Goal: Task Accomplishment & Management: Complete application form

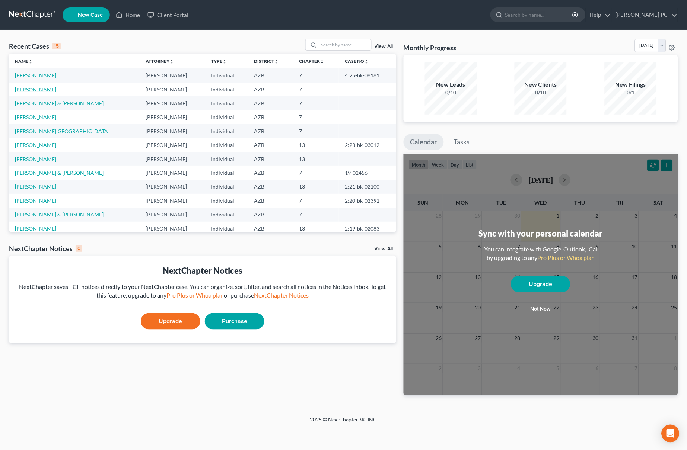
click at [30, 87] on link "[PERSON_NAME]" at bounding box center [35, 89] width 41 height 6
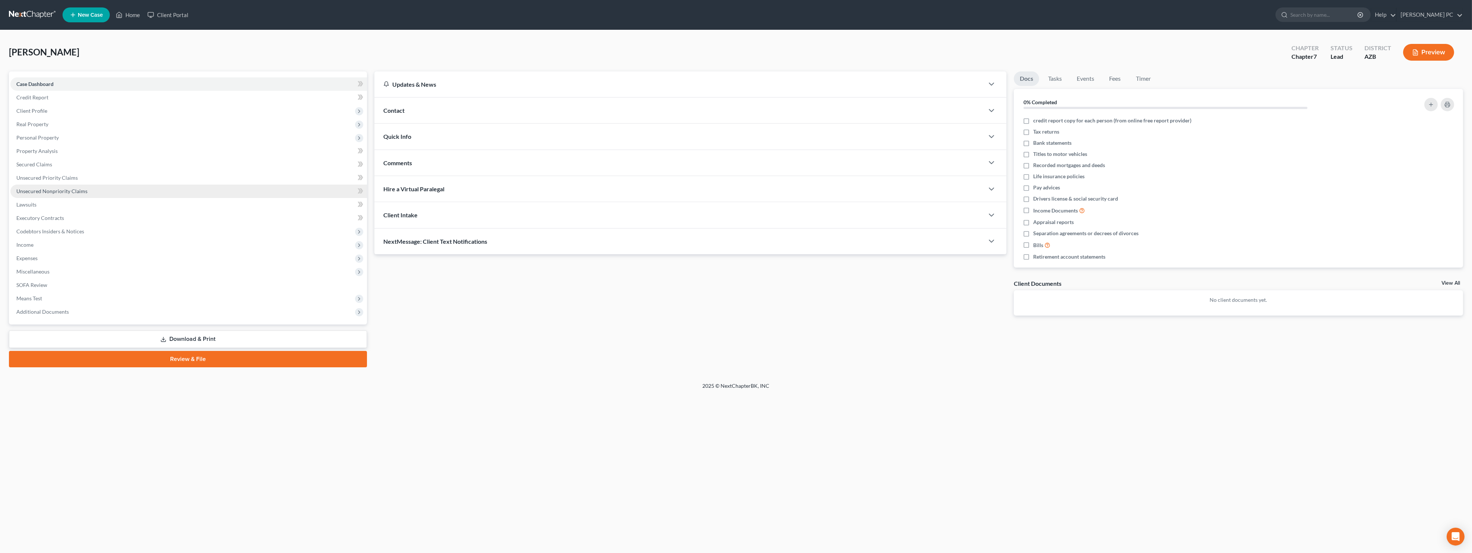
click at [52, 188] on span "Unsecured Nonpriority Claims" at bounding box center [51, 191] width 71 height 6
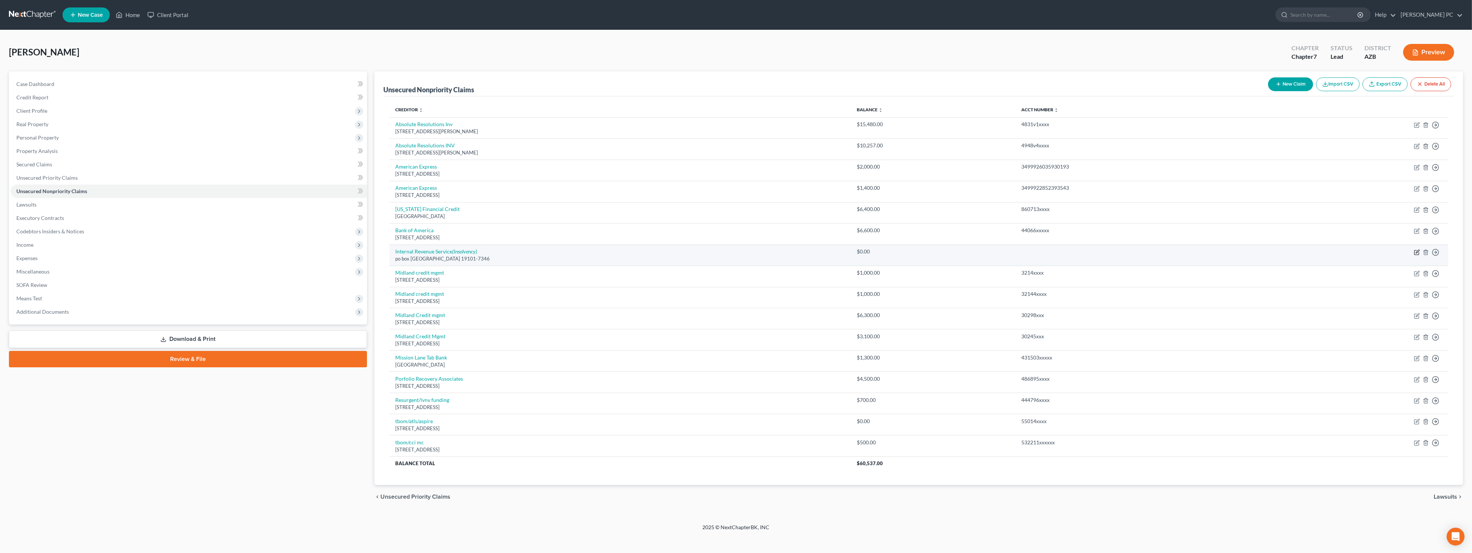
click at [686, 252] on icon "button" at bounding box center [1417, 252] width 6 height 6
select select "39"
select select "0"
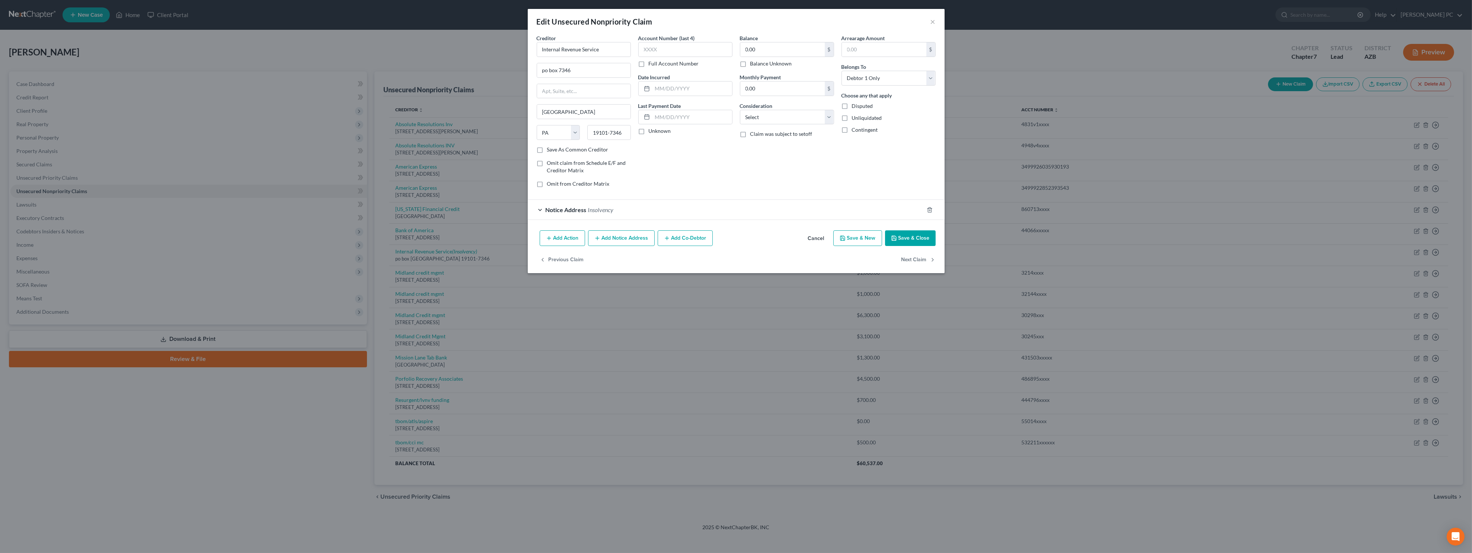
click at [614, 210] on div "Notice Address Insolvency" at bounding box center [726, 210] width 396 height 20
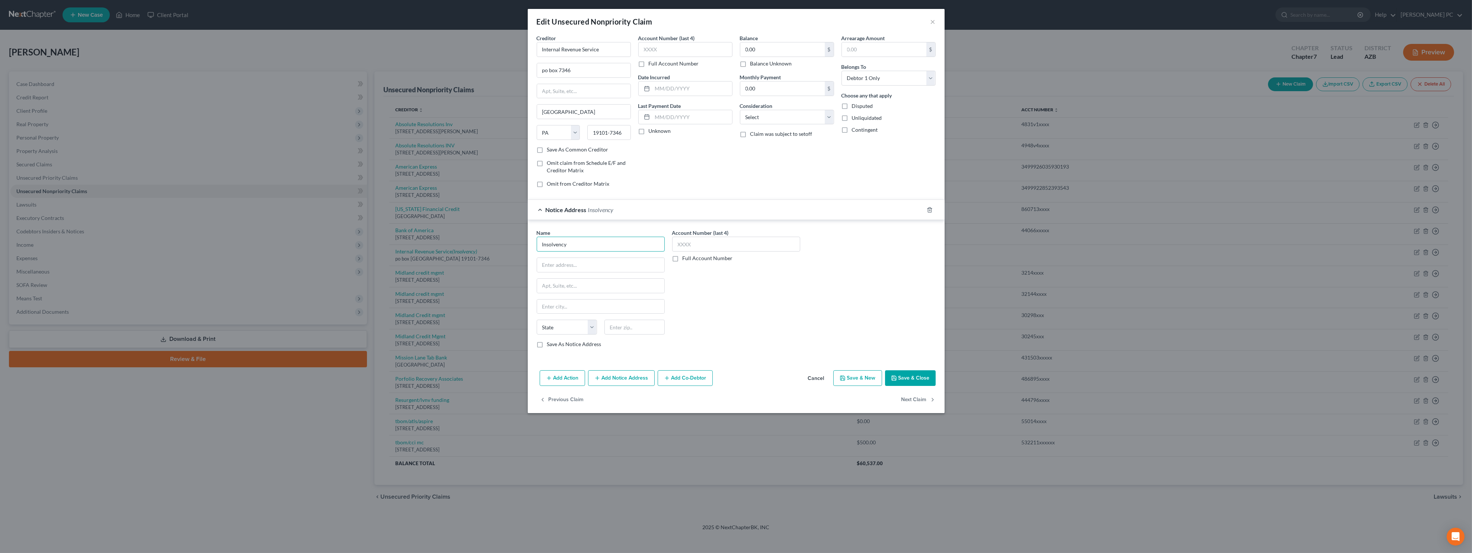
click at [574, 248] on input "Insolvency" at bounding box center [601, 244] width 128 height 15
drag, startPoint x: 574, startPoint y: 246, endPoint x: 496, endPoint y: 236, distance: 78.8
click at [496, 236] on div "Edit Unsecured Nonpriority Claim × Creditor * Internal Revenue Service po box 7…" at bounding box center [736, 276] width 1472 height 553
click at [686, 207] on icon "button" at bounding box center [930, 210] width 6 height 6
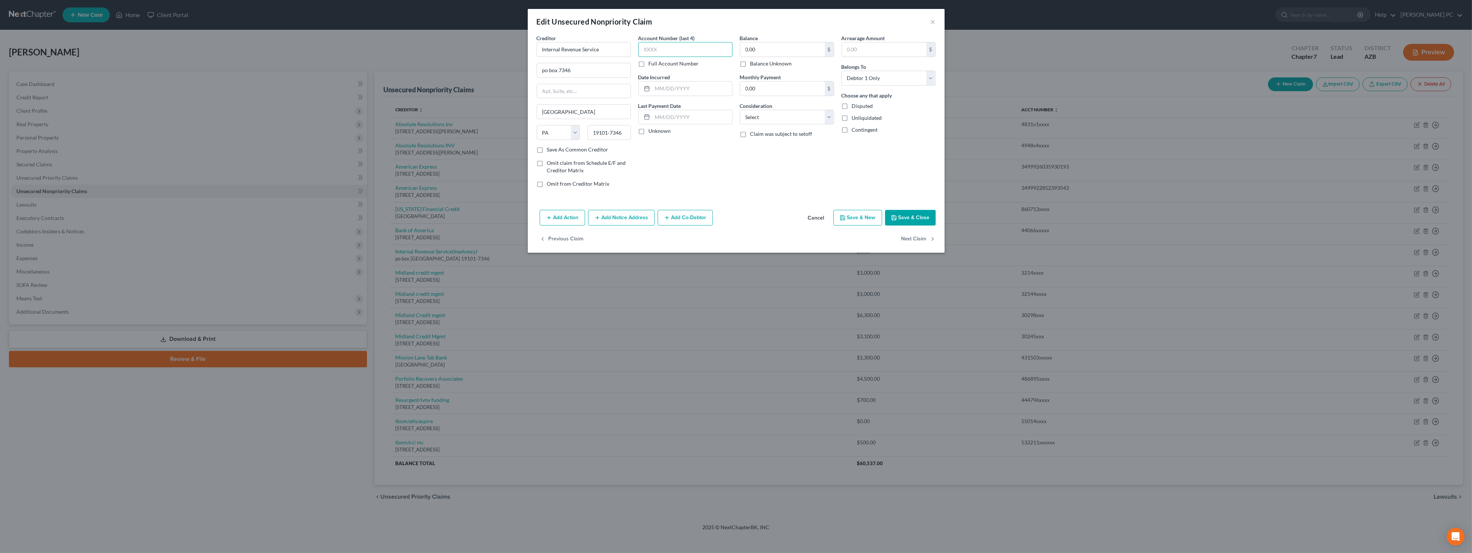
click at [684, 45] on input "text" at bounding box center [685, 49] width 94 height 15
click at [657, 52] on input "text" at bounding box center [685, 49] width 94 height 15
type input "4"
type input "3649"
drag, startPoint x: 662, startPoint y: 88, endPoint x: 672, endPoint y: 84, distance: 10.7
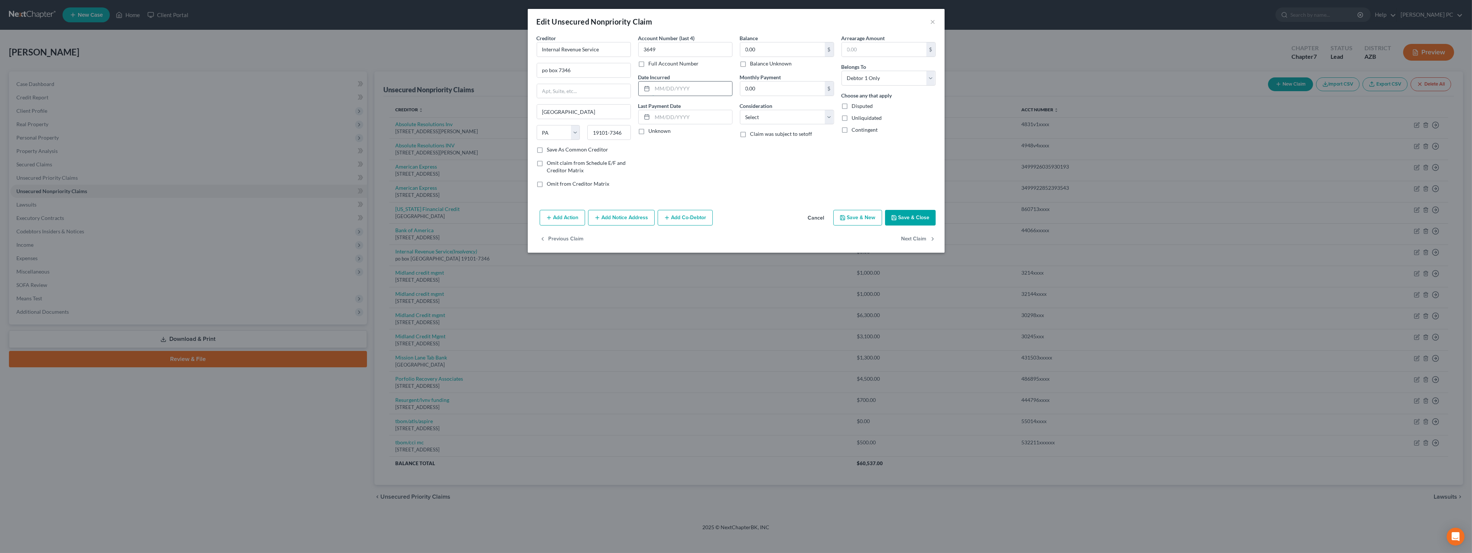
click at [662, 88] on input "text" at bounding box center [693, 89] width 80 height 14
click at [664, 87] on input "text" at bounding box center [693, 89] width 80 height 14
click at [686, 89] on input "2015, 2016, 2019, 2020," at bounding box center [693, 89] width 80 height 14
type input "2015, 2016, 2020,"
click at [649, 133] on label "Unknown" at bounding box center [660, 130] width 22 height 7
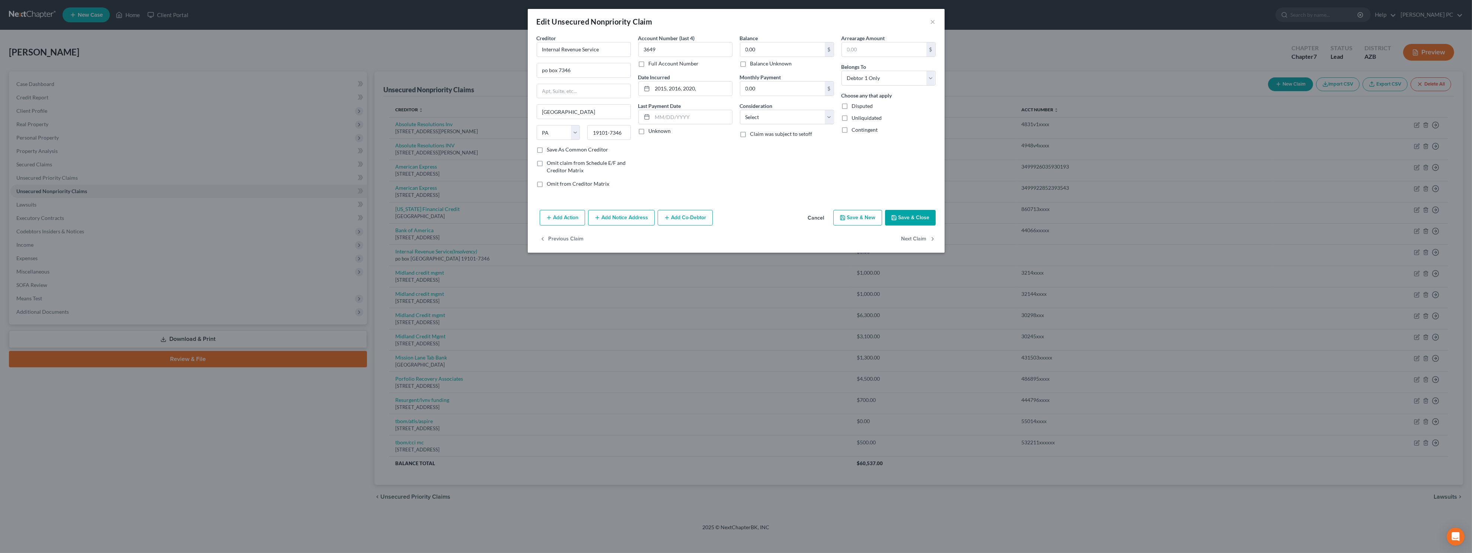
click at [652, 132] on input "Unknown" at bounding box center [654, 129] width 5 height 5
checkbox input "true"
click at [686, 52] on input "0.00" at bounding box center [782, 49] width 84 height 14
type input "33,000"
click at [686, 114] on select "Select Cable / Satellite Services Collection Agency Credit Card Debt Debt Couns…" at bounding box center [787, 117] width 94 height 15
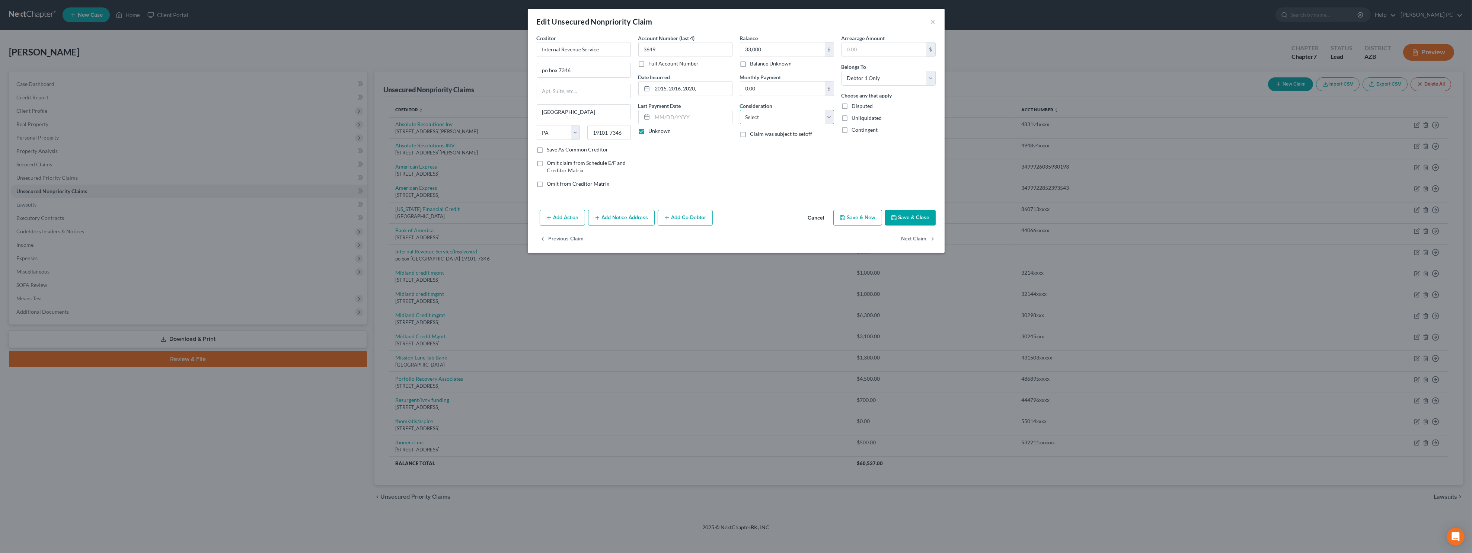
select select "7"
click at [686, 110] on select "Select Cable / Satellite Services Collection Agency Credit Card Debt Debt Couns…" at bounding box center [787, 117] width 94 height 15
click at [686, 214] on button "Save & Close" at bounding box center [910, 218] width 51 height 16
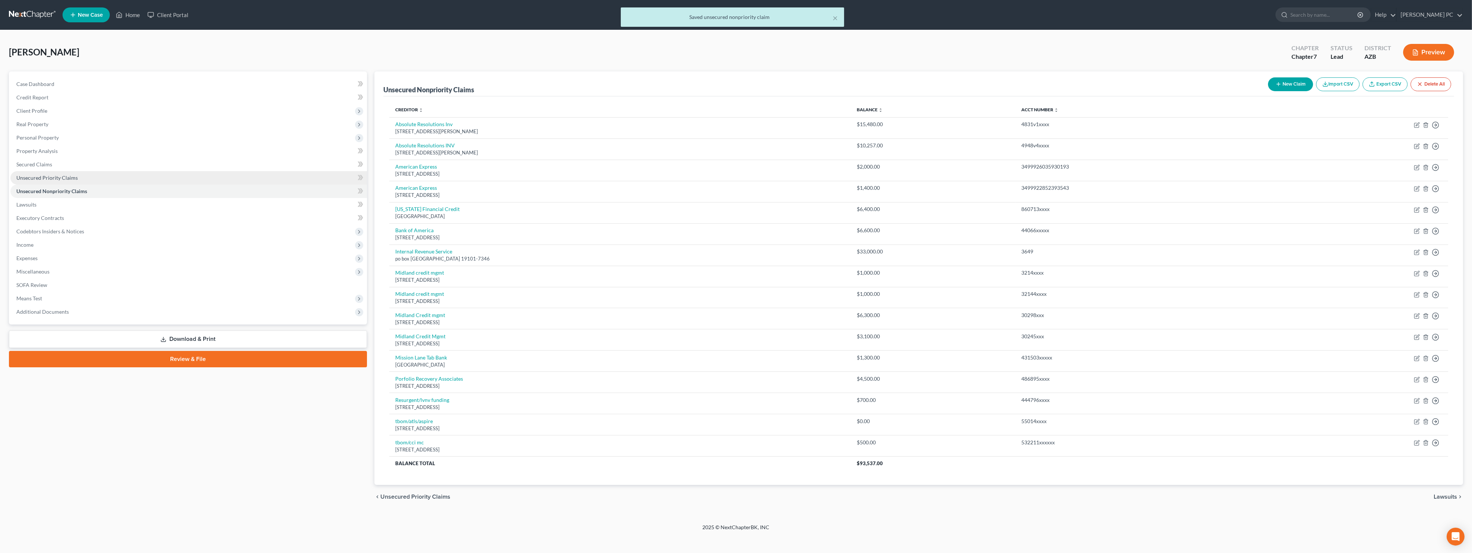
click at [82, 180] on link "Unsecured Priority Claims" at bounding box center [188, 177] width 357 height 13
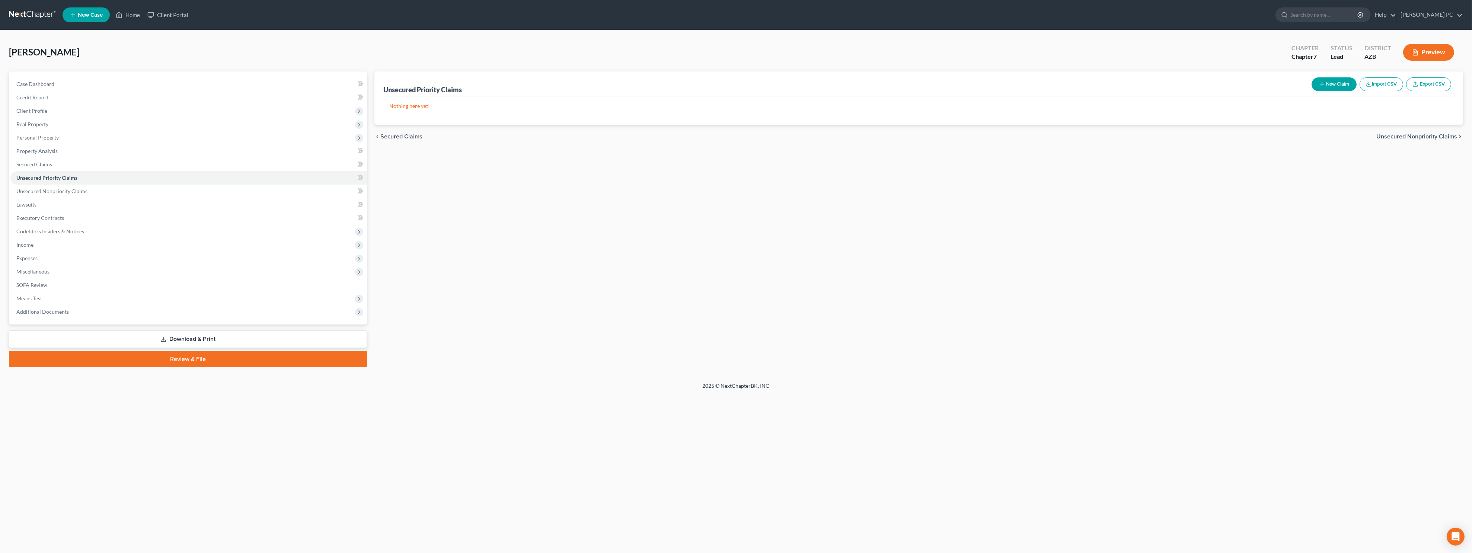
click at [686, 82] on icon "button" at bounding box center [1322, 84] width 6 height 6
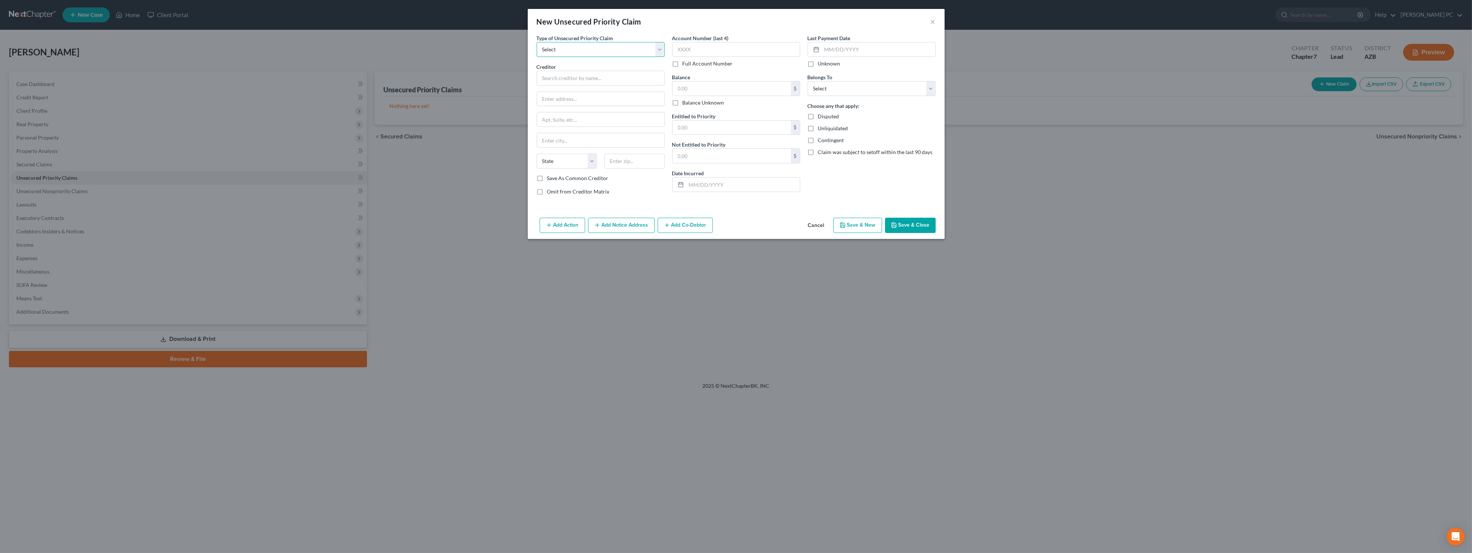
click at [573, 52] on select "Select Taxes & Other Government Units Domestic Support Obligations Extensions o…" at bounding box center [601, 49] width 128 height 15
select select "0"
click at [537, 42] on select "Select Taxes & Other Government Units Domestic Support Obligations Extensions o…" at bounding box center [601, 49] width 128 height 15
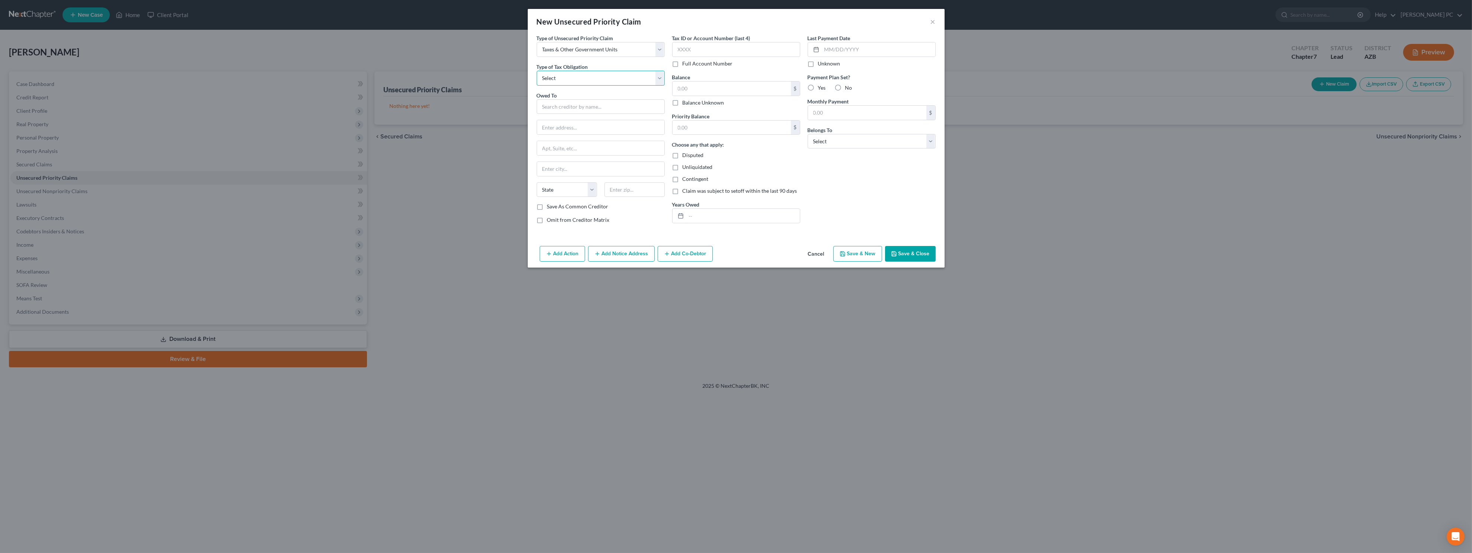
click at [569, 80] on select "Select Federal City State Franchise Tax Board Other" at bounding box center [601, 78] width 128 height 15
select select "0"
click at [537, 71] on select "Select Federal City State Franchise Tax Board Other" at bounding box center [601, 78] width 128 height 15
click at [566, 106] on input "text" at bounding box center [601, 106] width 128 height 15
drag, startPoint x: 612, startPoint y: 109, endPoint x: 531, endPoint y: 104, distance: 80.5
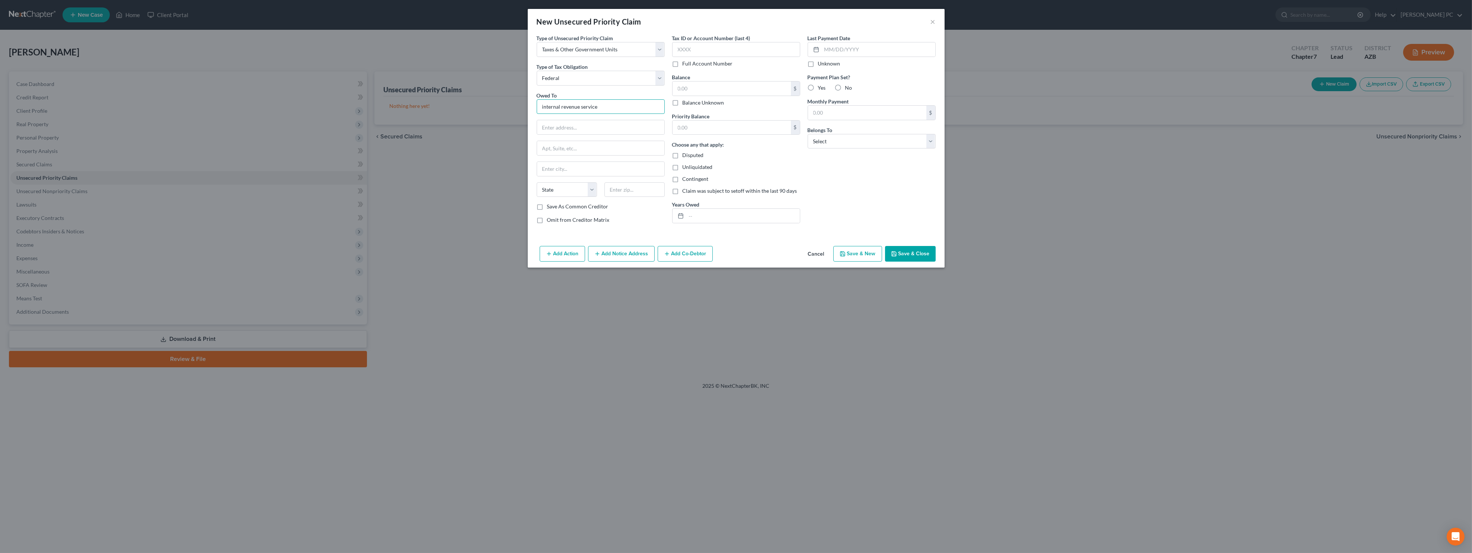
click at [536, 105] on div "Type of Unsecured Priority Claim * Select Taxes & Other Government Units Domest…" at bounding box center [600, 131] width 135 height 195
drag, startPoint x: 564, startPoint y: 109, endPoint x: 505, endPoint y: 106, distance: 58.5
click at [505, 106] on div "New Unsecured Priority Claim × Type of Unsecured Priority Claim * Select Taxes …" at bounding box center [736, 276] width 1472 height 553
type input "c"
type input "irs - centralized insolvency"
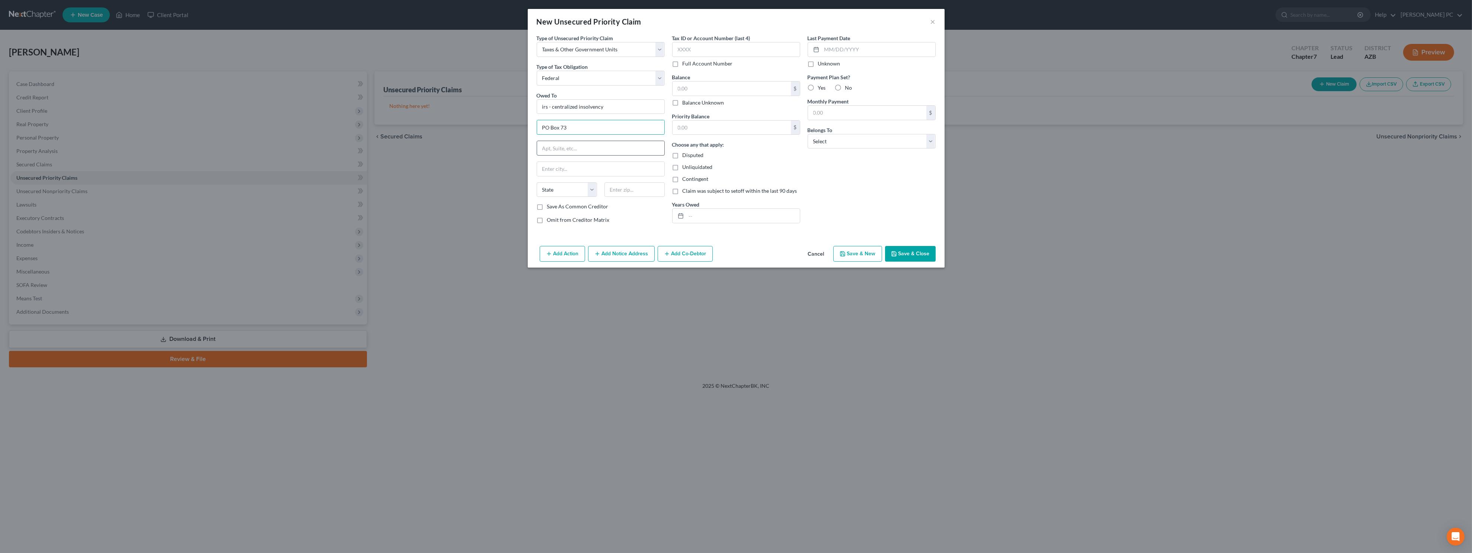
type input "po box 7346"
click at [585, 175] on input "text" at bounding box center [600, 169] width 127 height 14
type input "[GEOGRAPHIC_DATA]"
click at [577, 192] on select "State [US_STATE] AK AR AZ CA CO CT DE DC [GEOGRAPHIC_DATA] [GEOGRAPHIC_DATA] GU…" at bounding box center [567, 189] width 60 height 15
select select "39"
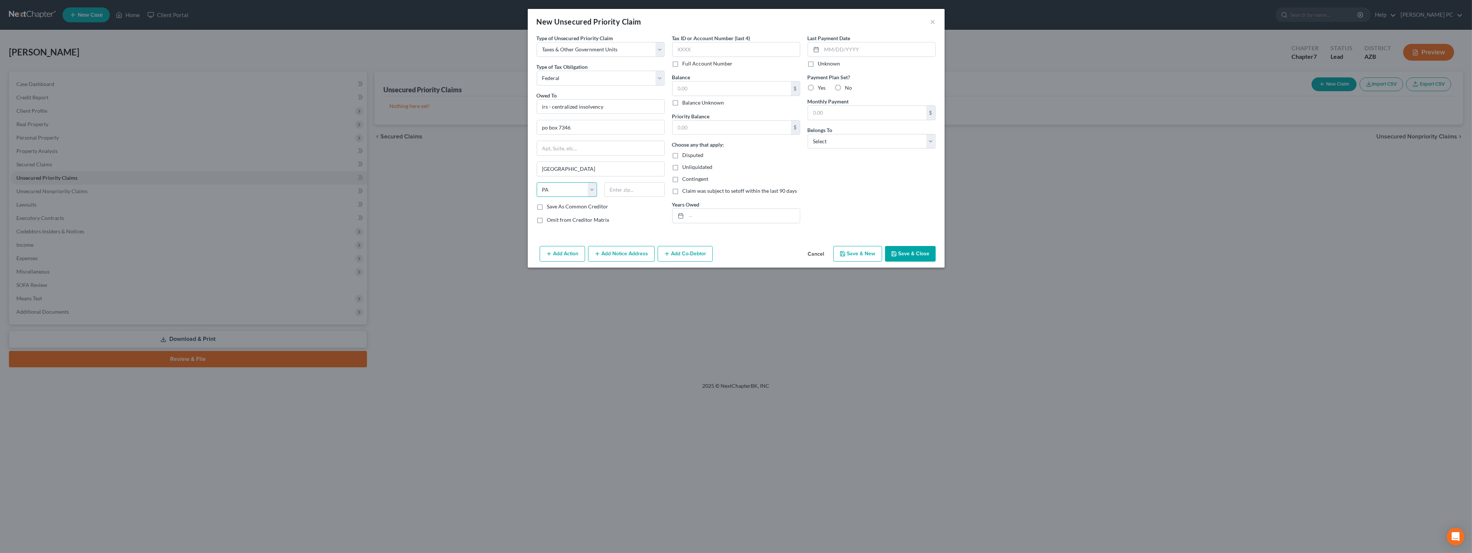
click at [537, 183] on select "State [US_STATE] AK AR AZ CA CO CT DE DC [GEOGRAPHIC_DATA] [GEOGRAPHIC_DATA] GU…" at bounding box center [567, 189] width 60 height 15
click at [623, 192] on input "text" at bounding box center [634, 189] width 60 height 15
type input "19101-7346"
click at [686, 51] on input "text" at bounding box center [736, 49] width 128 height 15
click at [686, 47] on input "text" at bounding box center [736, 49] width 128 height 15
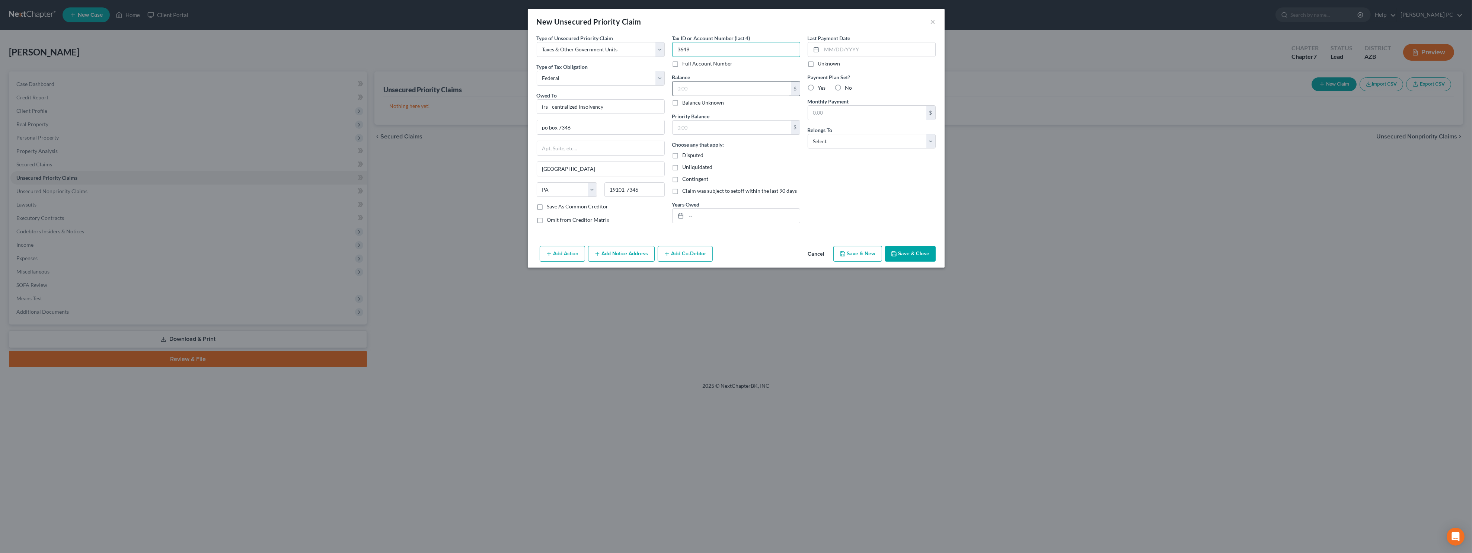
type input "3649"
click at [686, 91] on input "text" at bounding box center [732, 89] width 118 height 14
click at [686, 93] on input "text" at bounding box center [732, 89] width 118 height 14
type input "2,700"
click at [686, 133] on input "text" at bounding box center [732, 128] width 118 height 14
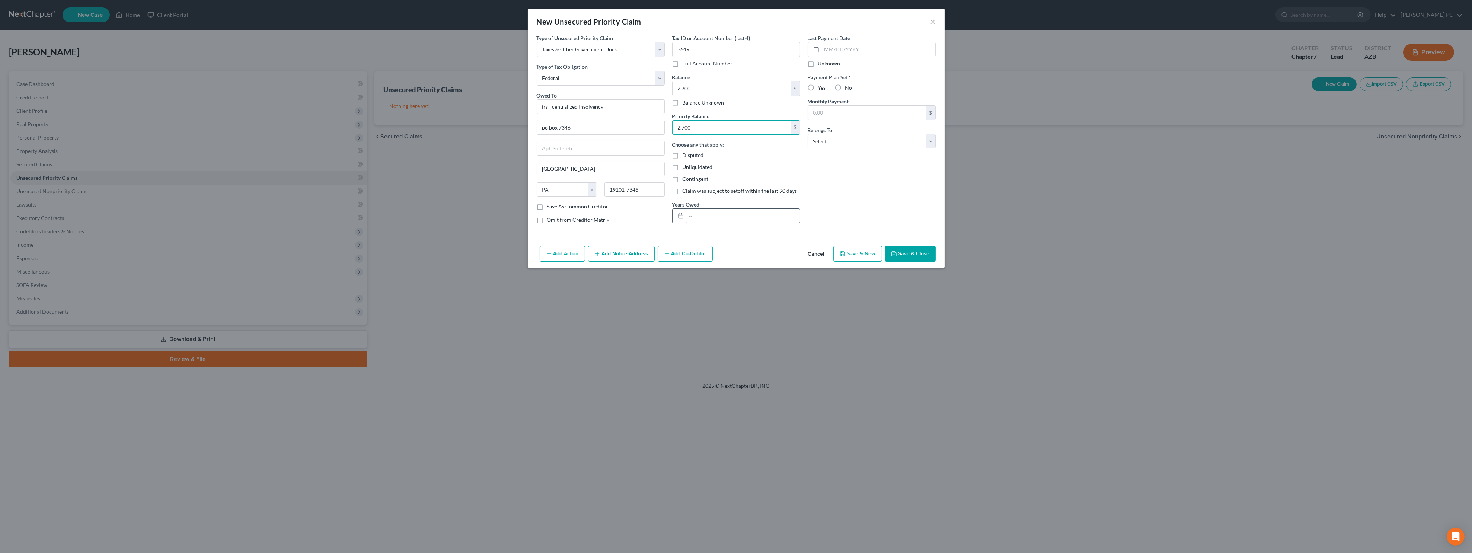
type input "2,700"
click at [686, 218] on input "text" at bounding box center [743, 216] width 114 height 14
type input "2019, 2021"
click at [686, 64] on label "Unknown" at bounding box center [829, 63] width 22 height 7
click at [686, 64] on input "Unknown" at bounding box center [823, 62] width 5 height 5
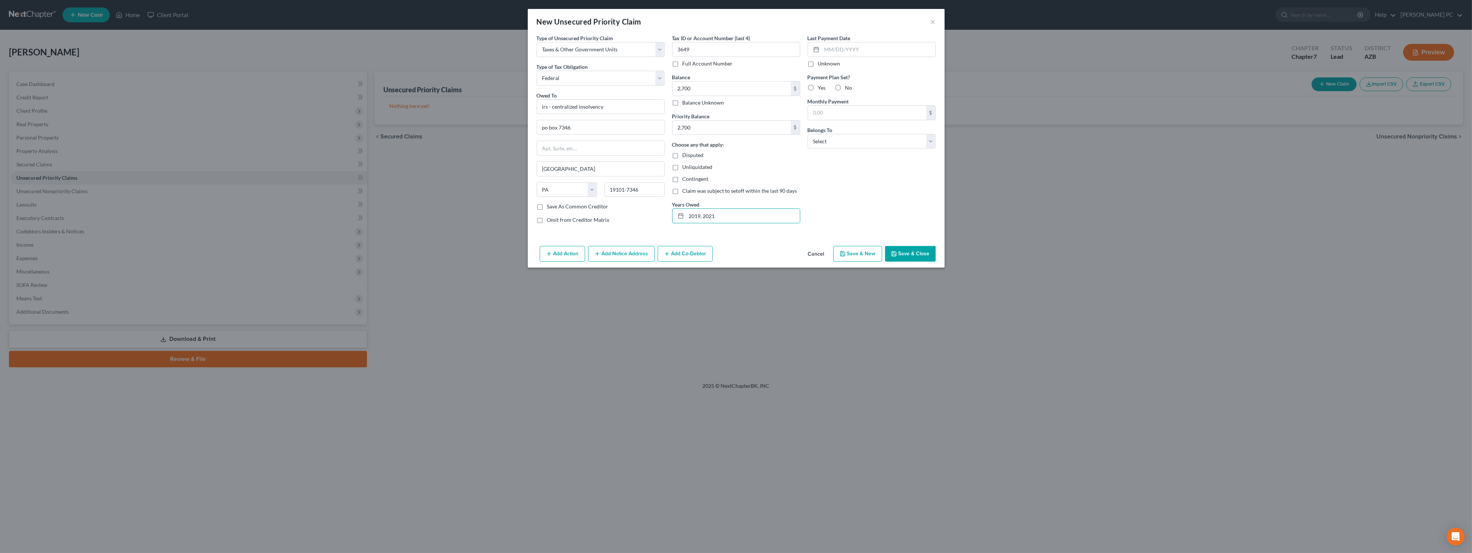
checkbox input "true"
click at [686, 86] on label "No" at bounding box center [848, 87] width 7 height 7
click at [686, 86] on input "No" at bounding box center [850, 86] width 5 height 5
radio input "true"
click at [686, 110] on input "text" at bounding box center [867, 113] width 118 height 14
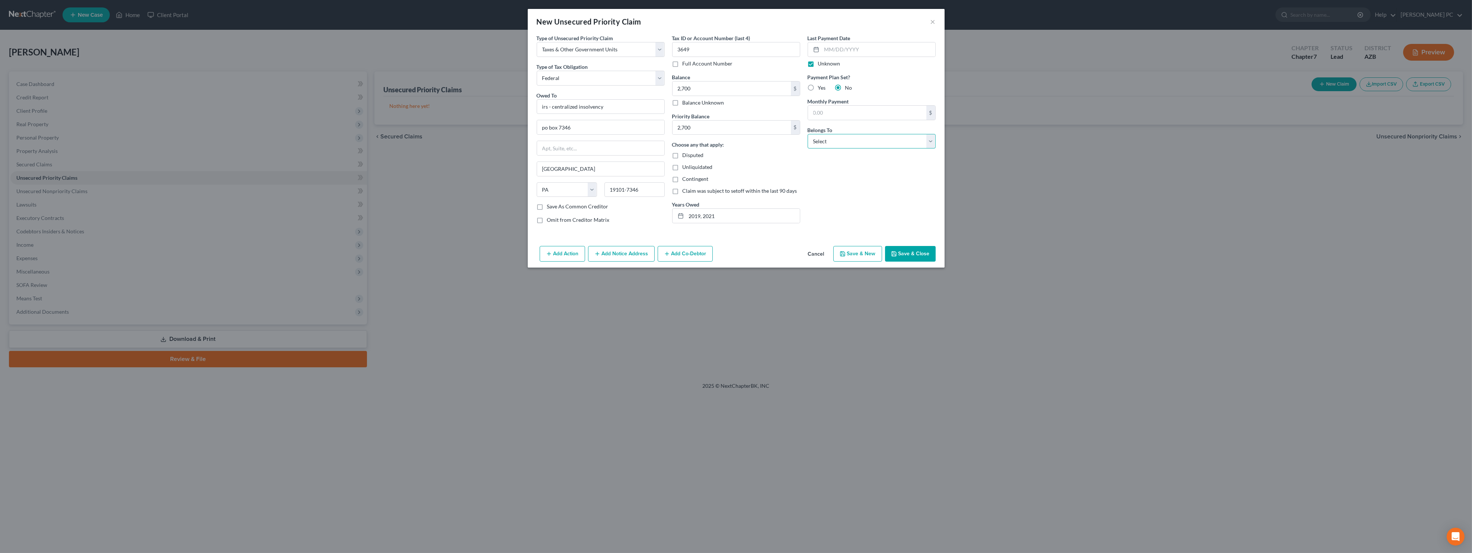
click at [686, 141] on select "Select Debtor 1 Only Debtor 2 Only Debtor 1 And Debtor 2 Only At Least One Of T…" at bounding box center [872, 141] width 128 height 15
select select "0"
click at [686, 134] on select "Select Debtor 1 Only Debtor 2 Only Debtor 1 And Debtor 2 Only At Least One Of T…" at bounding box center [872, 141] width 128 height 15
click at [686, 251] on button "Save & Close" at bounding box center [910, 254] width 51 height 16
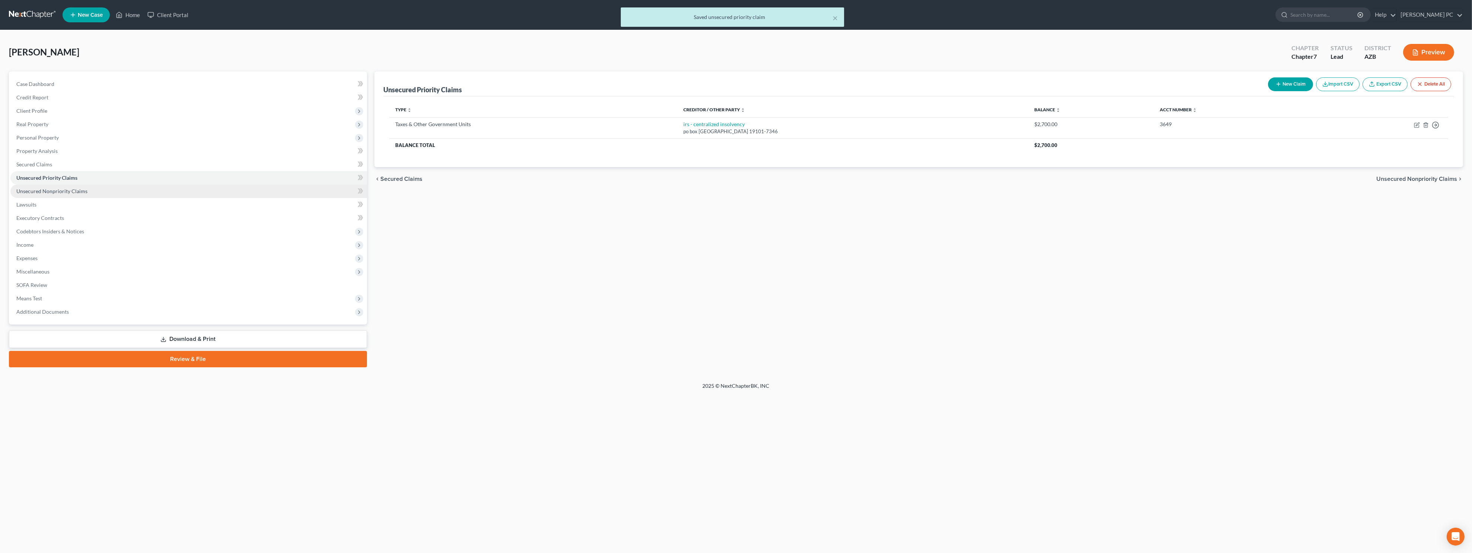
click at [73, 188] on span "Unsecured Nonpriority Claims" at bounding box center [51, 191] width 71 height 6
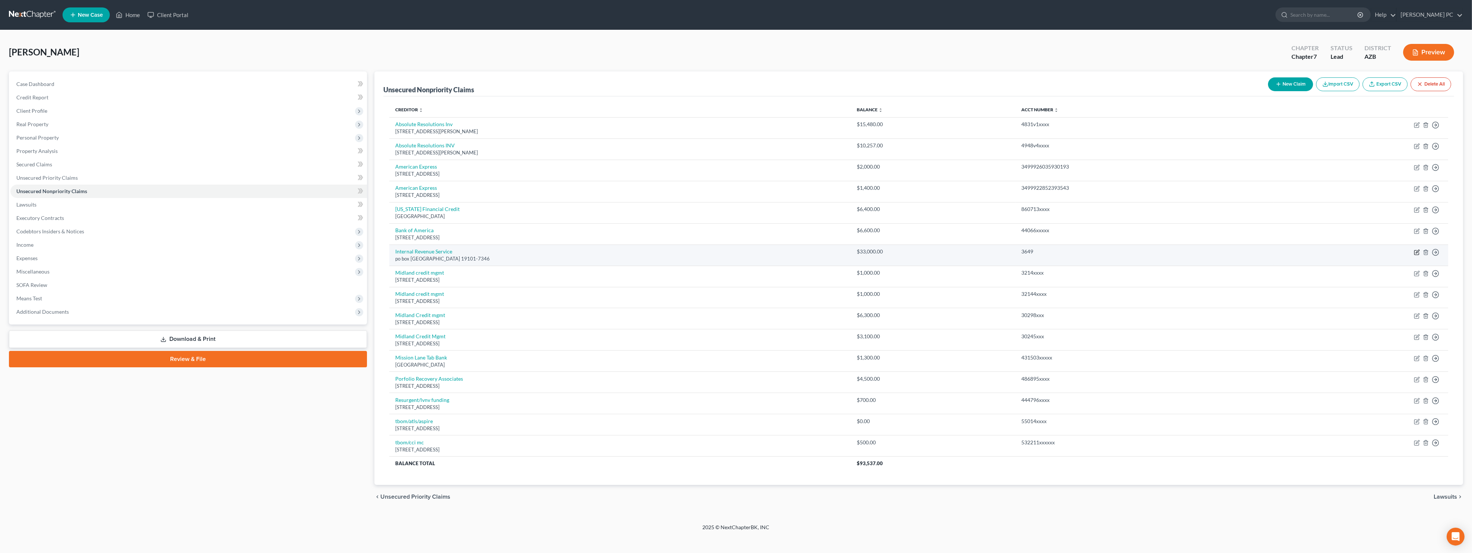
click at [686, 253] on icon "button" at bounding box center [1416, 252] width 4 height 4
select select "39"
select select "7"
select select "0"
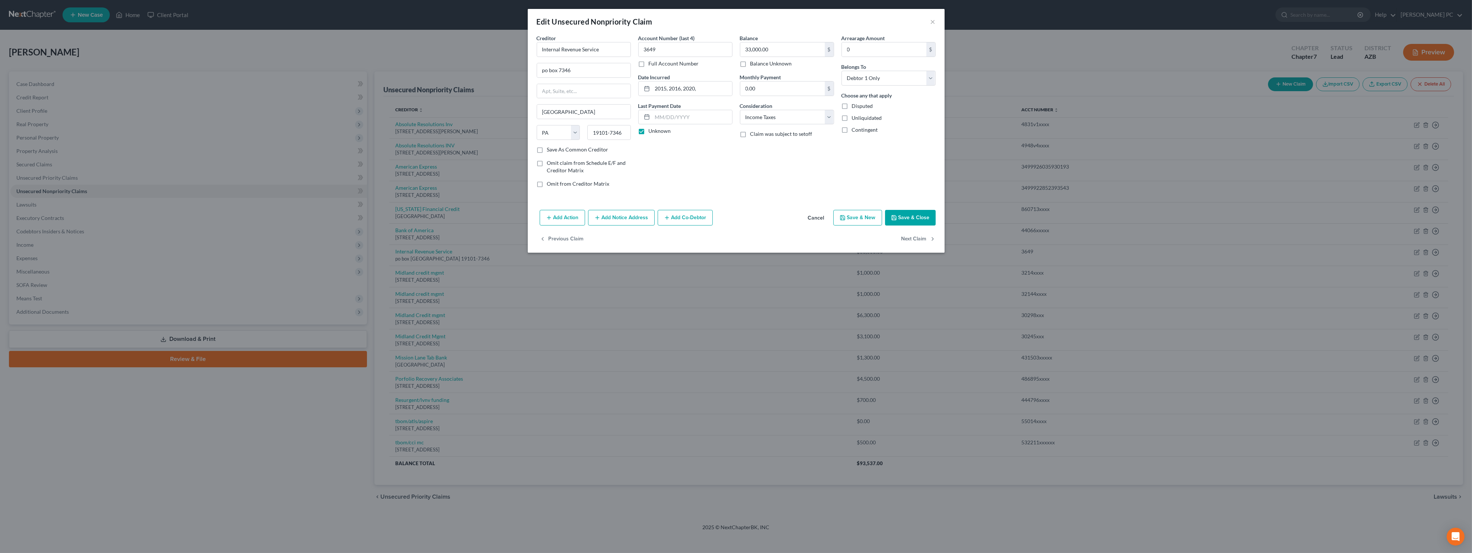
click at [686, 213] on button "Save & Close" at bounding box center [910, 218] width 51 height 16
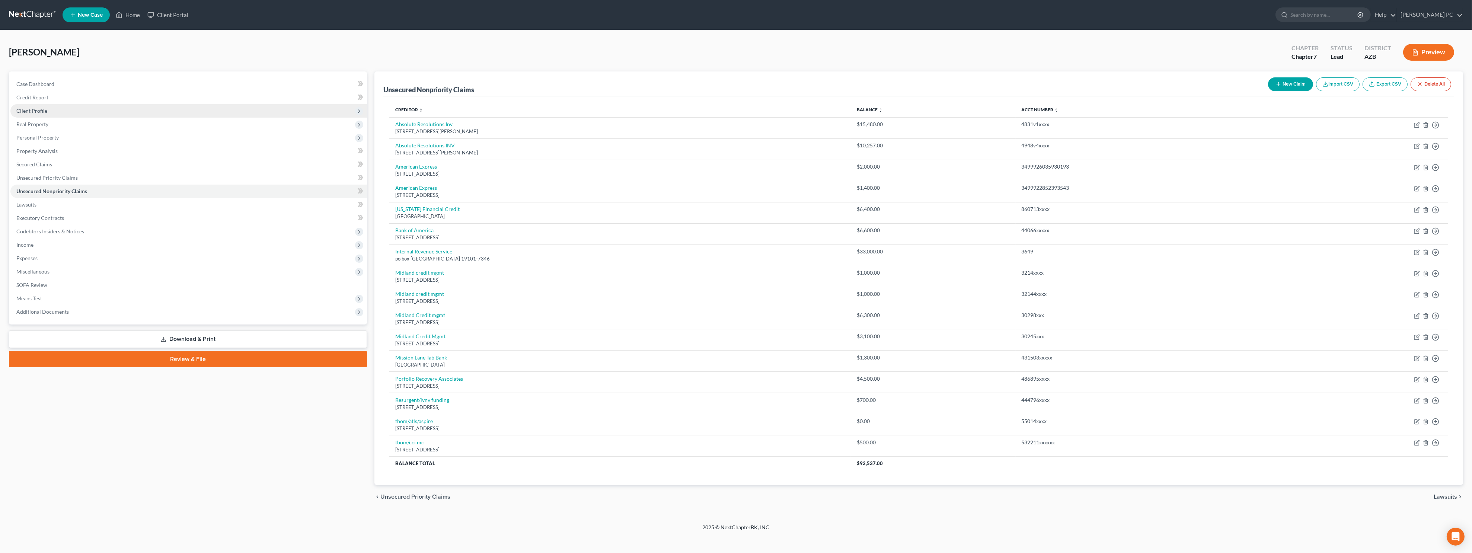
click at [99, 114] on span "Client Profile" at bounding box center [188, 110] width 357 height 13
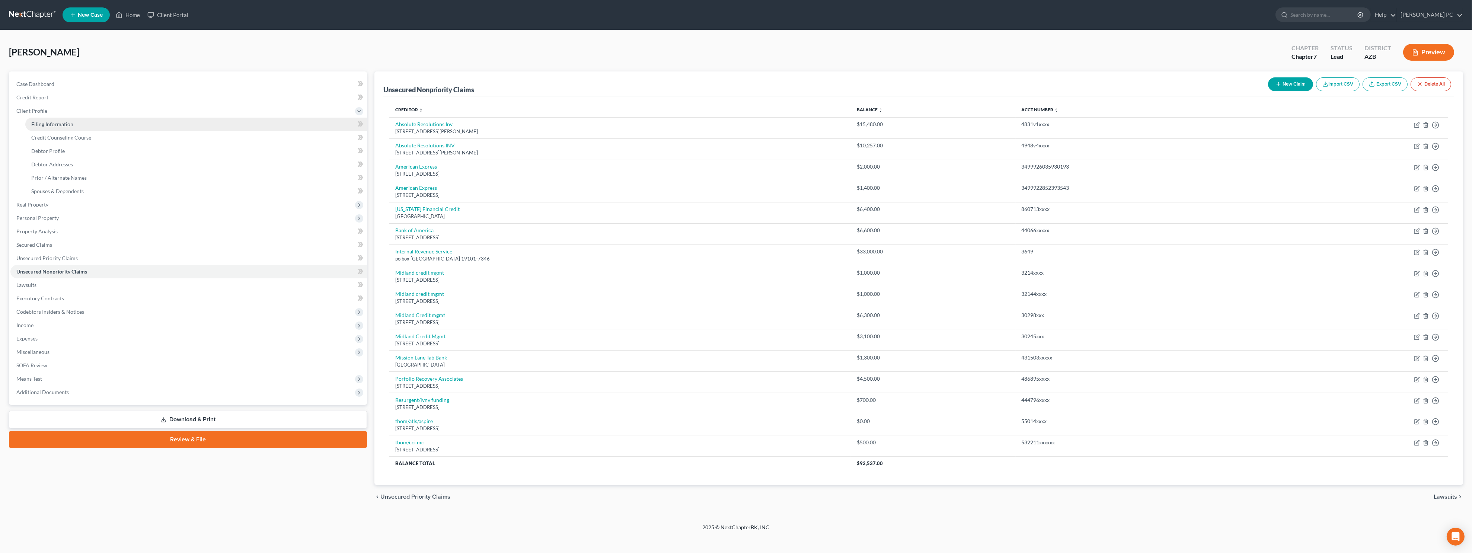
click at [89, 124] on link "Filing Information" at bounding box center [196, 124] width 342 height 13
select select "1"
select select "0"
select select "3"
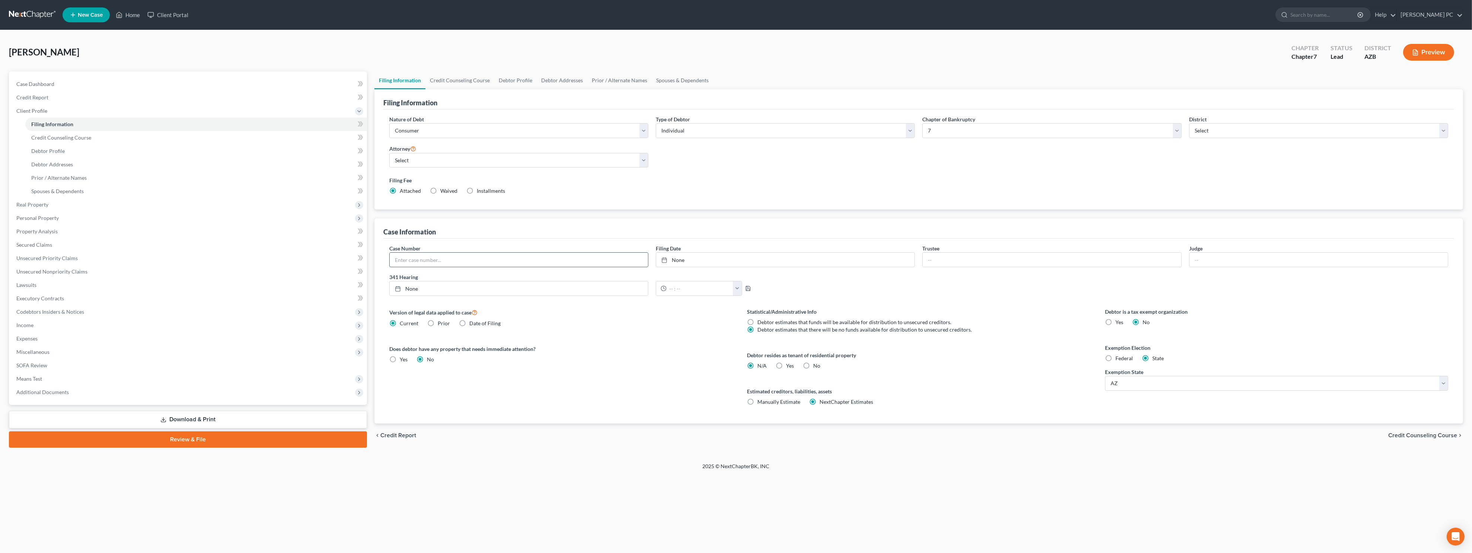
click at [488, 262] on input "text" at bounding box center [519, 260] width 258 height 14
type input "06-03391"
click at [686, 257] on link "[DATE]" at bounding box center [785, 260] width 258 height 14
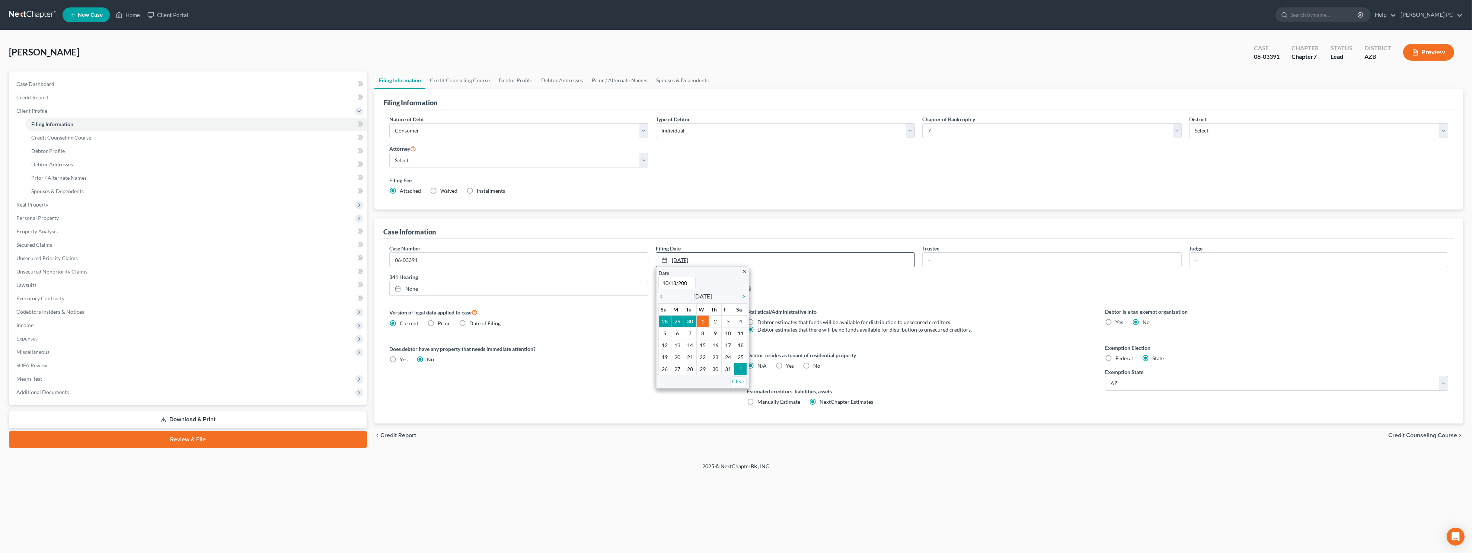
type input "[DATE]"
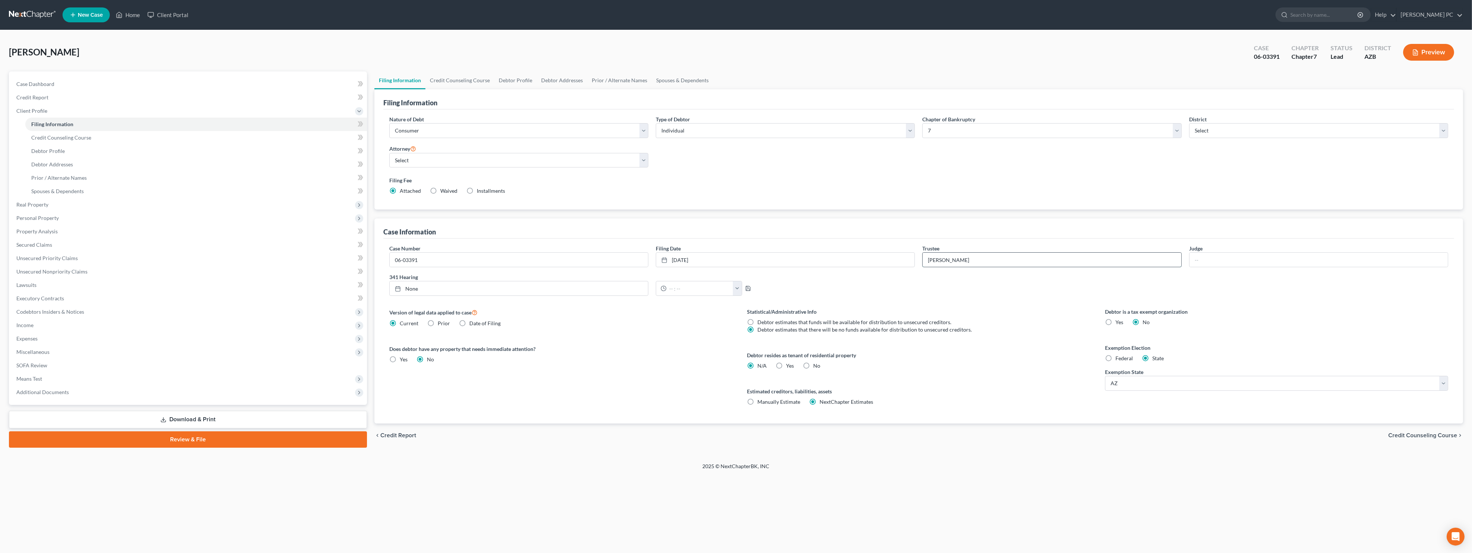
type input "[PERSON_NAME]"
type input "C"
type input "J"
type input "[PERSON_NAME]"
click at [497, 296] on div "341 Hearing None close Date Time chevron_left [DATE] chevron_right Su M Tu W Th…" at bounding box center [652, 287] width 533 height 29
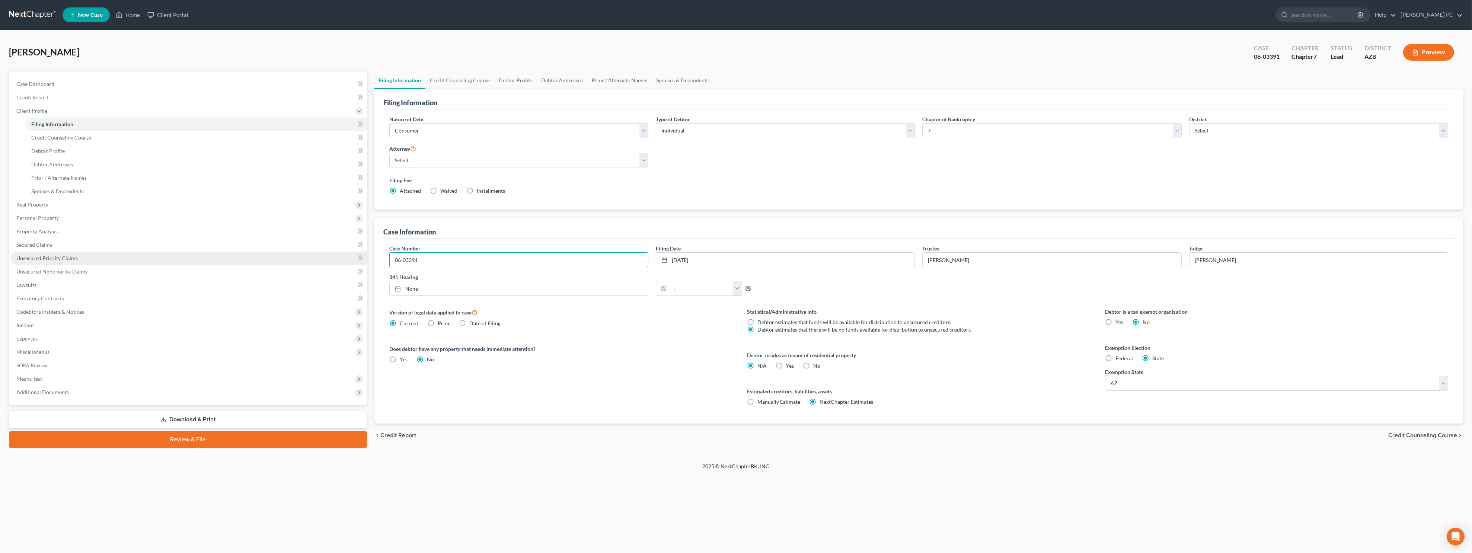
drag, startPoint x: 441, startPoint y: 262, endPoint x: 335, endPoint y: 256, distance: 106.2
click at [340, 256] on div "Petition Navigation Case Dashboard Payments Invoices Payments Payments Credit R…" at bounding box center [736, 259] width 1462 height 376
click at [686, 256] on link "[DATE]" at bounding box center [785, 260] width 258 height 14
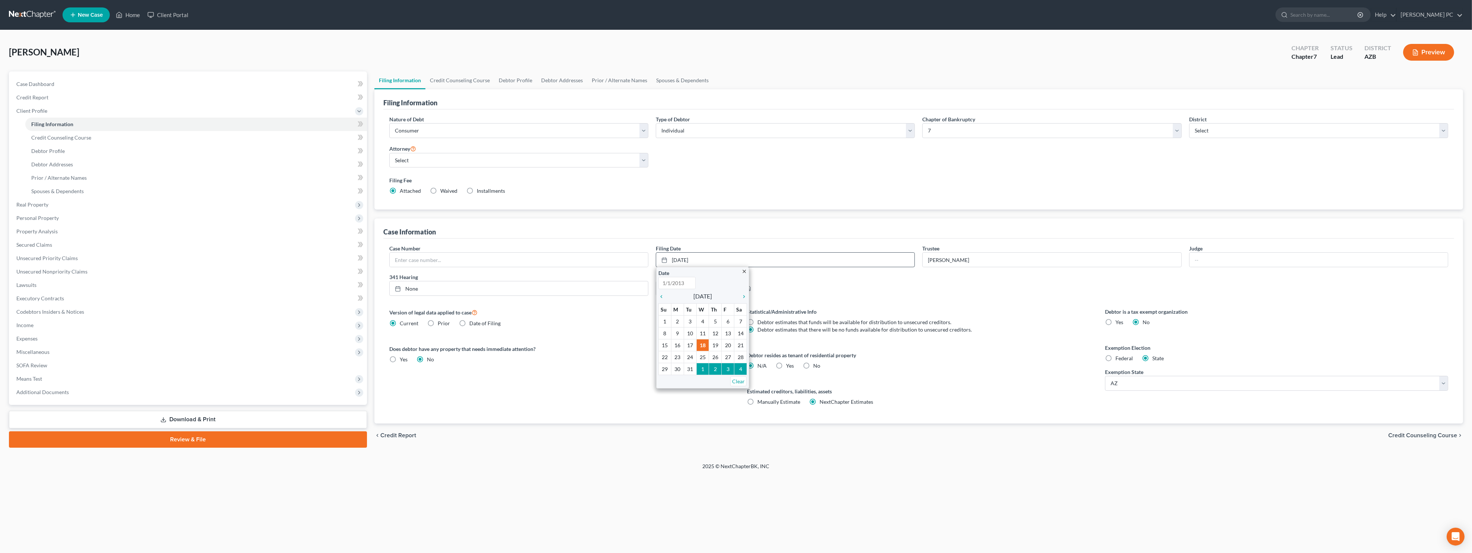
click at [686, 270] on icon "close" at bounding box center [744, 272] width 6 height 6
drag, startPoint x: 711, startPoint y: 261, endPoint x: 651, endPoint y: 253, distance: 59.7
click at [651, 253] on div "Case Number Filing Date [DATE] close Date Time 12:00 AM chevron_left [DATE] che…" at bounding box center [919, 273] width 1066 height 57
click at [666, 259] on line at bounding box center [664, 259] width 4 height 0
click at [686, 381] on link "Clear" at bounding box center [738, 381] width 16 height 10
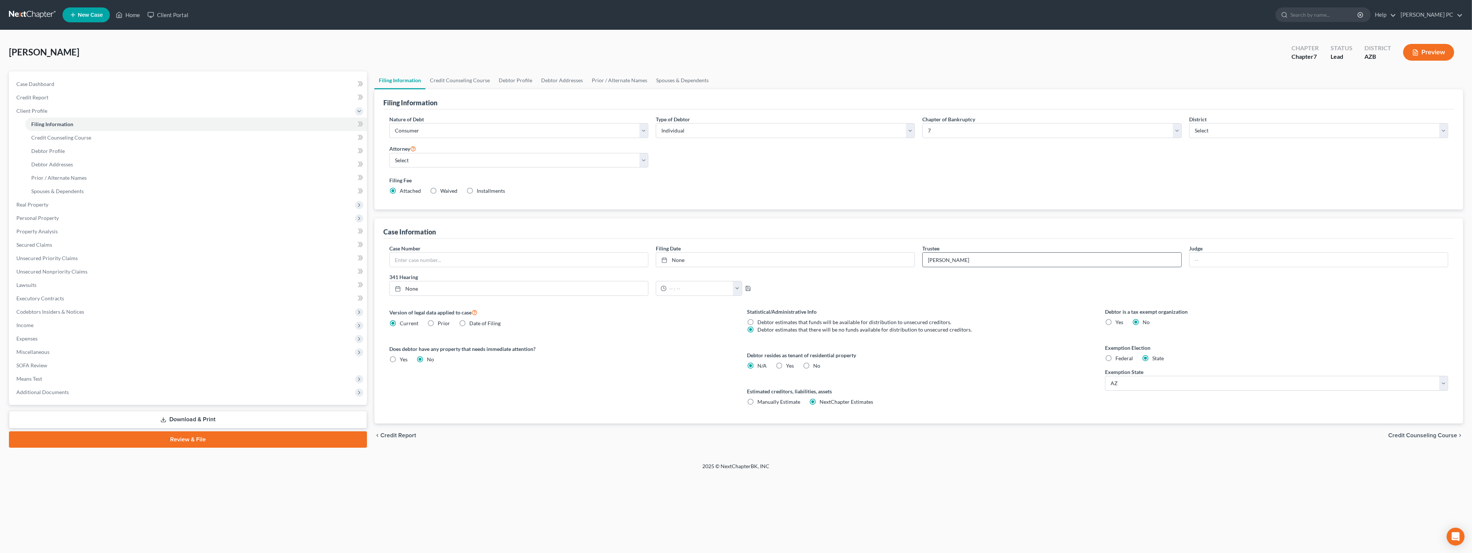
click at [686, 261] on input "[PERSON_NAME]" at bounding box center [1052, 260] width 258 height 14
drag, startPoint x: 981, startPoint y: 259, endPoint x: 912, endPoint y: 259, distance: 69.2
click at [686, 259] on div "Case Number Filing Date None close Date Time chevron_left [DATE] chevron_right …" at bounding box center [919, 273] width 1066 height 57
click at [480, 81] on link "Credit Counseling Course" at bounding box center [459, 80] width 69 height 18
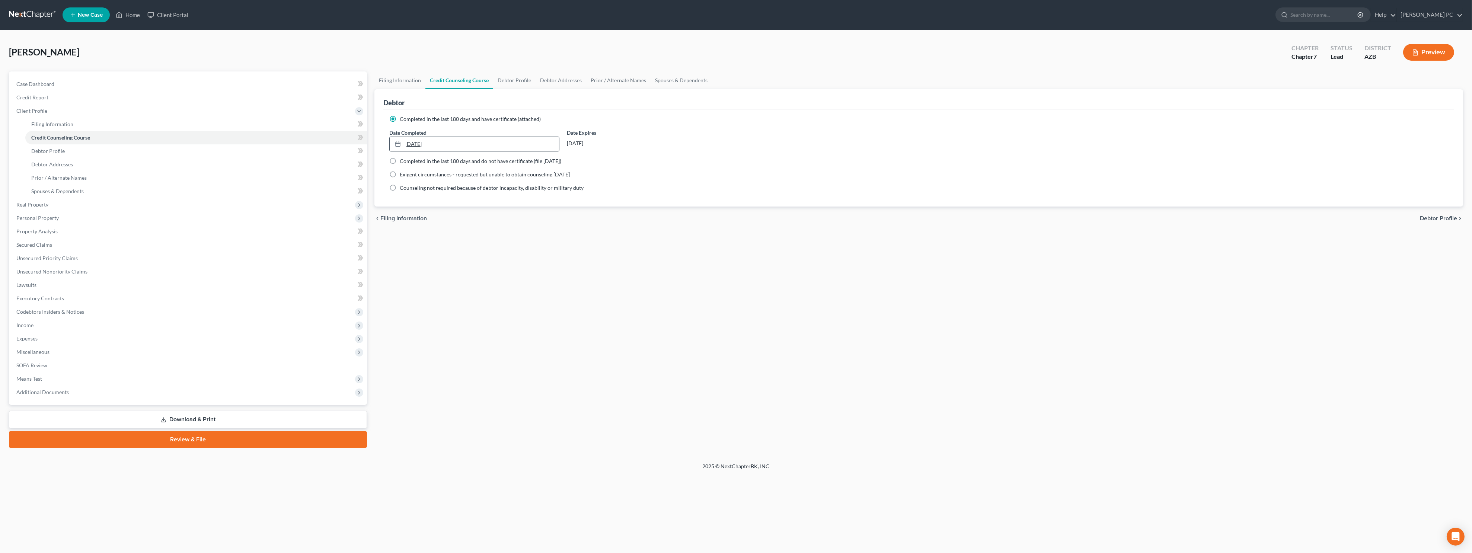
click at [468, 142] on link "[DATE]" at bounding box center [475, 144] width 170 height 14
click at [477, 264] on link "Clear" at bounding box center [472, 266] width 16 height 10
click at [513, 82] on link "Debtor Profile" at bounding box center [514, 80] width 42 height 18
select select "0"
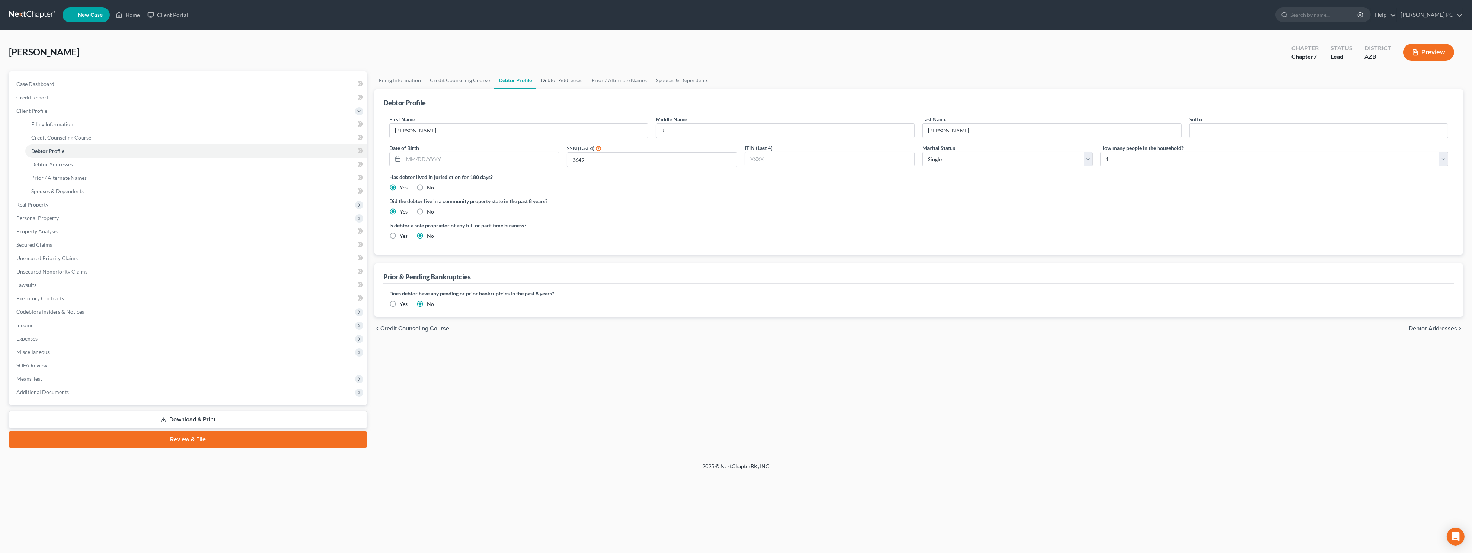
click at [567, 80] on link "Debtor Addresses" at bounding box center [561, 80] width 51 height 18
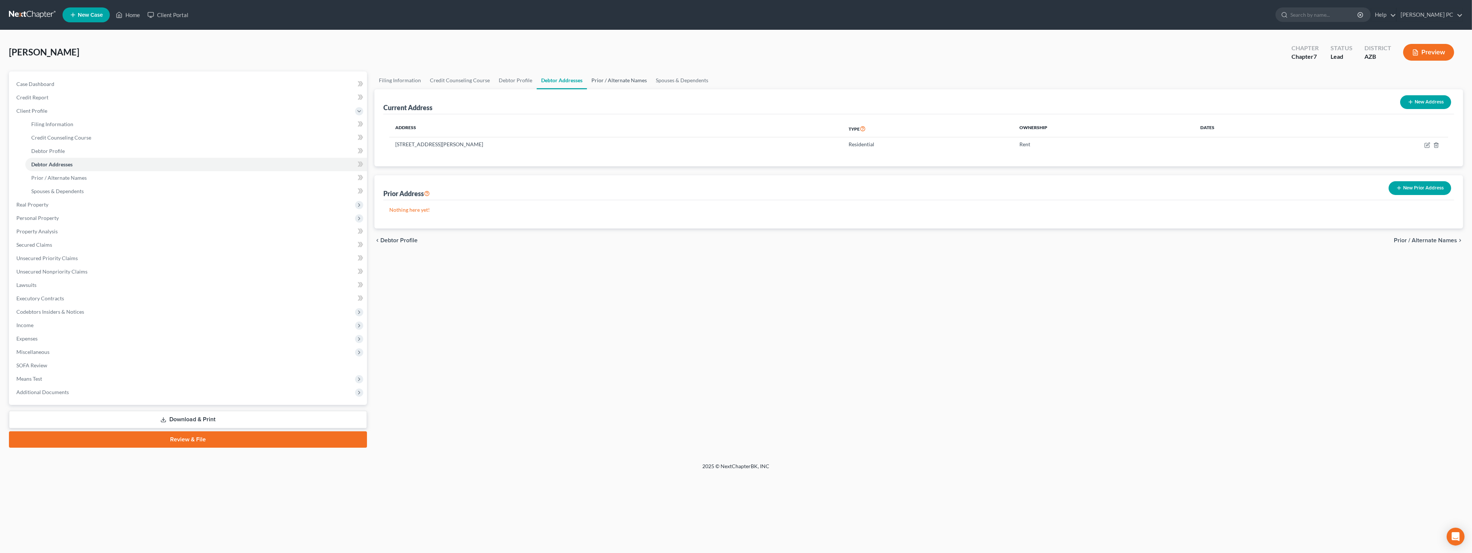
click at [593, 77] on link "Prior / Alternate Names" at bounding box center [619, 80] width 64 height 18
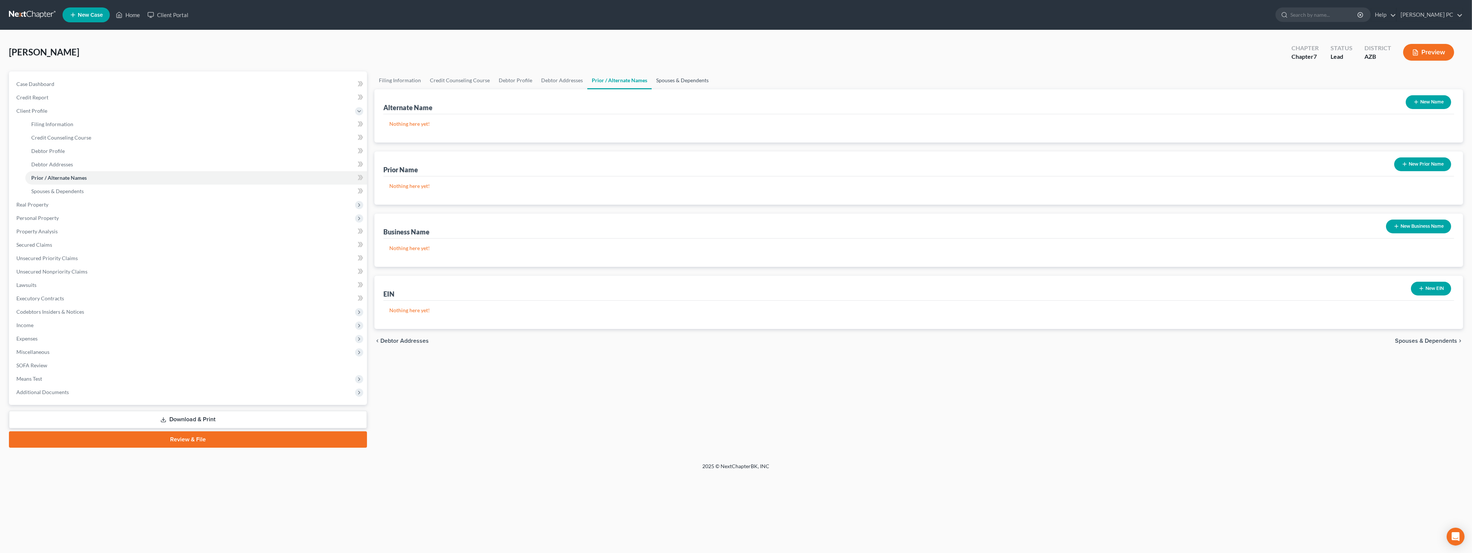
click at [674, 82] on link "Spouses & Dependents" at bounding box center [682, 80] width 61 height 18
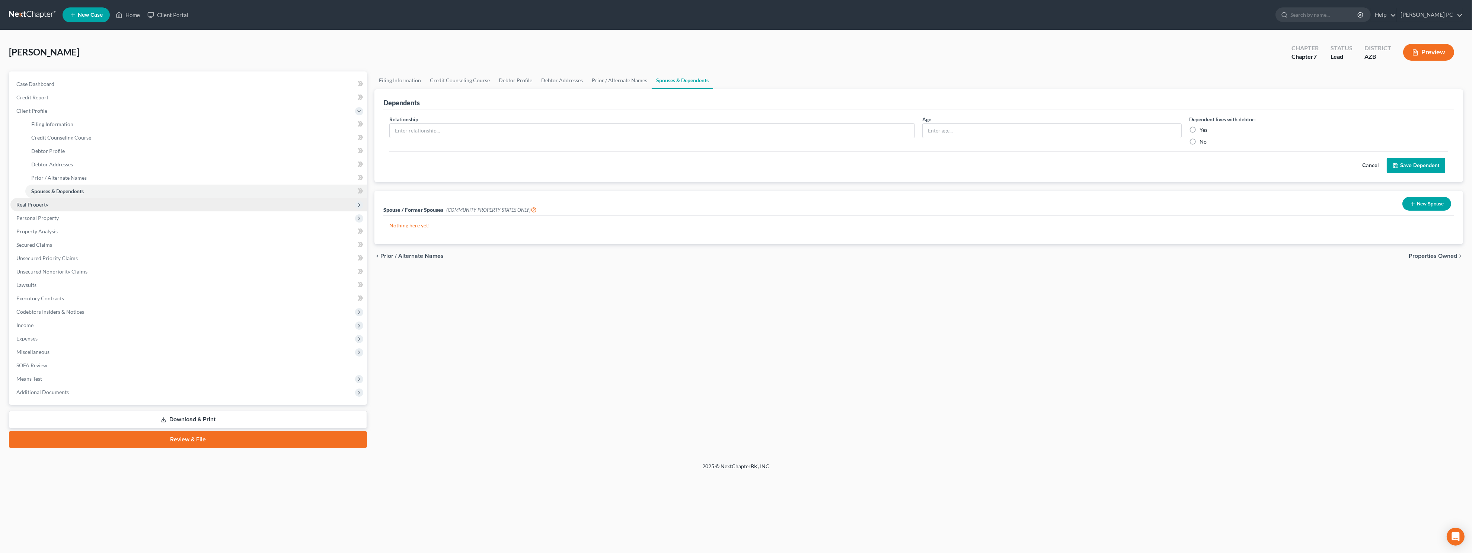
click at [50, 205] on span "Real Property" at bounding box center [188, 204] width 357 height 13
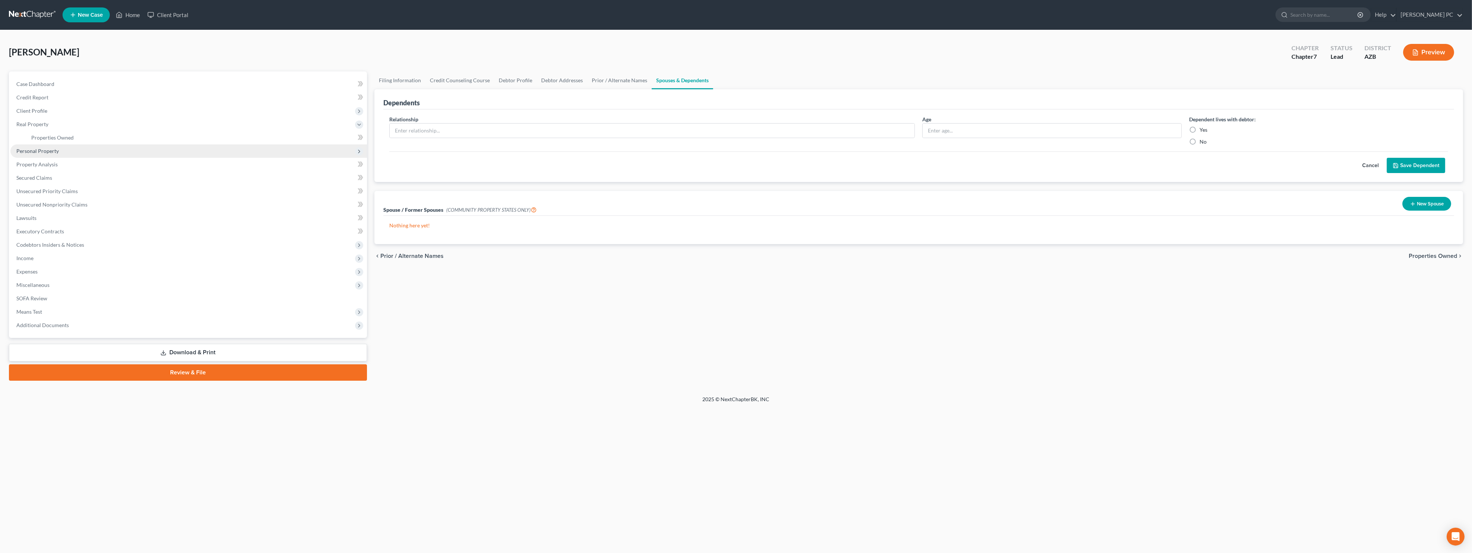
click at [42, 151] on span "Personal Property" at bounding box center [37, 151] width 42 height 6
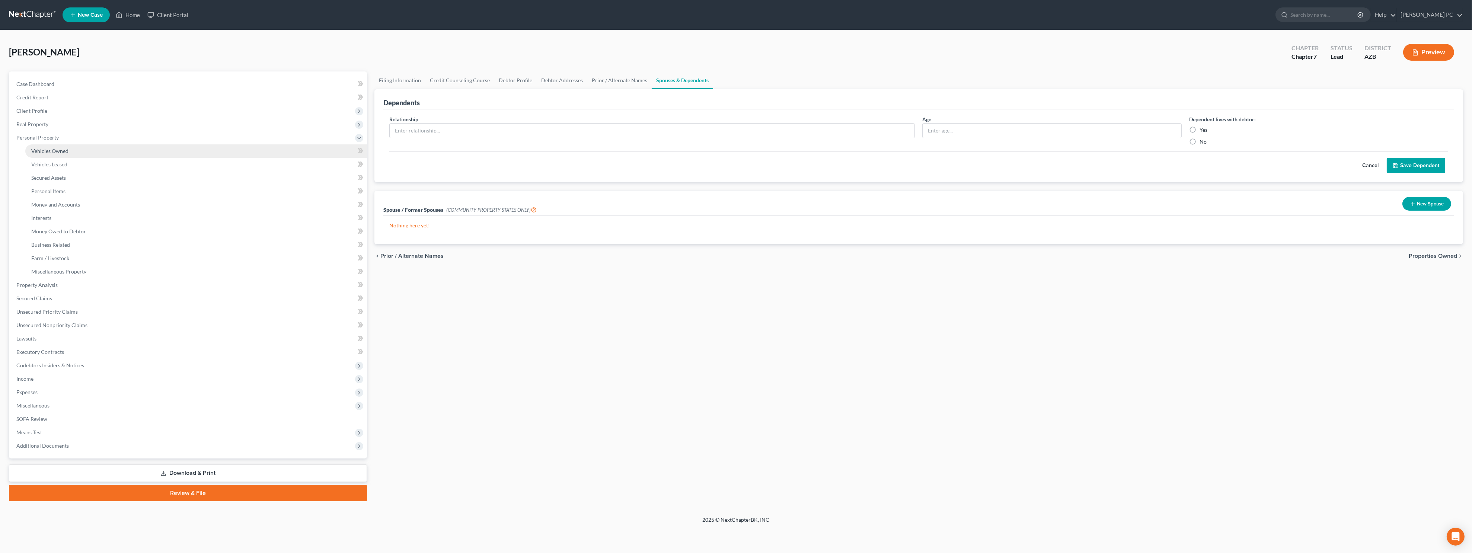
click at [134, 154] on link "Vehicles Owned" at bounding box center [196, 150] width 342 height 13
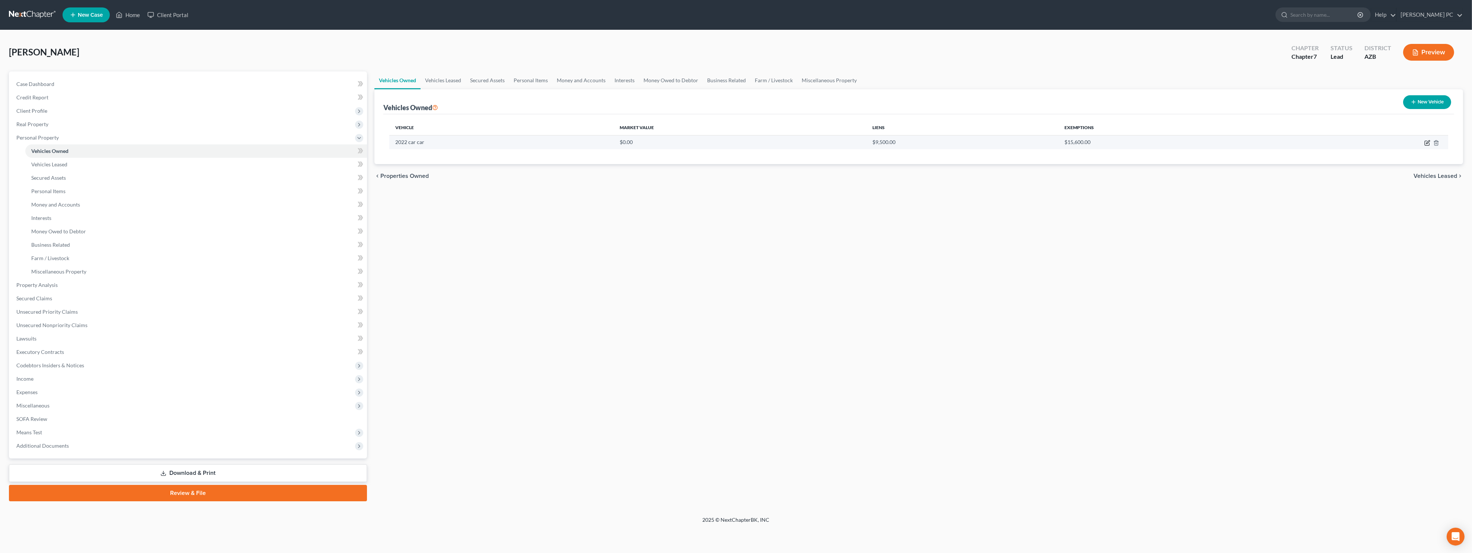
click at [686, 142] on icon "button" at bounding box center [1427, 143] width 4 height 4
select select "0"
select select "4"
select select "0"
select select "45"
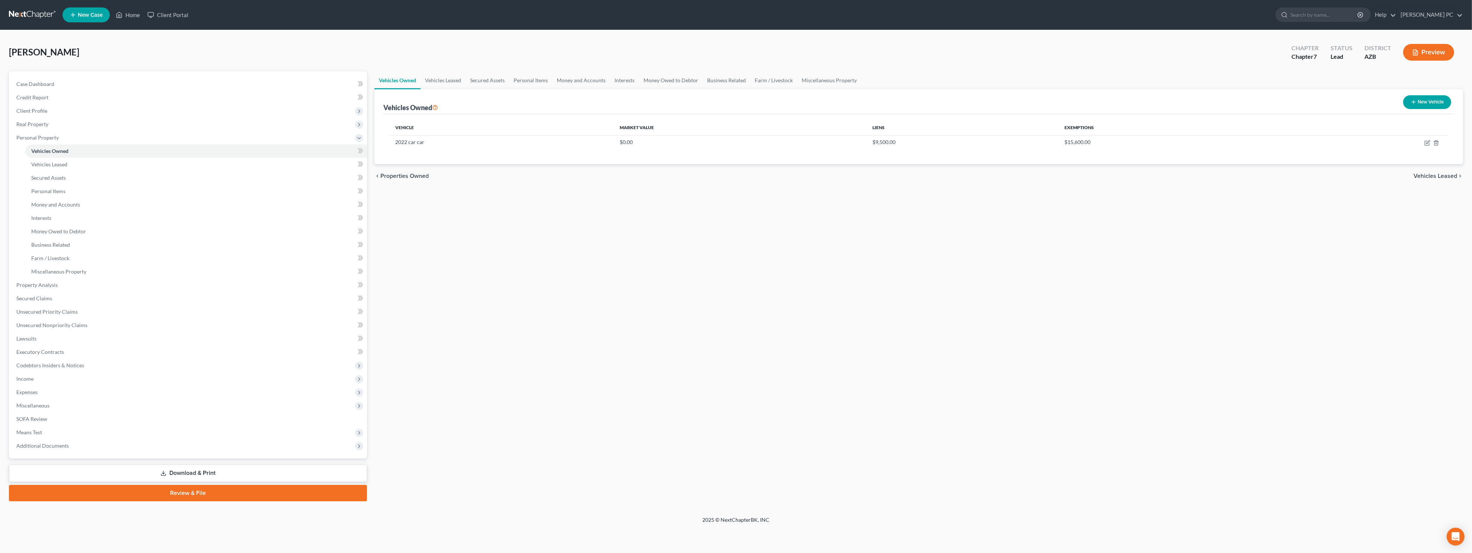
select select "0"
select select "2"
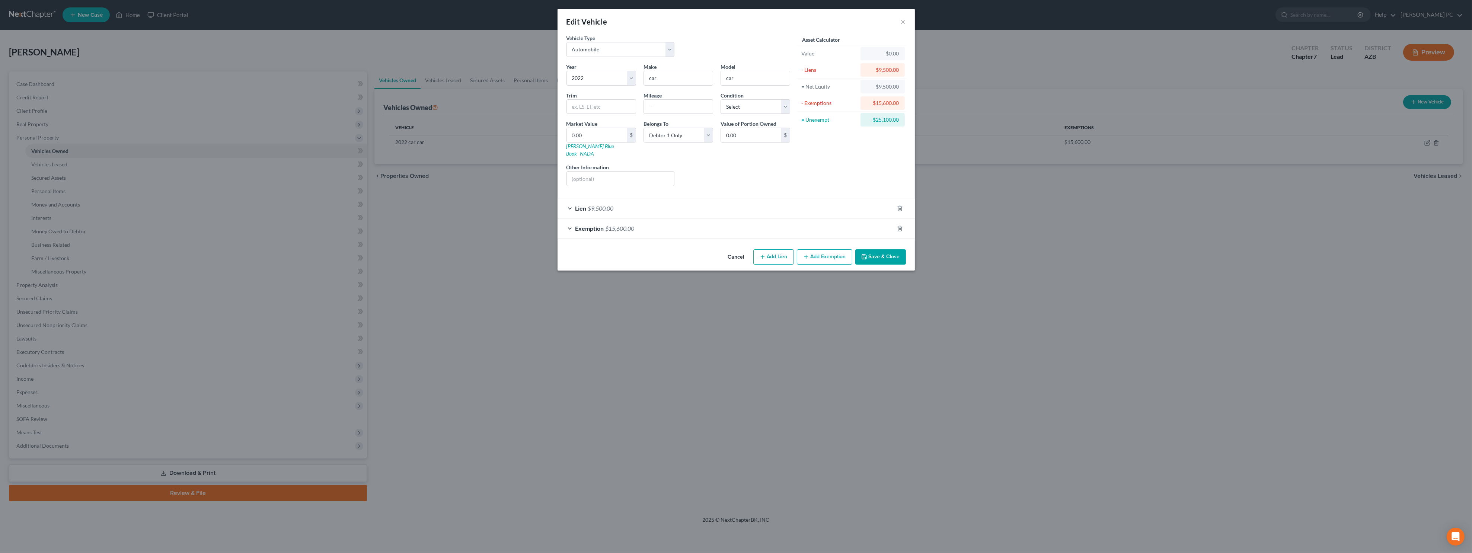
click at [661, 198] on div "Lien $9,500.00" at bounding box center [726, 208] width 336 height 20
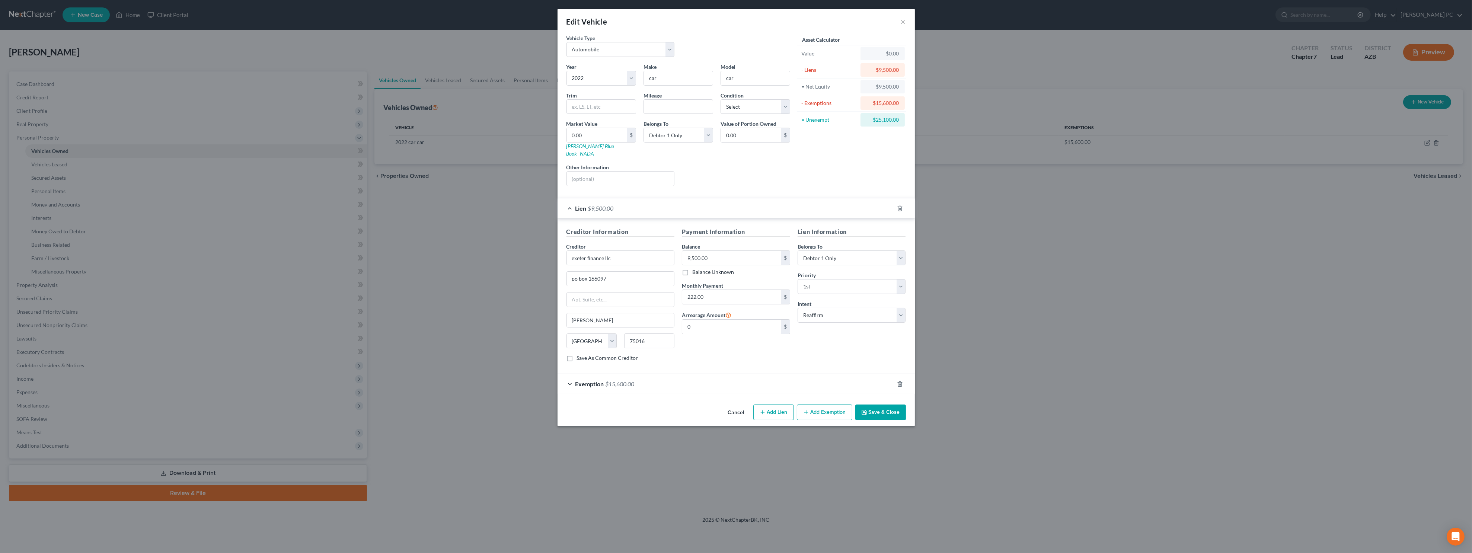
click at [686, 21] on div "Edit Vehicle ×" at bounding box center [736, 21] width 357 height 25
click at [686, 20] on button "×" at bounding box center [903, 21] width 5 height 9
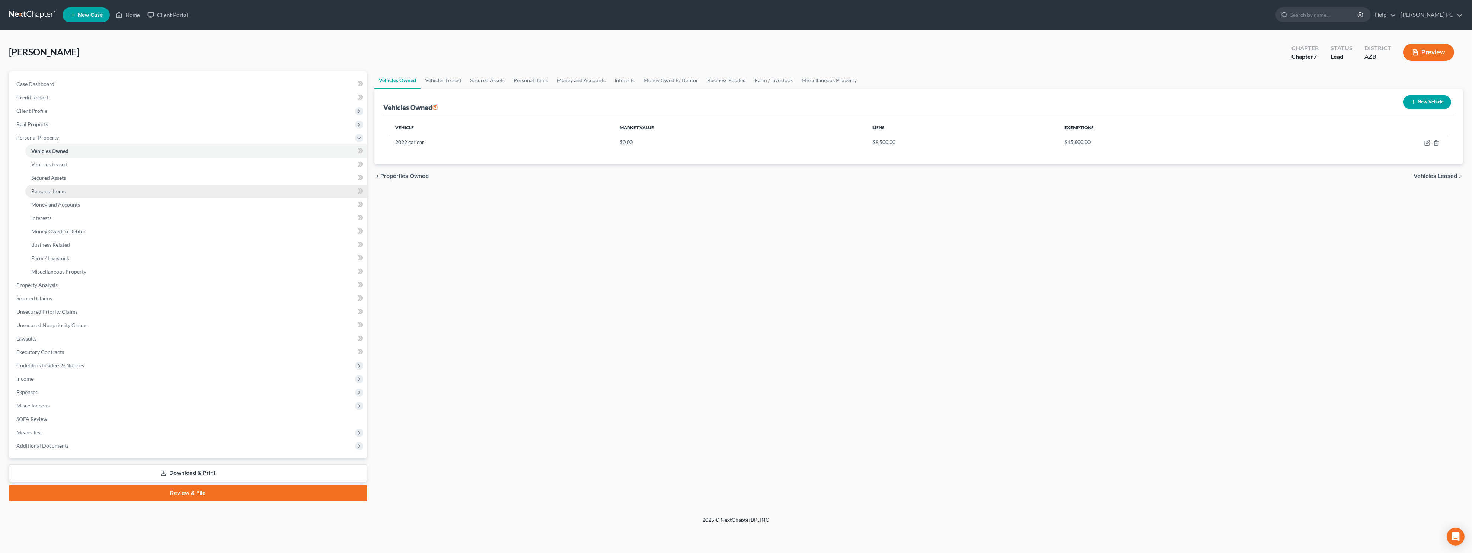
click at [106, 193] on link "Personal Items" at bounding box center [196, 191] width 342 height 13
click at [686, 106] on select "Select Item Type Clothing Collectibles Of Value Electronics Firearms Household …" at bounding box center [1396, 102] width 83 height 15
select select "clothing"
click at [686, 95] on select "Select Item Type Clothing Collectibles Of Value Electronics Firearms Household …" at bounding box center [1396, 102] width 83 height 15
click at [686, 104] on button "submit" at bounding box center [1447, 102] width 15 height 15
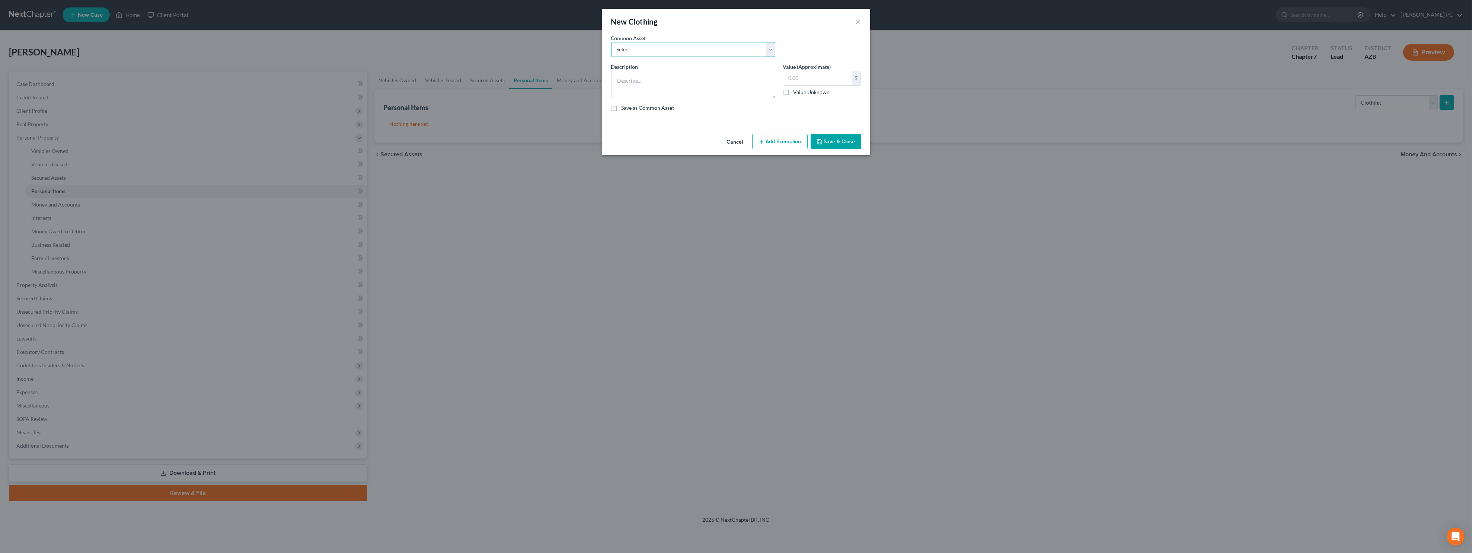
click at [642, 50] on select "Select personal clothing personal clothing" at bounding box center [693, 49] width 164 height 15
select select "0"
click at [611, 42] on select "Select personal clothing personal clothing" at bounding box center [693, 49] width 164 height 15
type textarea "personal clothing"
type input "500.00"
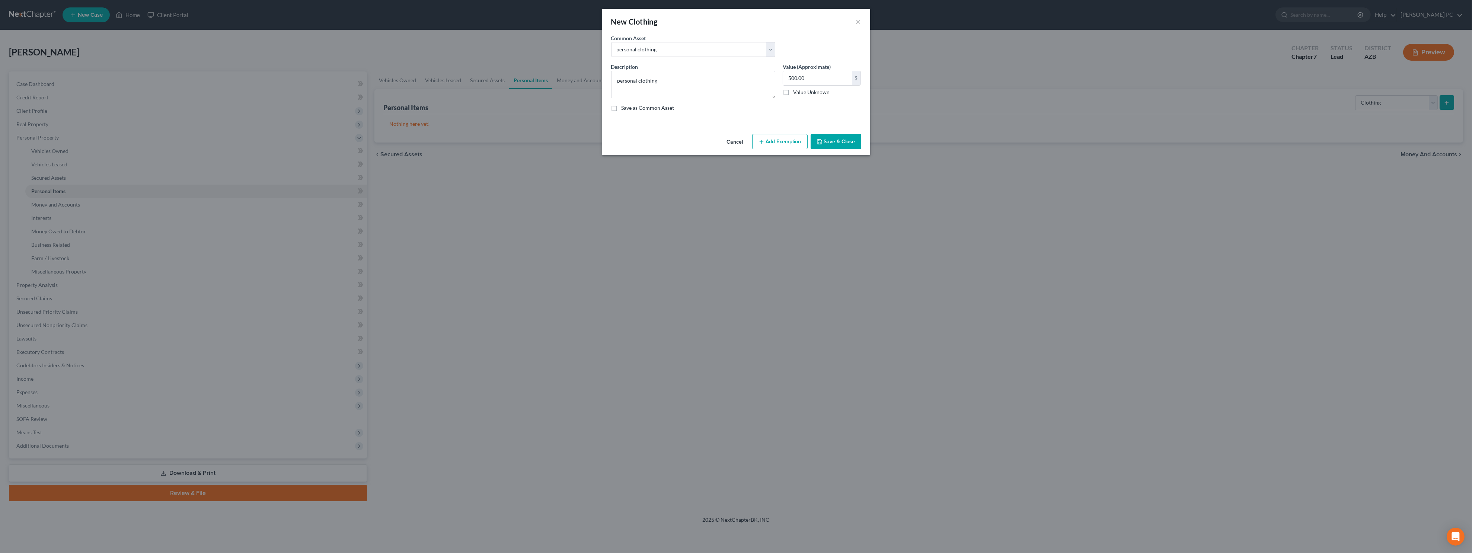
click at [686, 138] on button "Add Exemption" at bounding box center [779, 142] width 55 height 16
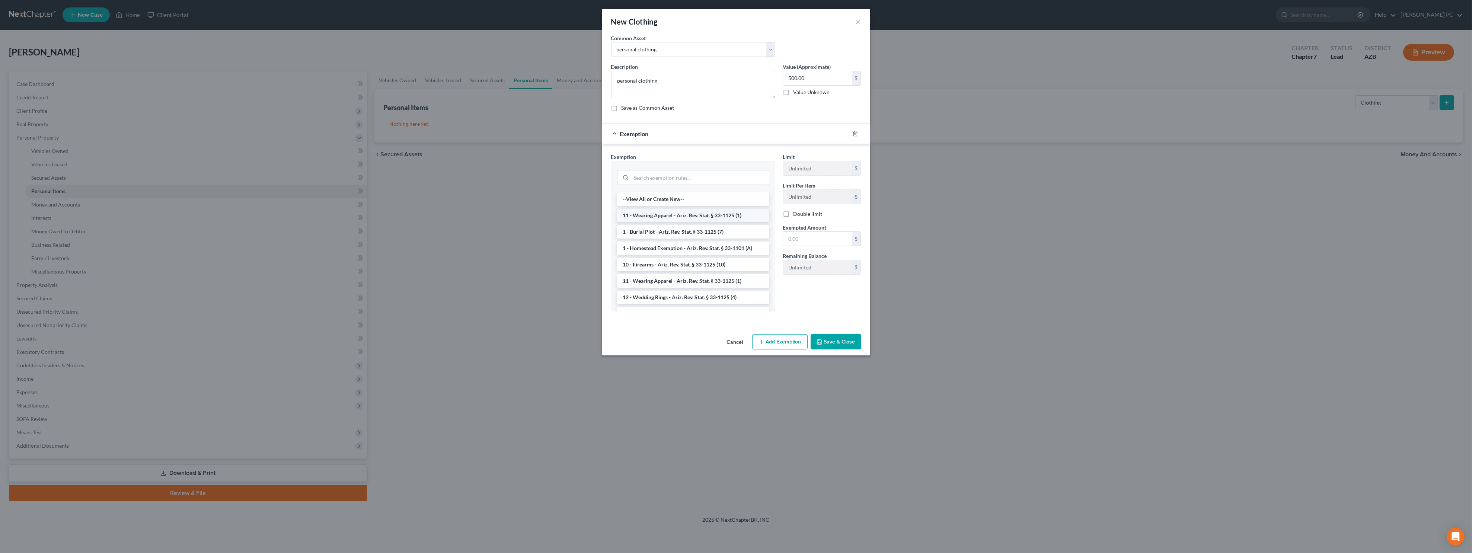
click at [678, 211] on li "11 - Wearing Apparel - Ariz. Rev. Stat. § 33-1125 (1)" at bounding box center [693, 215] width 152 height 13
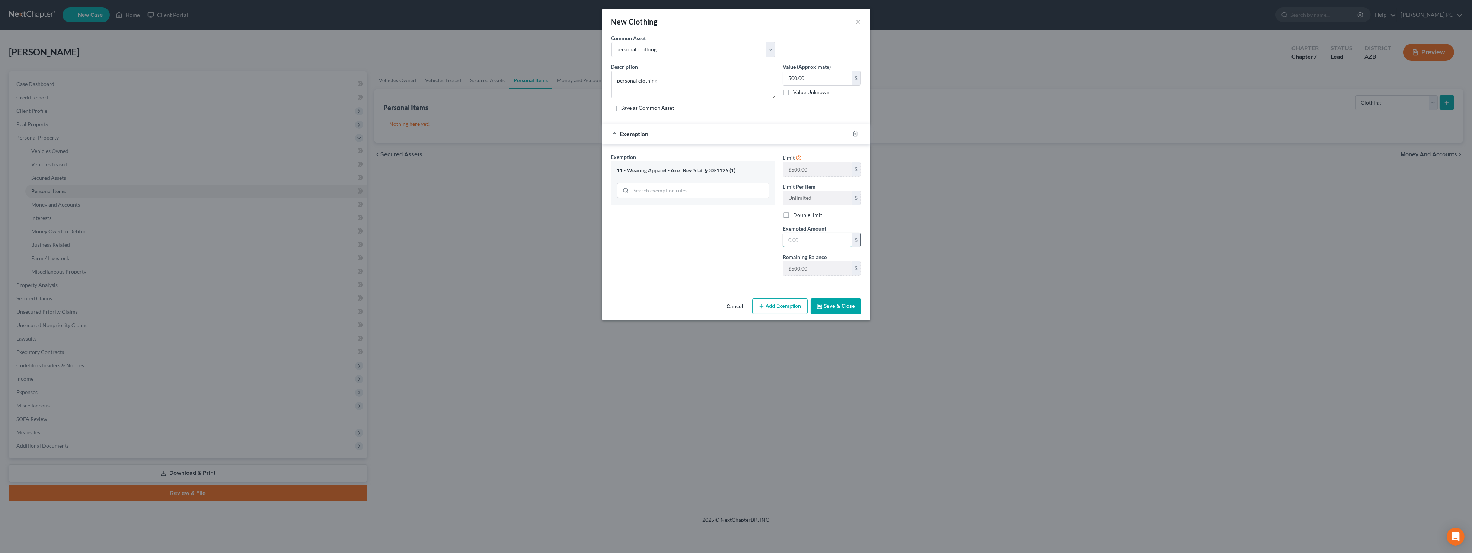
click at [686, 243] on input "text" at bounding box center [817, 240] width 69 height 14
type input "500"
click at [686, 310] on button "Save & Close" at bounding box center [836, 307] width 51 height 16
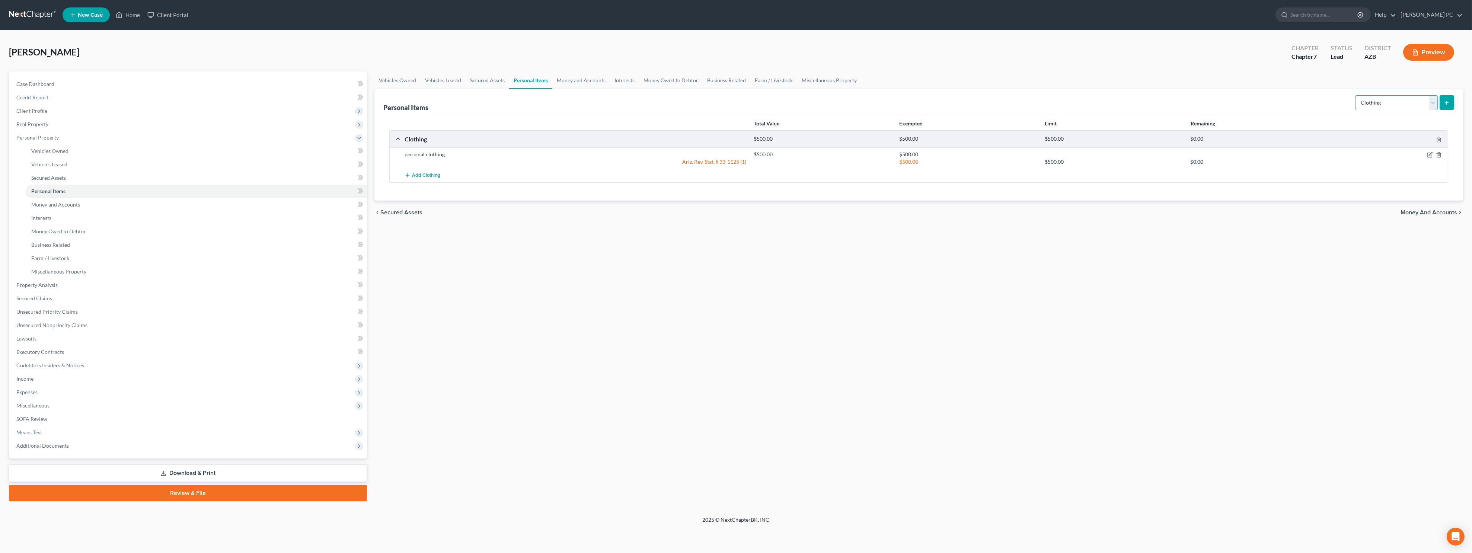
click at [686, 102] on select "Select Item Type Clothing Collectibles Of Value Electronics Firearms Household …" at bounding box center [1396, 102] width 83 height 15
select select "electronics"
click at [686, 95] on select "Select Item Type Clothing Collectibles Of Value Electronics Firearms Household …" at bounding box center [1396, 102] width 83 height 15
click at [686, 105] on button "submit" at bounding box center [1447, 102] width 15 height 15
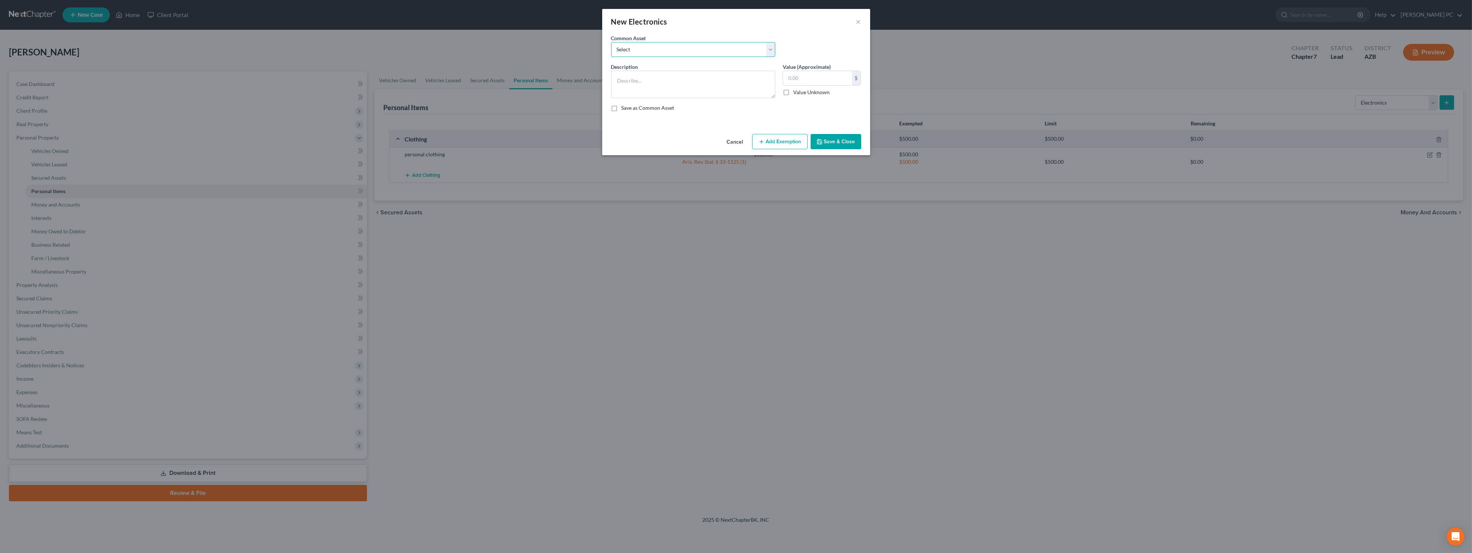
click at [653, 50] on select "Select computer, printer, scanner cell phone(s) non exempt" at bounding box center [693, 49] width 164 height 15
select select "0"
click at [611, 42] on select "Select computer, printer, scanner cell phone(s) non exempt" at bounding box center [693, 49] width 164 height 15
type textarea "computer, printer, scanner"
type input "500.00"
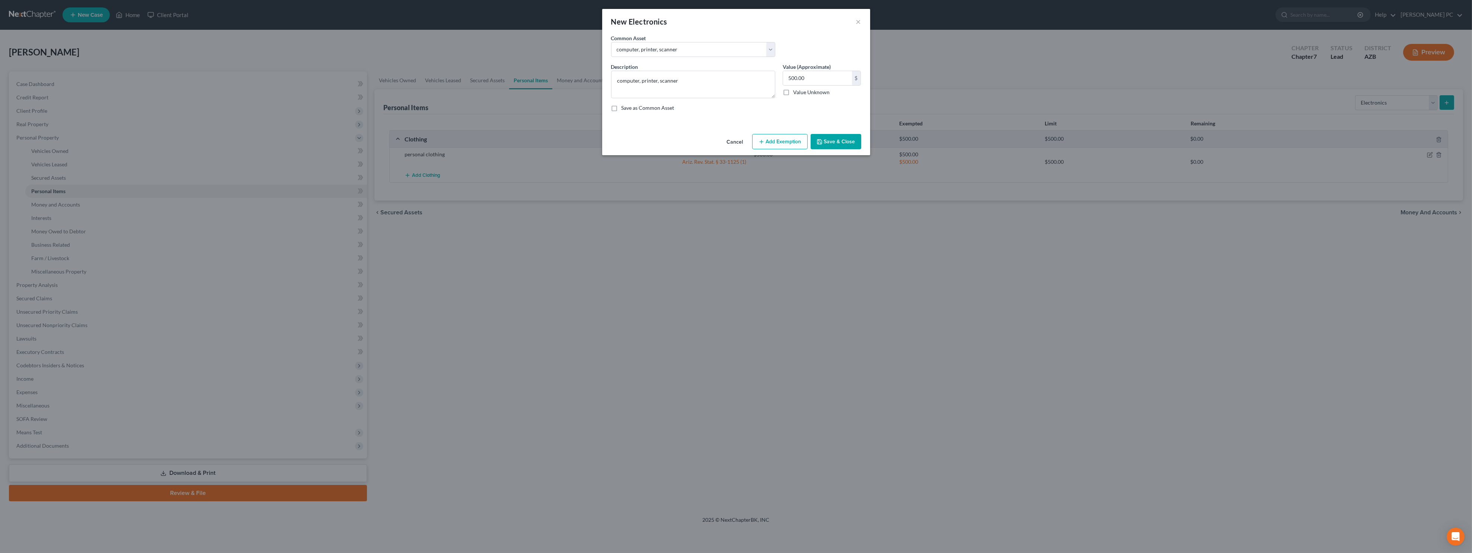
click at [686, 142] on button "Add Exemption" at bounding box center [779, 142] width 55 height 16
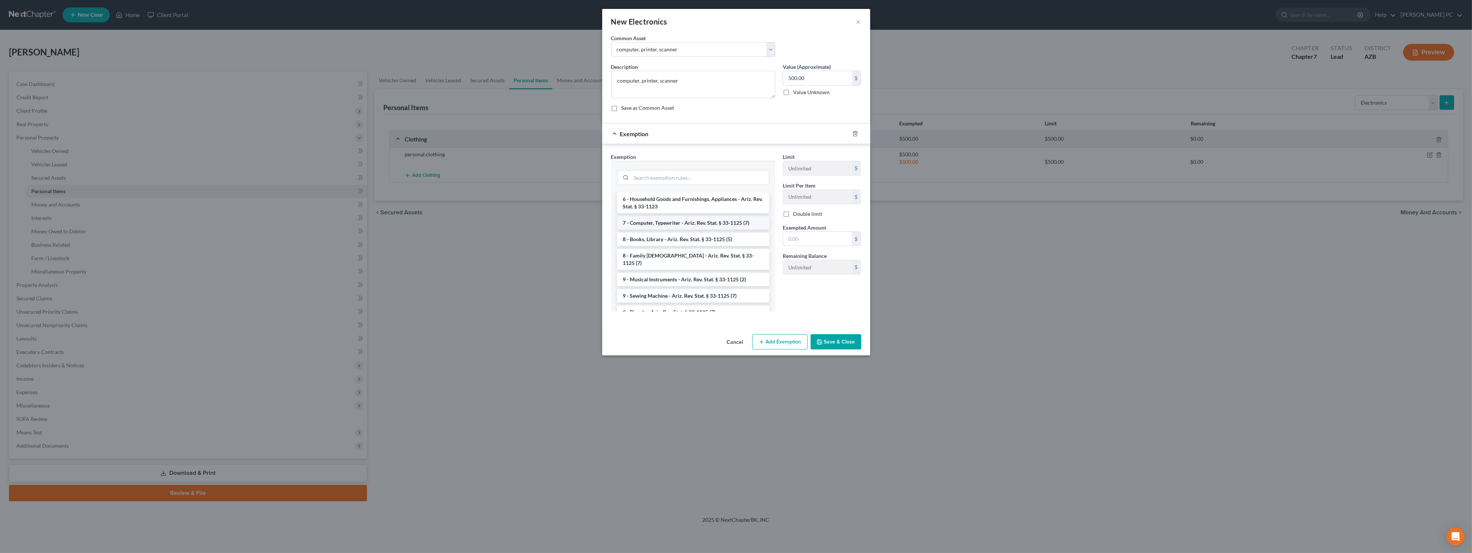
scroll to position [893, 0]
click at [661, 215] on li "7 - Computer, Typewriter - Ariz. Rev. Stat. § 33-1125 (7)" at bounding box center [693, 207] width 152 height 13
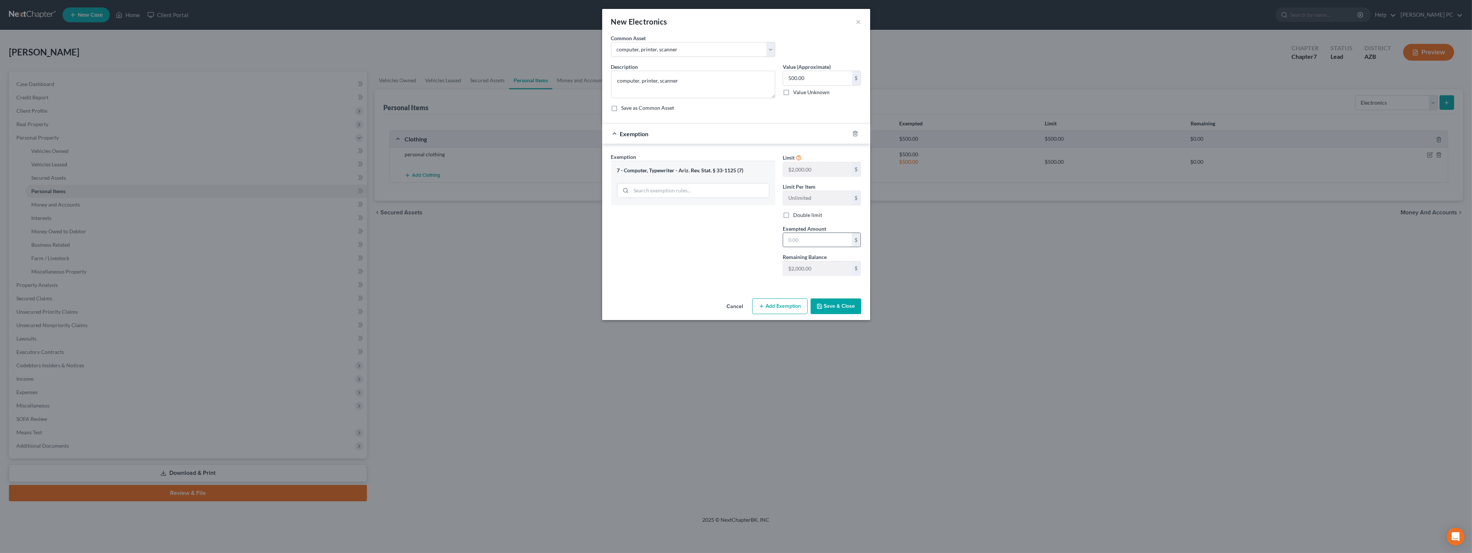
click at [686, 242] on input "text" at bounding box center [817, 240] width 69 height 14
type input "1"
type input "0"
type input "1"
type input "0"
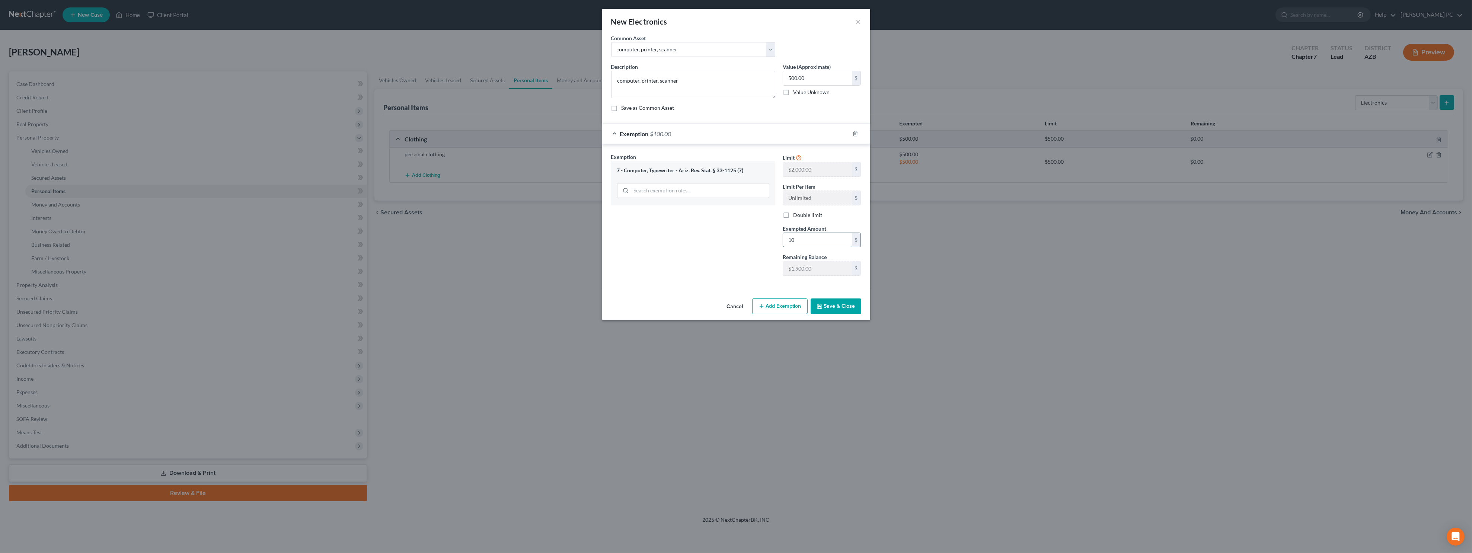
type input "1"
type input "2,000"
click at [686, 308] on button "Save & Close" at bounding box center [836, 307] width 51 height 16
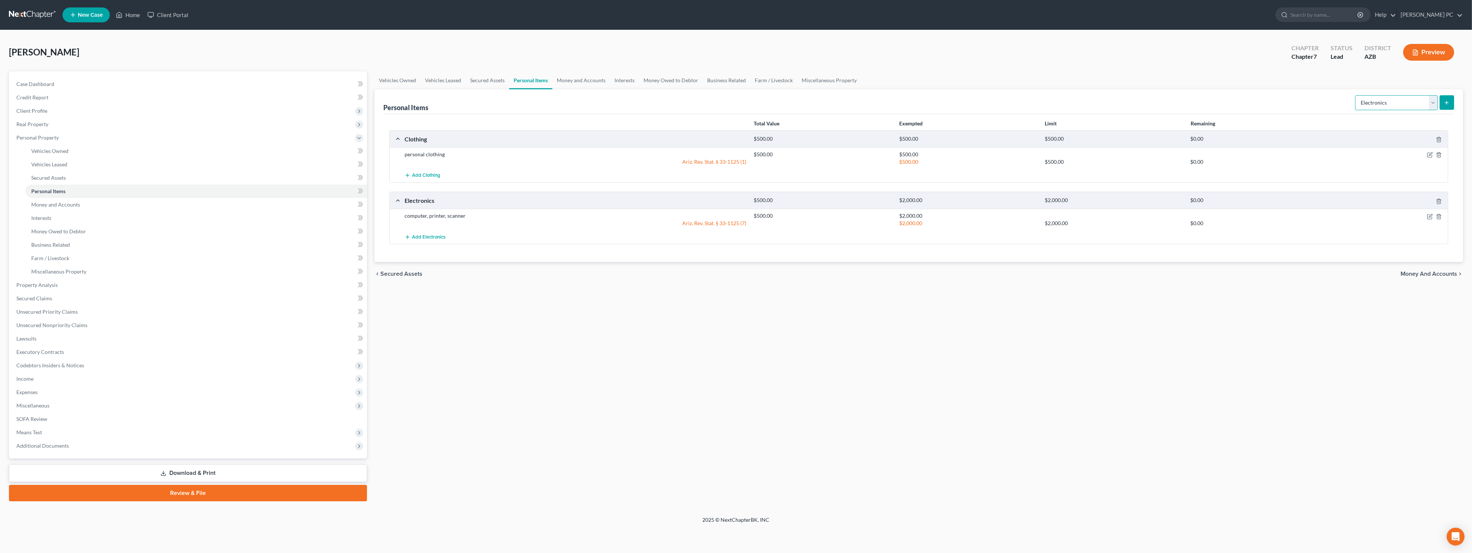
click at [686, 103] on select "Select Item Type Clothing Collectibles Of Value Electronics Firearms Household …" at bounding box center [1396, 102] width 83 height 15
click at [686, 95] on select "Select Item Type Clothing Collectibles Of Value Electronics Firearms Household …" at bounding box center [1396, 102] width 83 height 15
click at [686, 98] on button "submit" at bounding box center [1447, 102] width 15 height 15
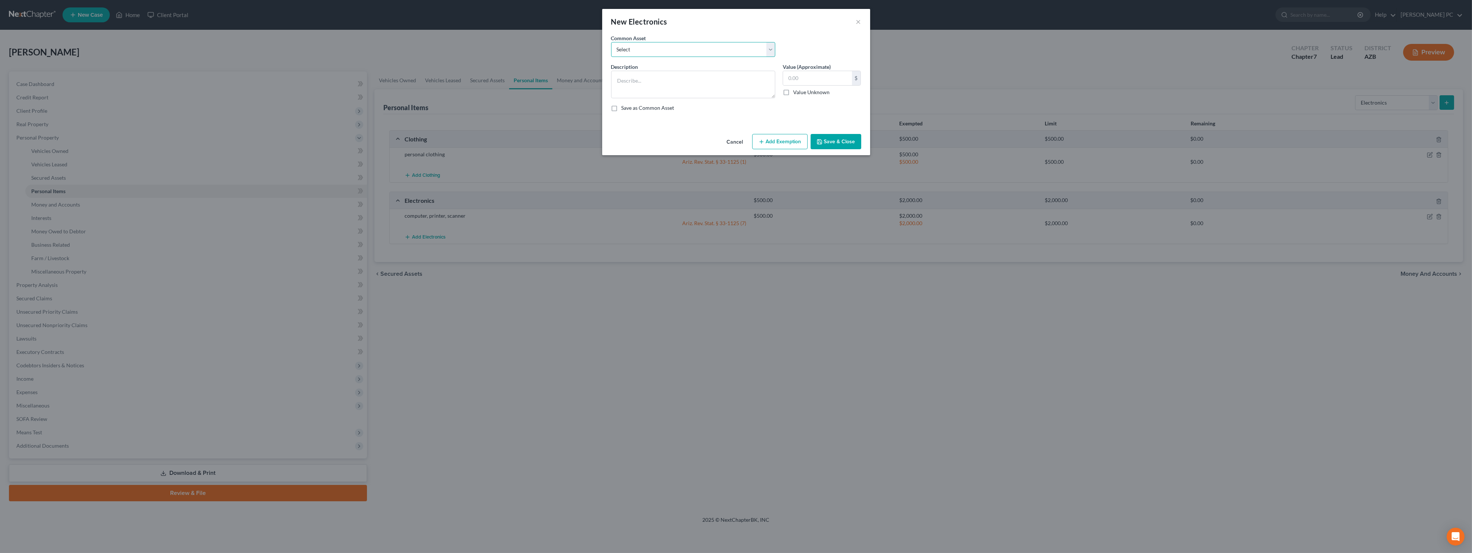
click at [676, 47] on select "Select computer, printer, scanner cell phone(s) non exempt" at bounding box center [693, 49] width 164 height 15
select select "1"
click at [611, 42] on select "Select computer, printer, scanner cell phone(s) non exempt" at bounding box center [693, 49] width 164 height 15
type textarea "cell phone(s) non exempt"
type input "100.00"
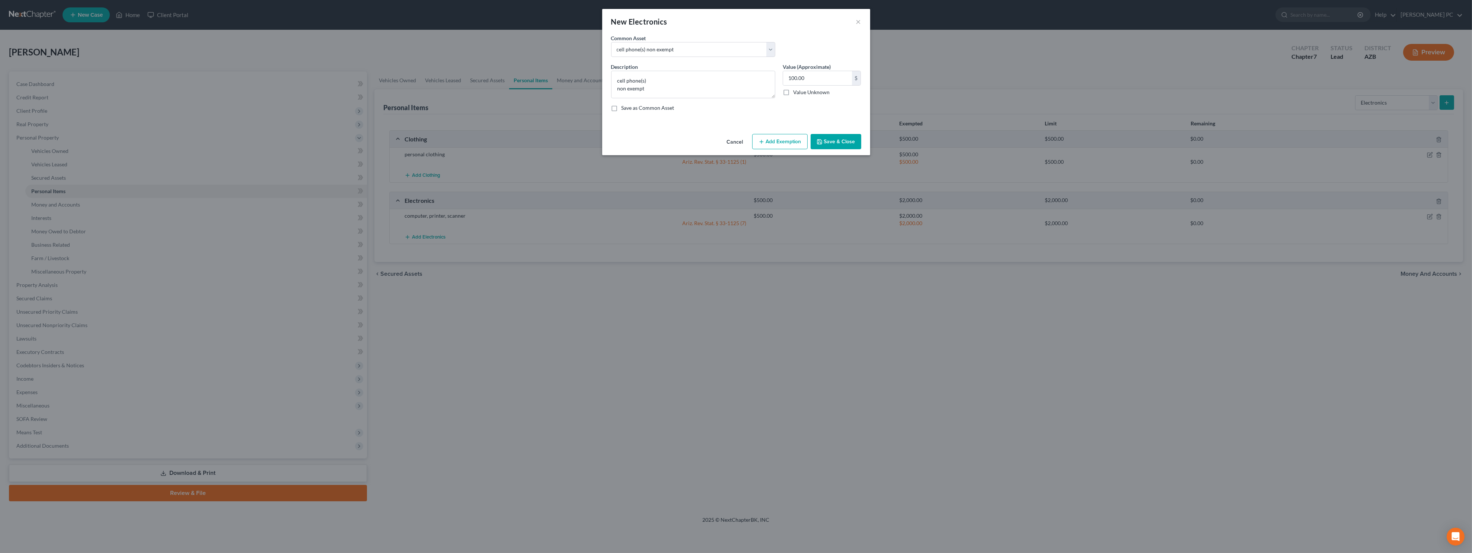
click at [686, 142] on button "Save & Close" at bounding box center [836, 142] width 51 height 16
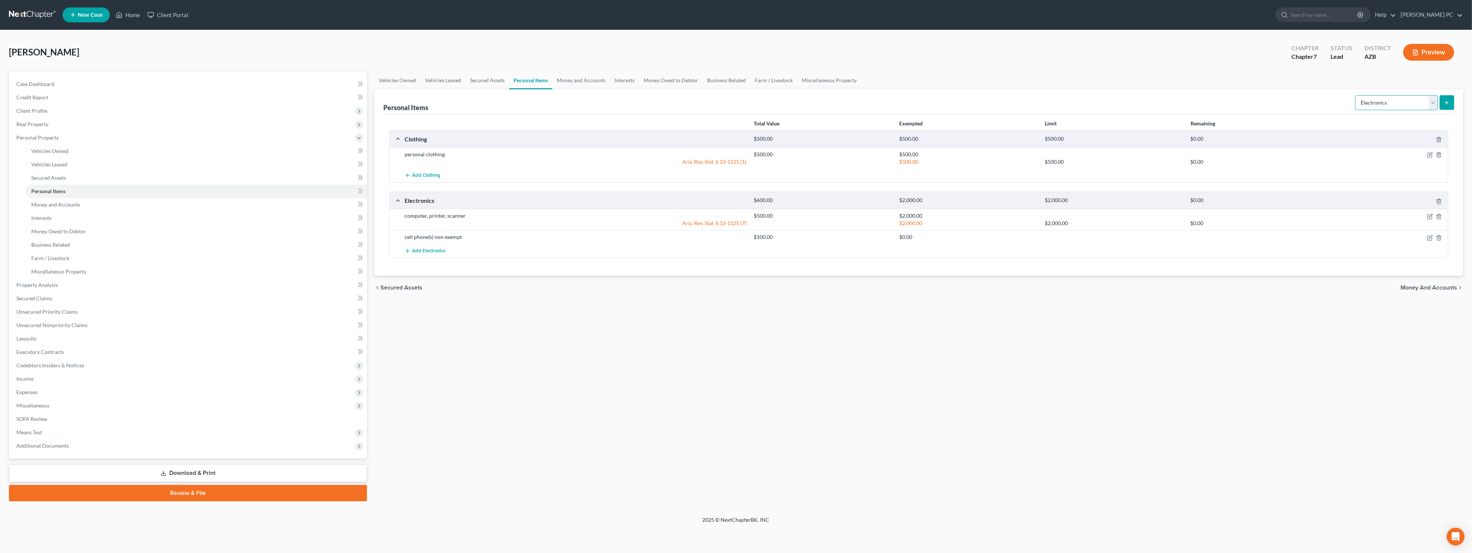
click at [686, 108] on select "Select Item Type Clothing Collectibles Of Value Electronics Firearms Household …" at bounding box center [1396, 102] width 83 height 15
select select "household_goods"
click at [686, 95] on select "Select Item Type Clothing Collectibles Of Value Electronics Firearms Household …" at bounding box center [1396, 102] width 83 height 15
click at [686, 102] on icon "submit" at bounding box center [1447, 103] width 6 height 6
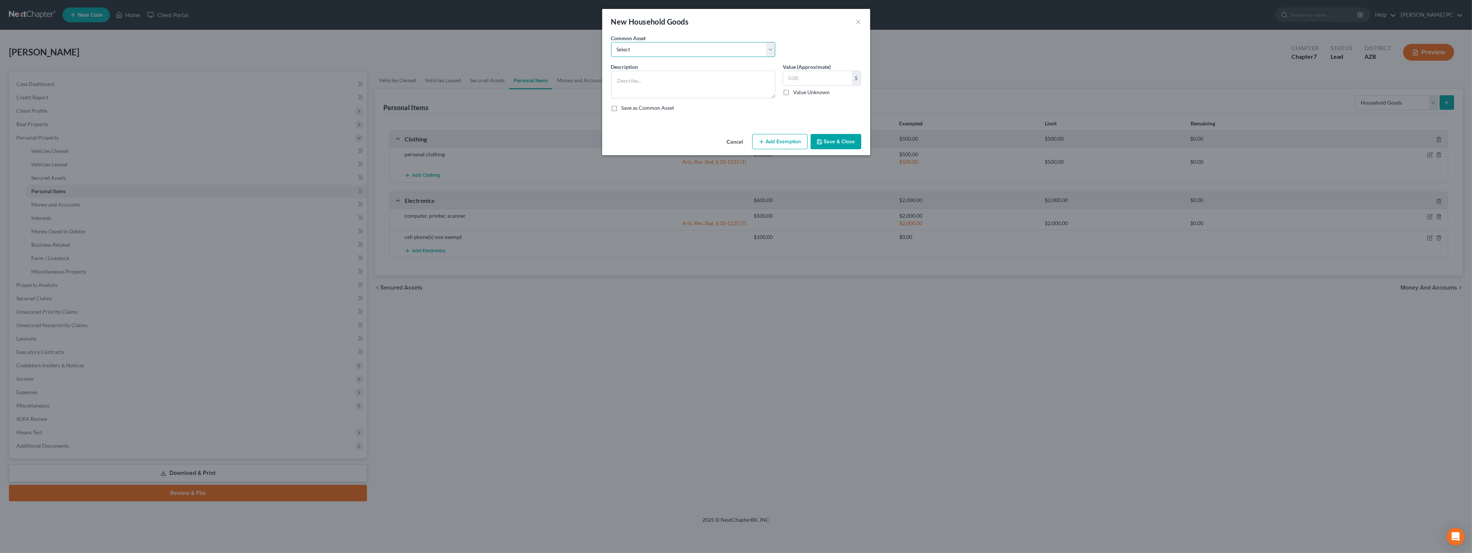
click at [686, 50] on select "Select household furnishings including: couch, chairs, table, dressers, end tab…" at bounding box center [693, 49] width 164 height 15
select select "0"
click at [611, 42] on select "Select household furnishings including: couch, chairs, table, dressers, end tab…" at bounding box center [693, 49] width 164 height 15
type textarea "household furnishings including: couch, chairs, table, dressers, end tables, en…"
type input "1,500.00"
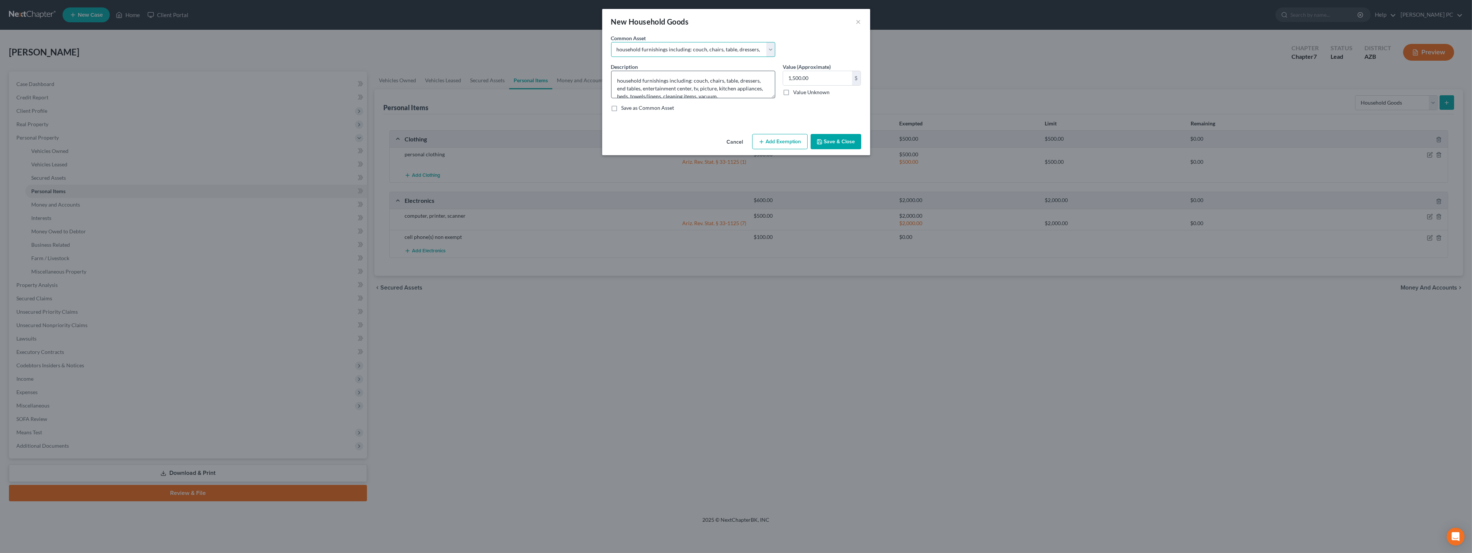
scroll to position [7, 0]
click at [686, 140] on button "Add Exemption" at bounding box center [779, 142] width 55 height 16
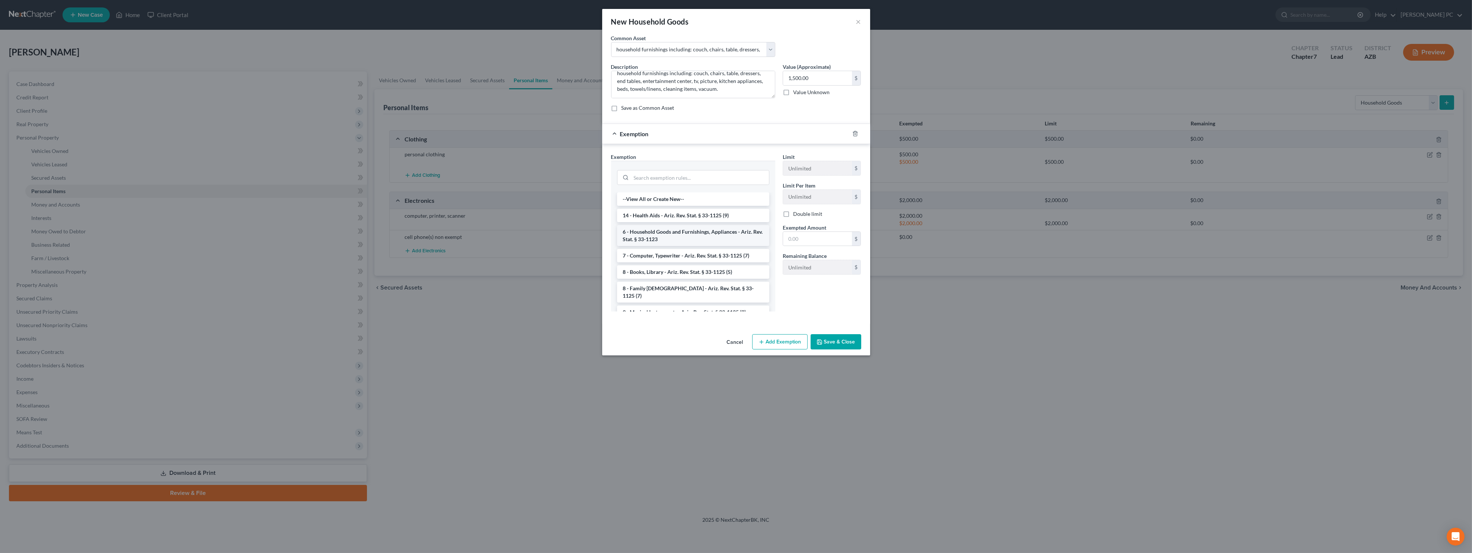
click at [686, 232] on li "6 - Household Goods and Furnishings, Appliances - Ariz. Rev. Stat. § 33-1123" at bounding box center [693, 235] width 152 height 21
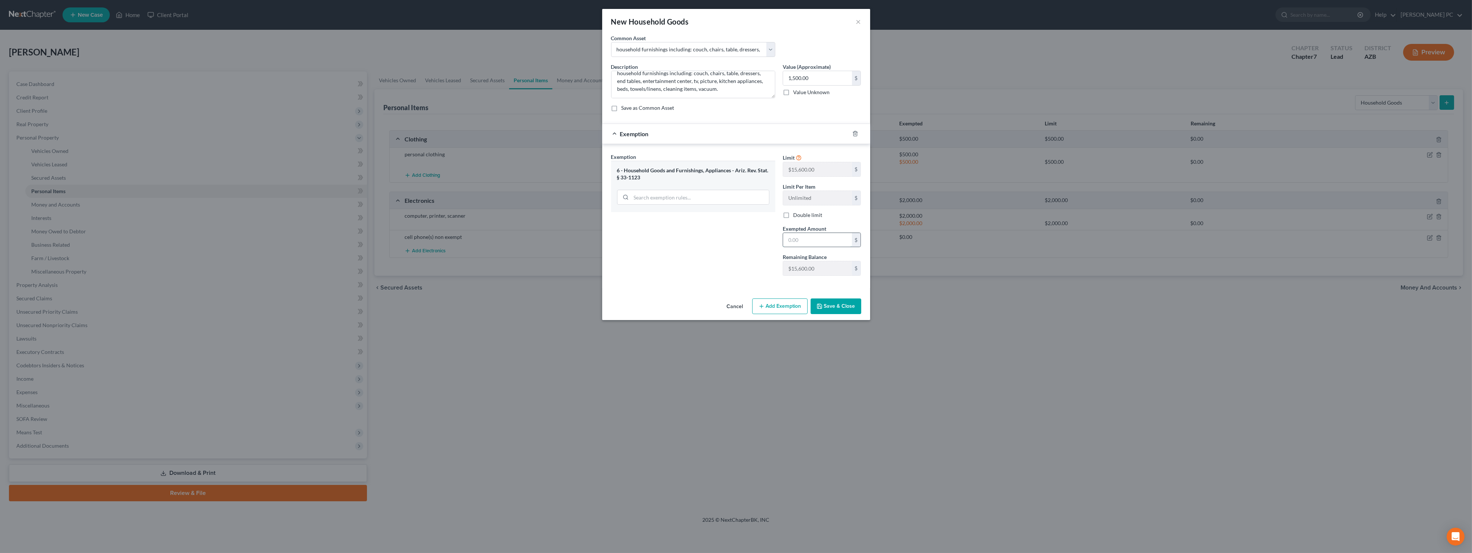
click at [686, 239] on input "text" at bounding box center [817, 240] width 69 height 14
type input "15,600"
click at [686, 307] on button "Save & Close" at bounding box center [836, 307] width 51 height 16
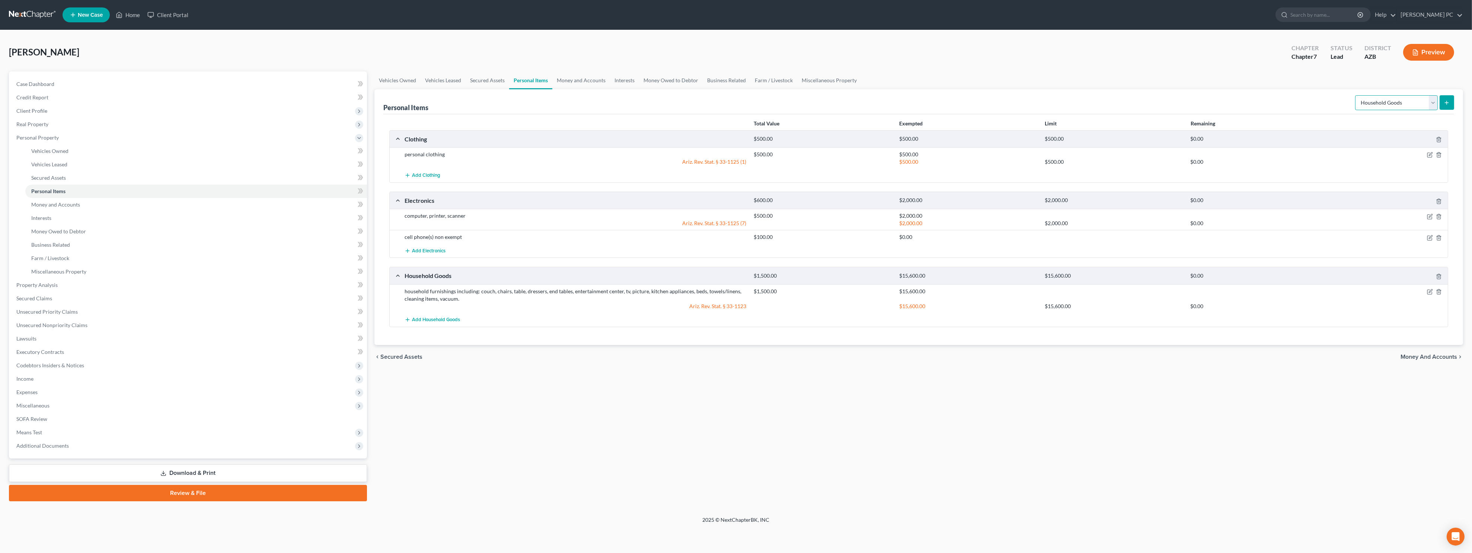
click at [686, 103] on select "Select Item Type Clothing Collectibles Of Value Electronics Firearms Household …" at bounding box center [1396, 102] width 83 height 15
select select "other"
click at [686, 95] on select "Select Item Type Clothing Collectibles Of Value Electronics Firearms Household …" at bounding box center [1396, 102] width 83 height 15
click at [686, 101] on button "submit" at bounding box center [1447, 102] width 15 height 15
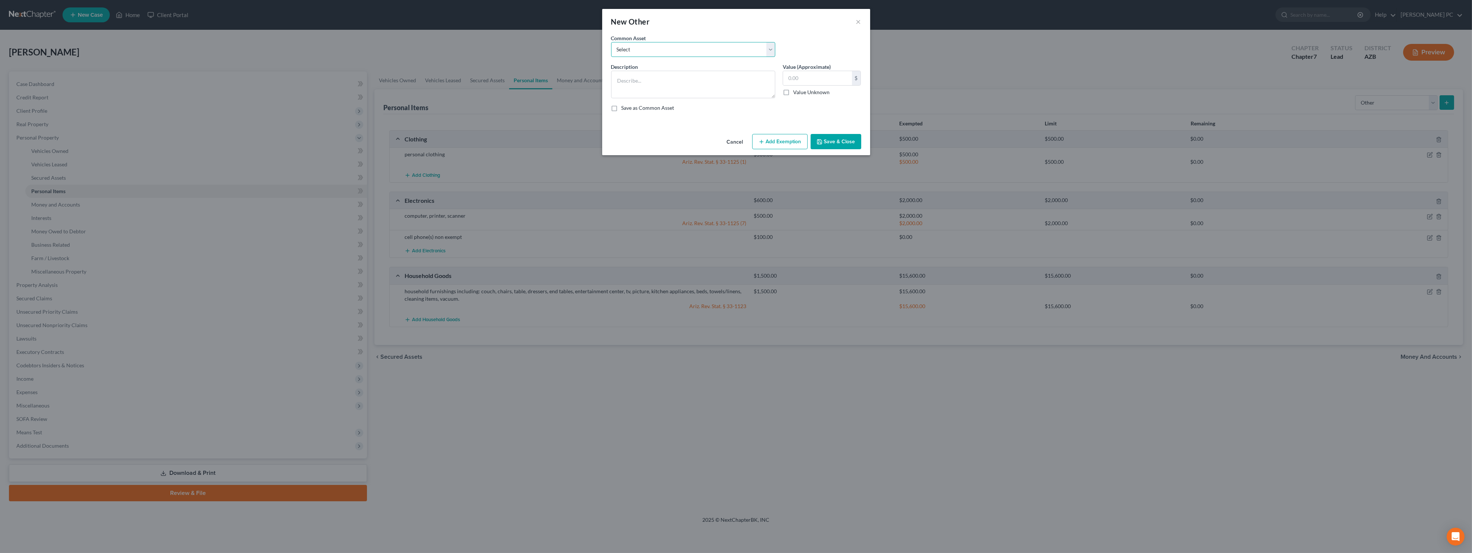
click at [679, 51] on select "Select tax refunds owed to debtor on date of filing non - exempt 25% of wages o…" at bounding box center [693, 49] width 164 height 15
select select "0"
click at [611, 42] on select "Select tax refunds owed to debtor on date of filing non - exempt 25% of wages o…" at bounding box center [693, 49] width 164 height 15
type textarea "tax refunds owed to debtor on date of filing non - exempt"
type input "0.00"
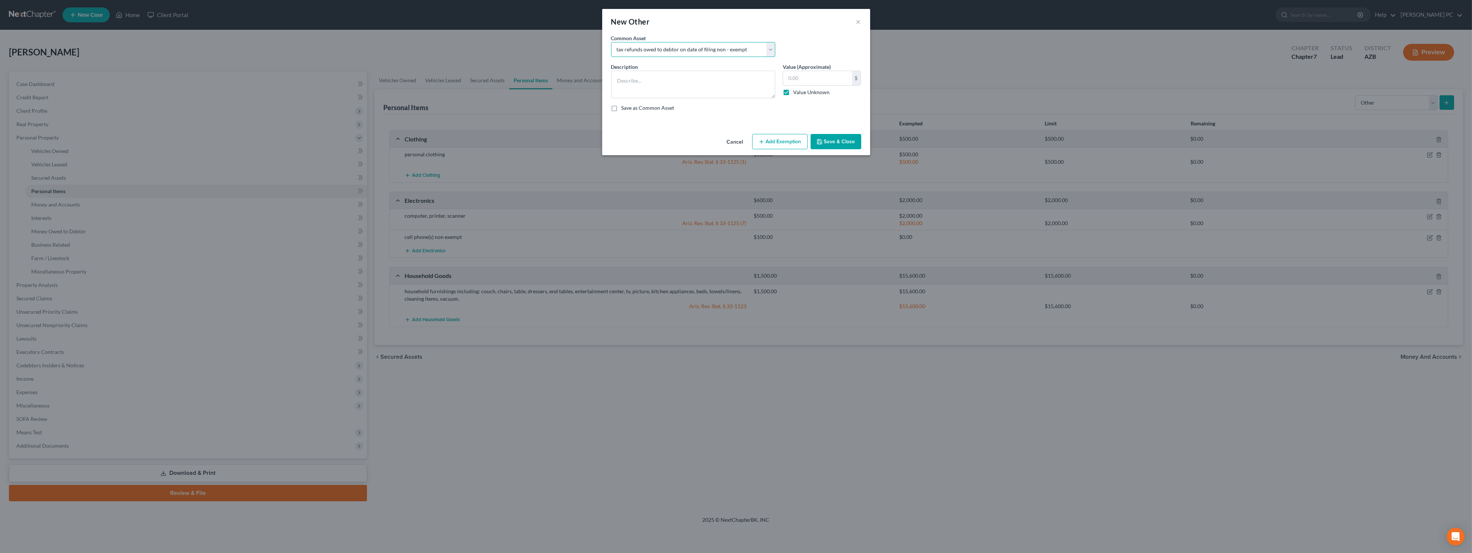
checkbox input "true"
click at [686, 138] on button "Save & Close" at bounding box center [836, 142] width 51 height 16
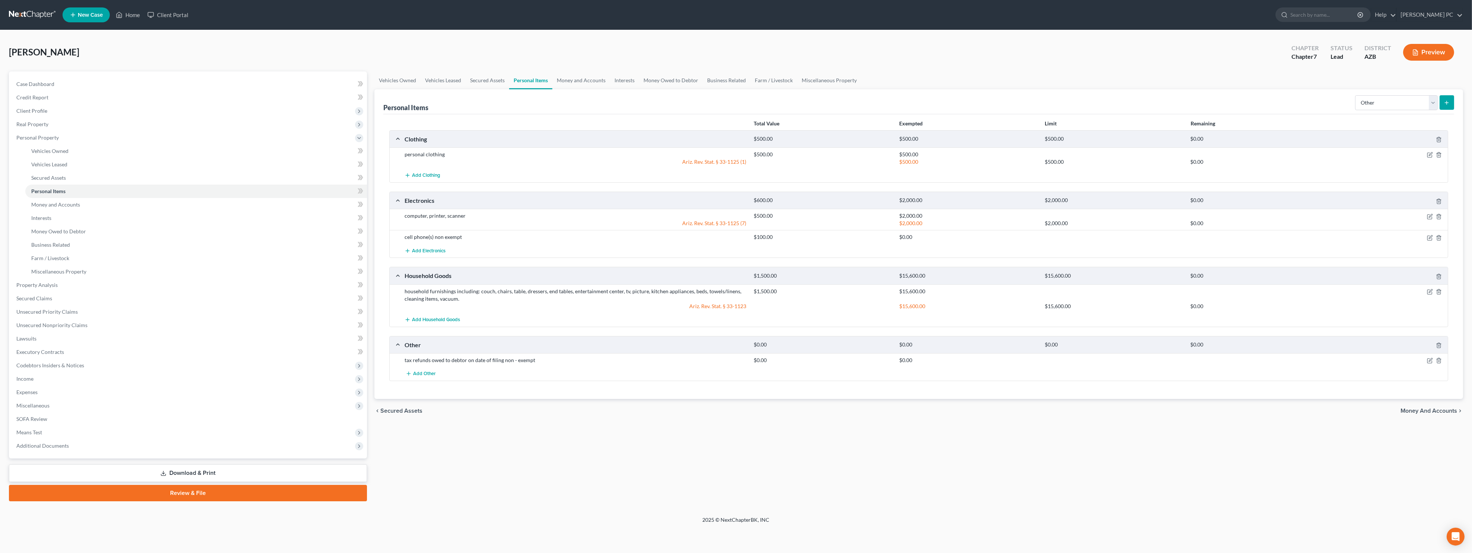
click at [686, 104] on icon "submit" at bounding box center [1447, 103] width 6 height 6
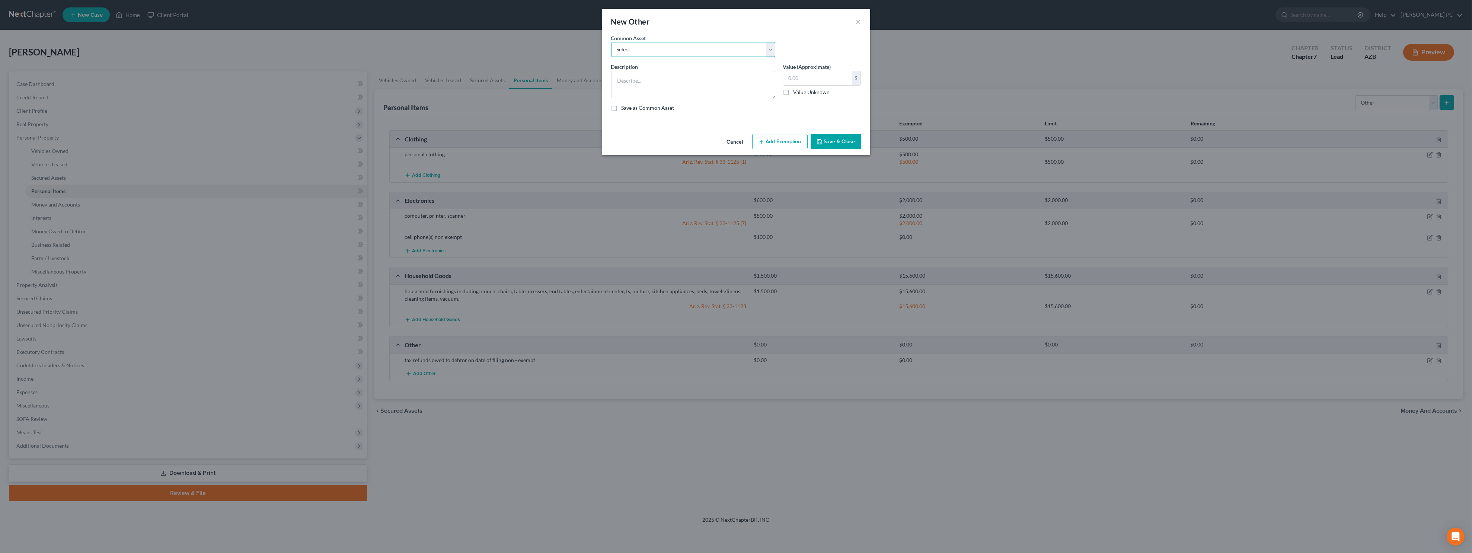
click at [686, 50] on select "Select tax refunds owed to debtor on date of filing non - exempt 25% of wages o…" at bounding box center [693, 49] width 164 height 15
select select "3"
click at [611, 42] on select "Select tax refunds owed to debtor on date of filing non - exempt 25% of wages o…" at bounding box center [693, 49] width 164 height 15
type textarea "personal tools, yard tools - non exempt"
type input "100.00"
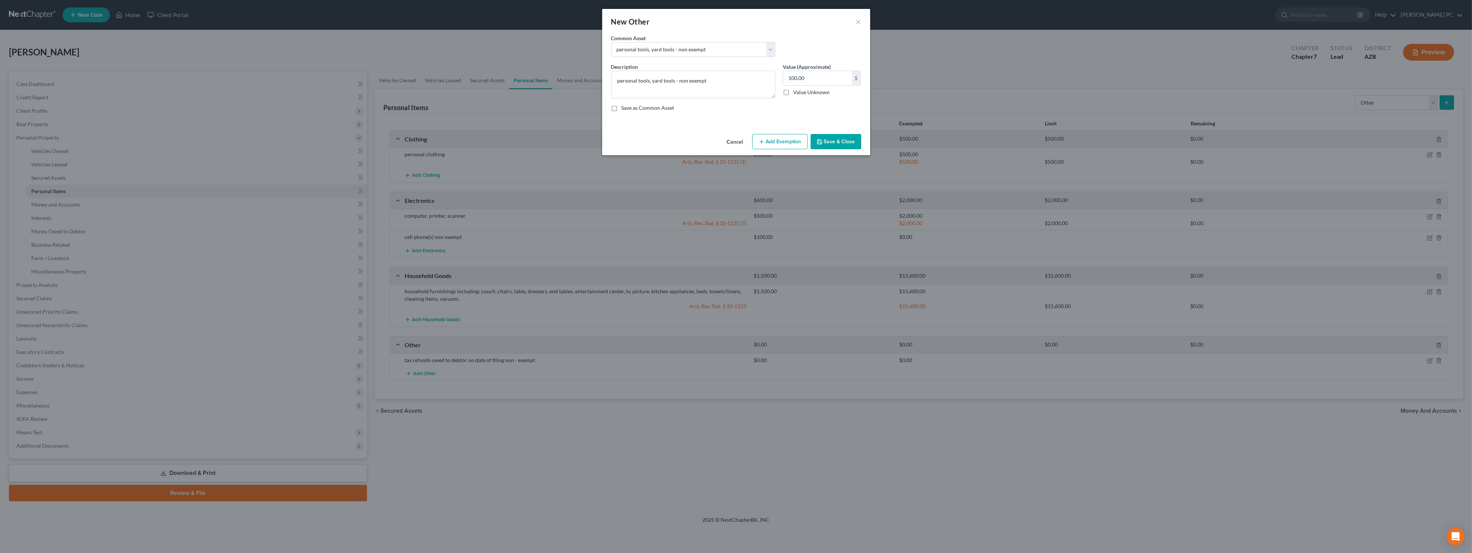
click at [686, 140] on button "Save & Close" at bounding box center [836, 142] width 51 height 16
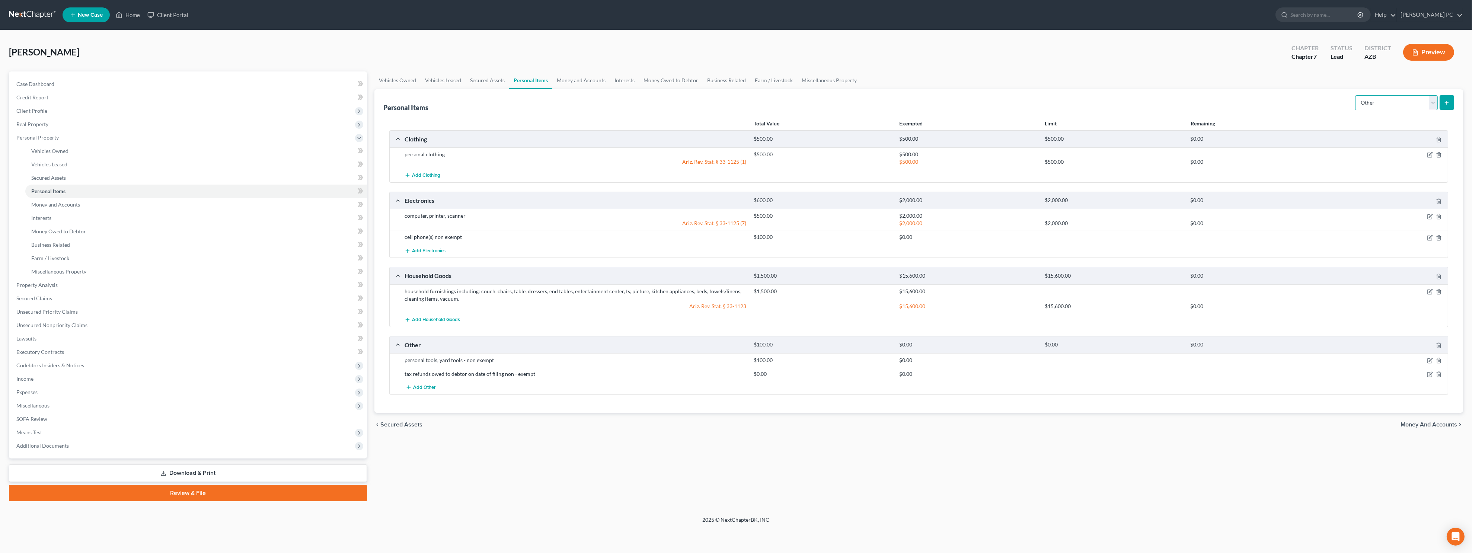
click at [686, 104] on select "Select Item Type Clothing Collectibles Of Value Electronics Firearms Household …" at bounding box center [1396, 102] width 83 height 15
select select "sports_and_hobby_equipment"
click at [686, 95] on select "Select Item Type Clothing Collectibles Of Value Electronics Firearms Household …" at bounding box center [1396, 102] width 83 height 15
click at [686, 103] on icon "submit" at bounding box center [1447, 103] width 6 height 6
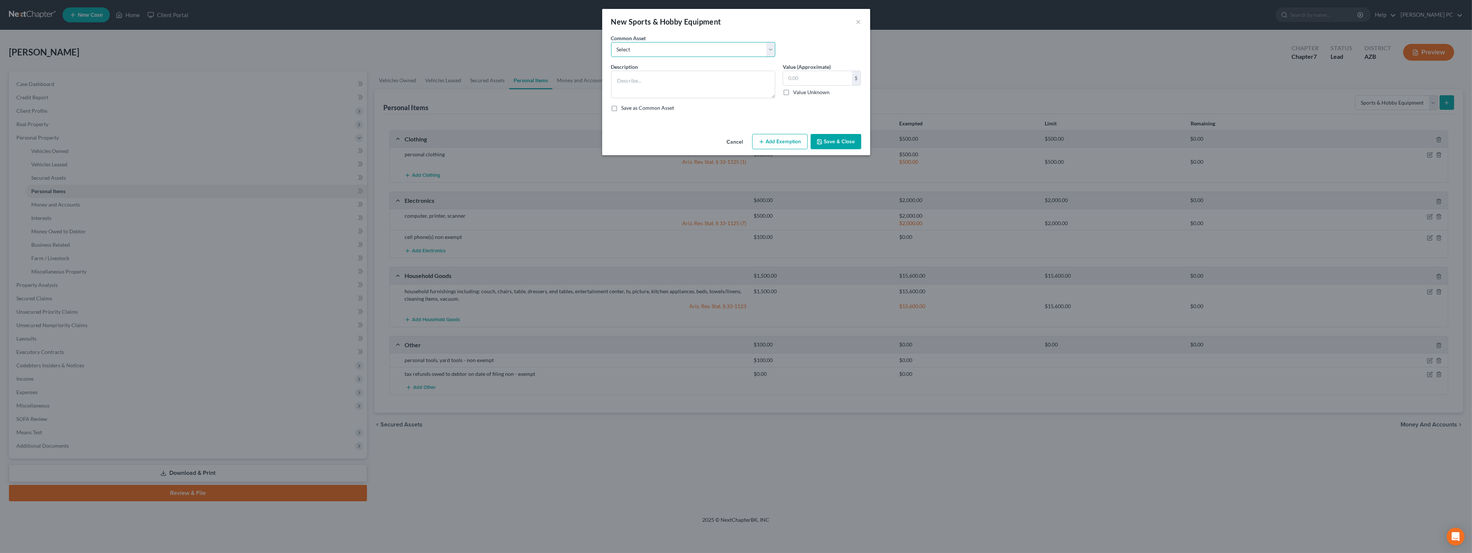
click at [686, 52] on select "Select sports equipment - camping, balls, gloves etc. non exempt" at bounding box center [693, 49] width 164 height 15
select select "0"
click at [611, 42] on select "Select sports equipment - camping, balls, gloves etc. non exempt" at bounding box center [693, 49] width 164 height 15
type textarea "sports equipment - camping, balls, gloves etc. non exempt"
type input "100.00"
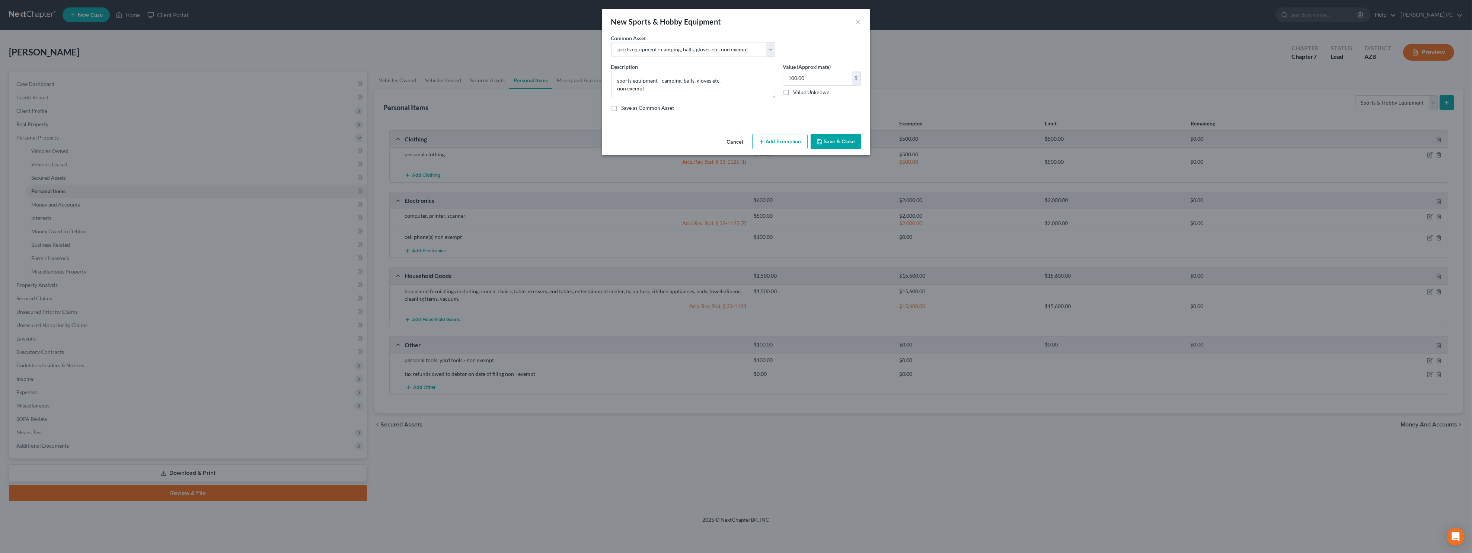
click at [686, 140] on button "Save & Close" at bounding box center [836, 142] width 51 height 16
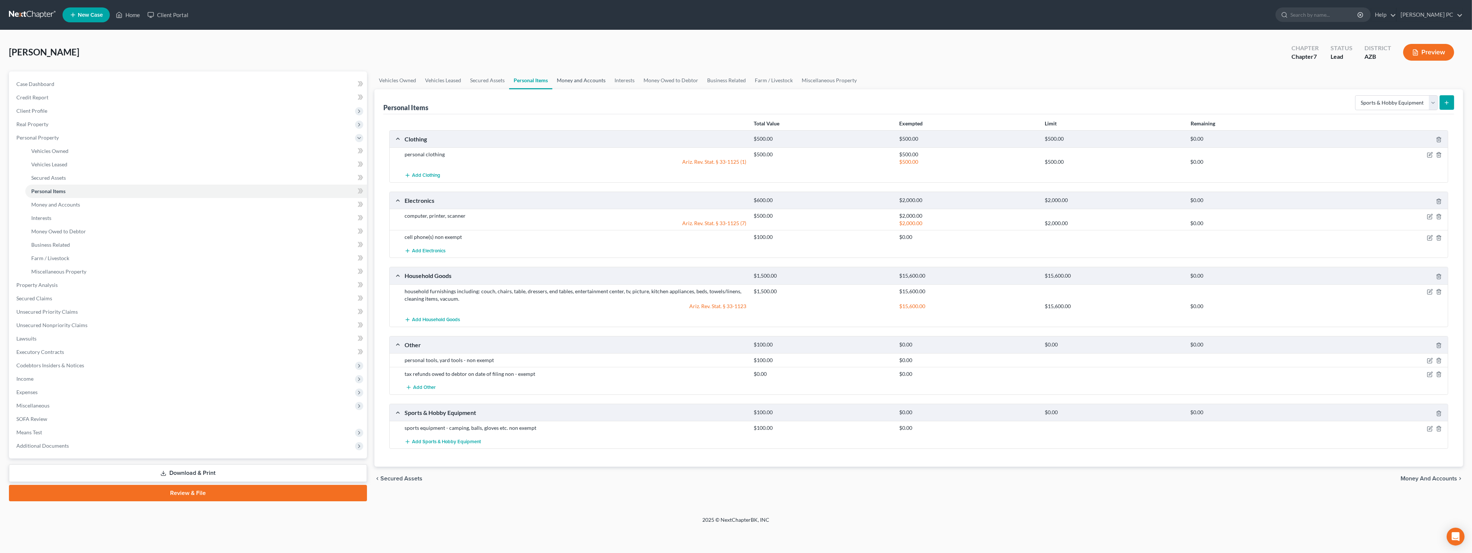
click at [590, 83] on link "Money and Accounts" at bounding box center [581, 80] width 58 height 18
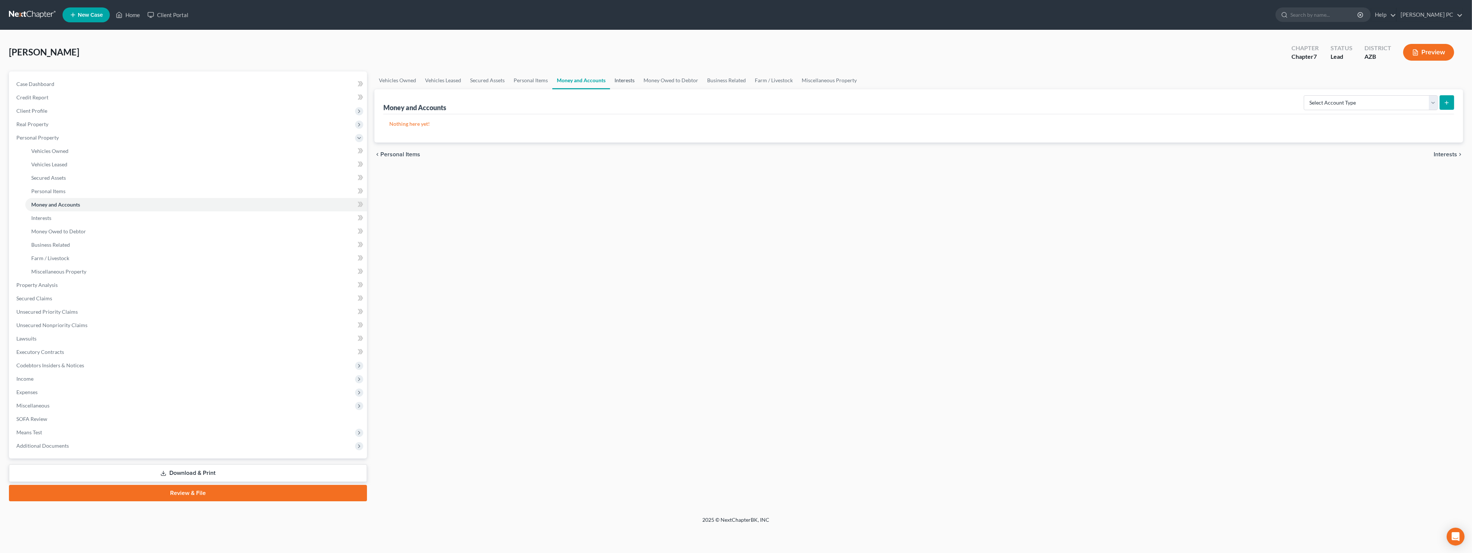
click at [618, 80] on link "Interests" at bounding box center [624, 80] width 29 height 18
click at [686, 101] on select "Select Interest Type 401K Annuity Bond Education IRA Government Bond Government…" at bounding box center [1398, 102] width 80 height 15
click at [682, 84] on link "Money Owed to Debtor" at bounding box center [671, 80] width 64 height 18
click at [686, 82] on link "Business Related" at bounding box center [726, 80] width 48 height 18
click at [686, 82] on link "Miscellaneous Property" at bounding box center [829, 80] width 64 height 18
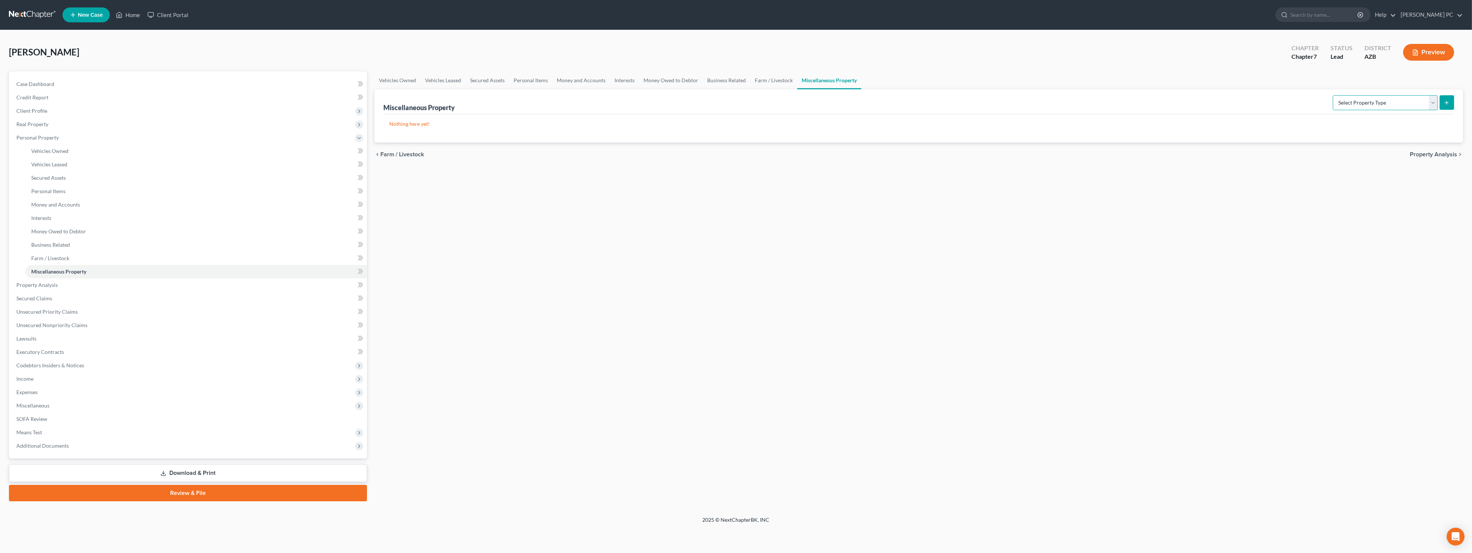
click at [686, 103] on select "Select Property Type Assigned for Creditor Benefit [DATE] Holding for Another N…" at bounding box center [1385, 102] width 105 height 15
click at [686, 76] on ul "Vehicles Owned Vehicles Leased Secured Assets Personal Items Money and Accounts…" at bounding box center [918, 80] width 1089 height 18
click at [73, 403] on span "Miscellaneous" at bounding box center [188, 405] width 357 height 13
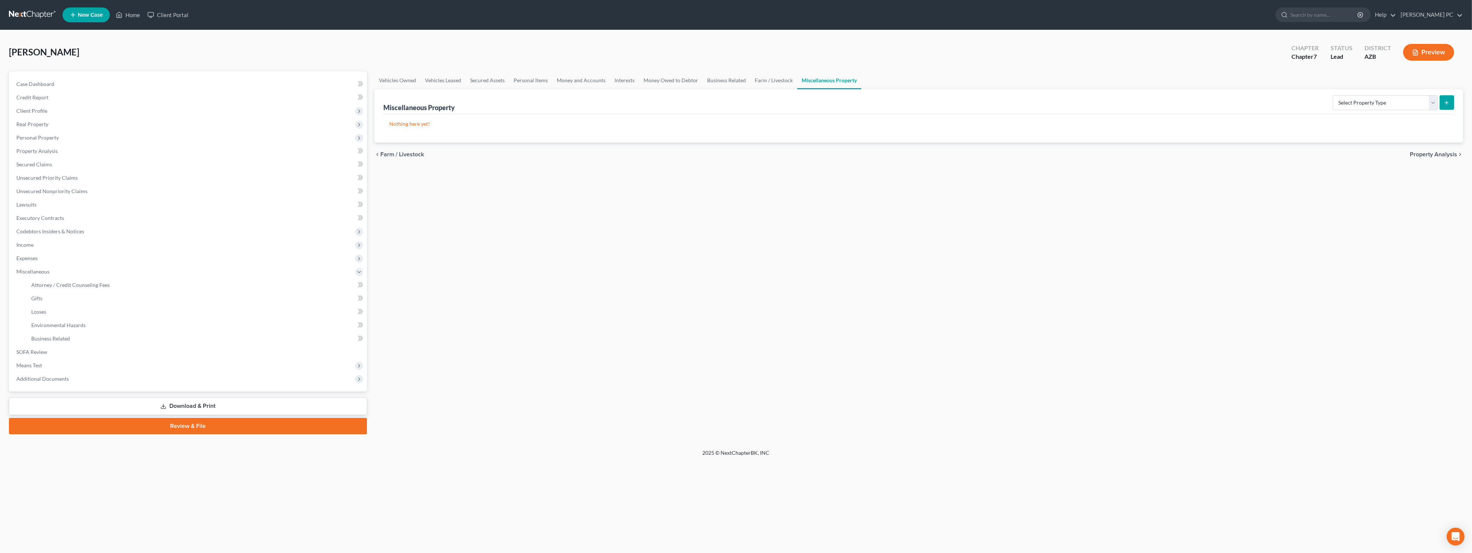
click at [686, 55] on button "Preview" at bounding box center [1428, 52] width 51 height 17
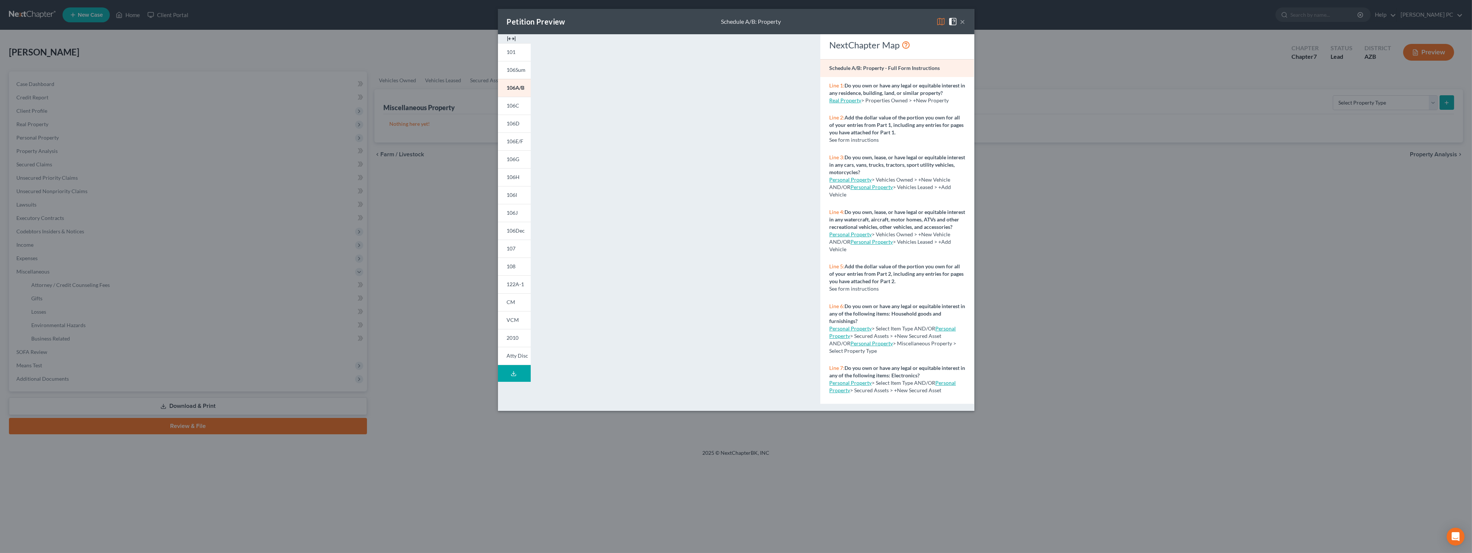
click at [686, 21] on button "×" at bounding box center [962, 21] width 5 height 9
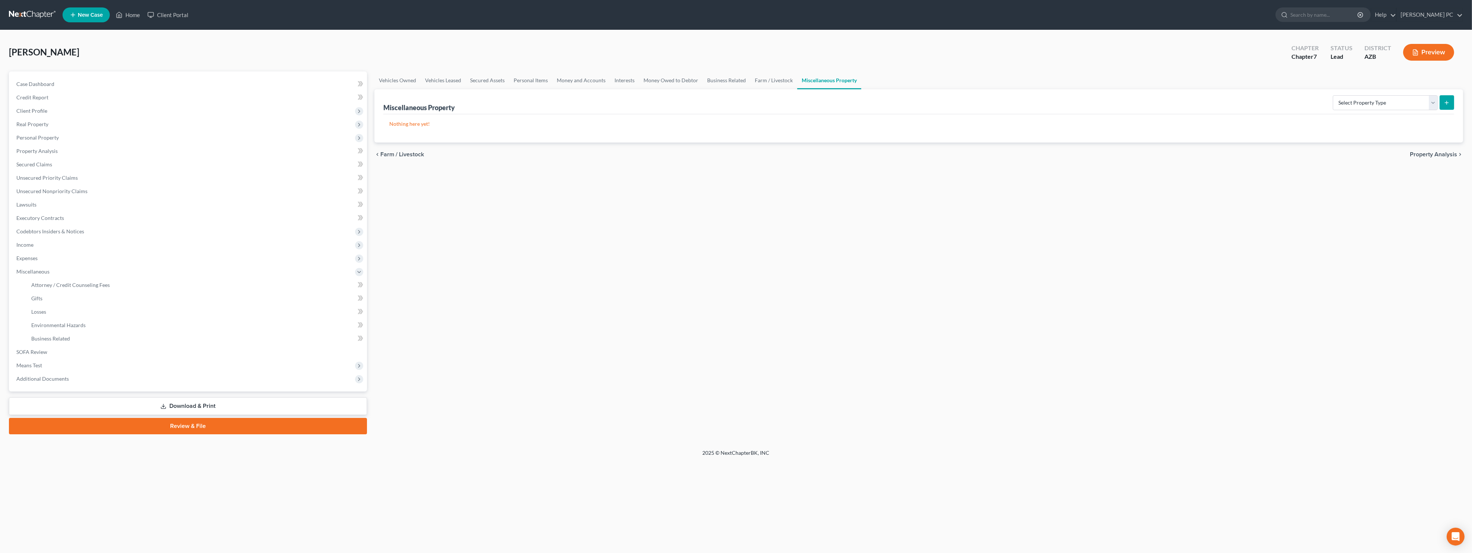
click at [219, 405] on link "Download & Print" at bounding box center [188, 406] width 358 height 17
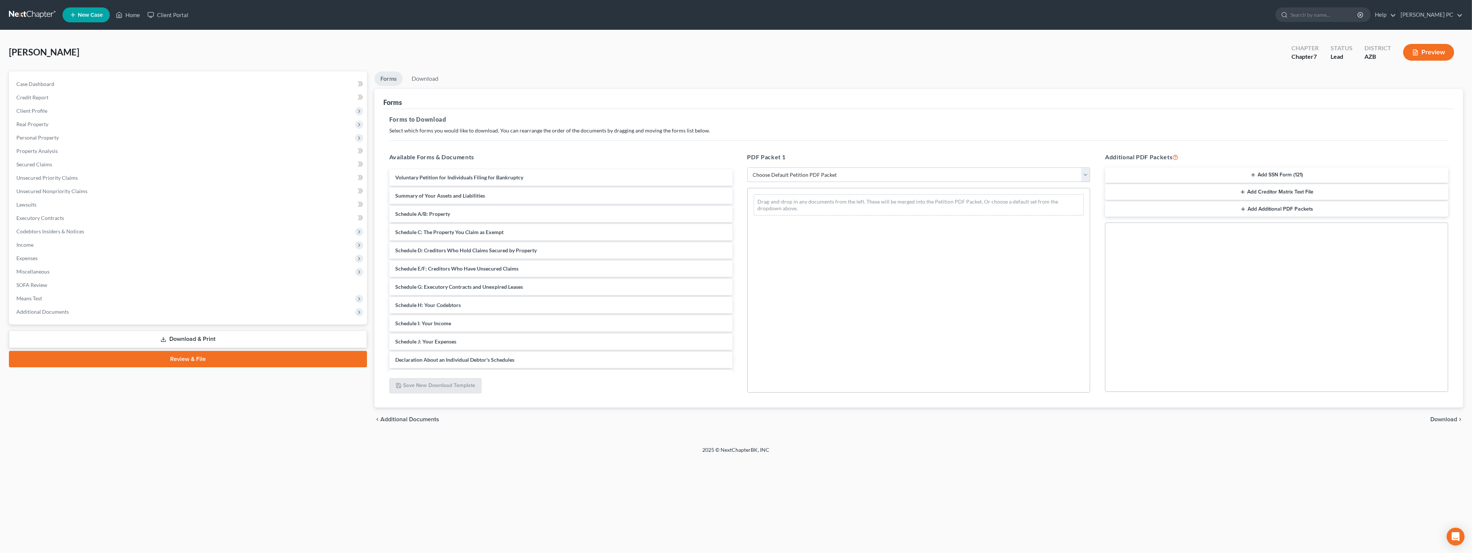
click at [686, 178] on select "Choose Default Petition PDF Packet Complete Bankruptcy Petition (all forms and …" at bounding box center [918, 175] width 343 height 15
select select "0"
click at [686, 168] on select "Choose Default Petition PDF Packet Complete Bankruptcy Petition (all forms and …" at bounding box center [918, 175] width 343 height 15
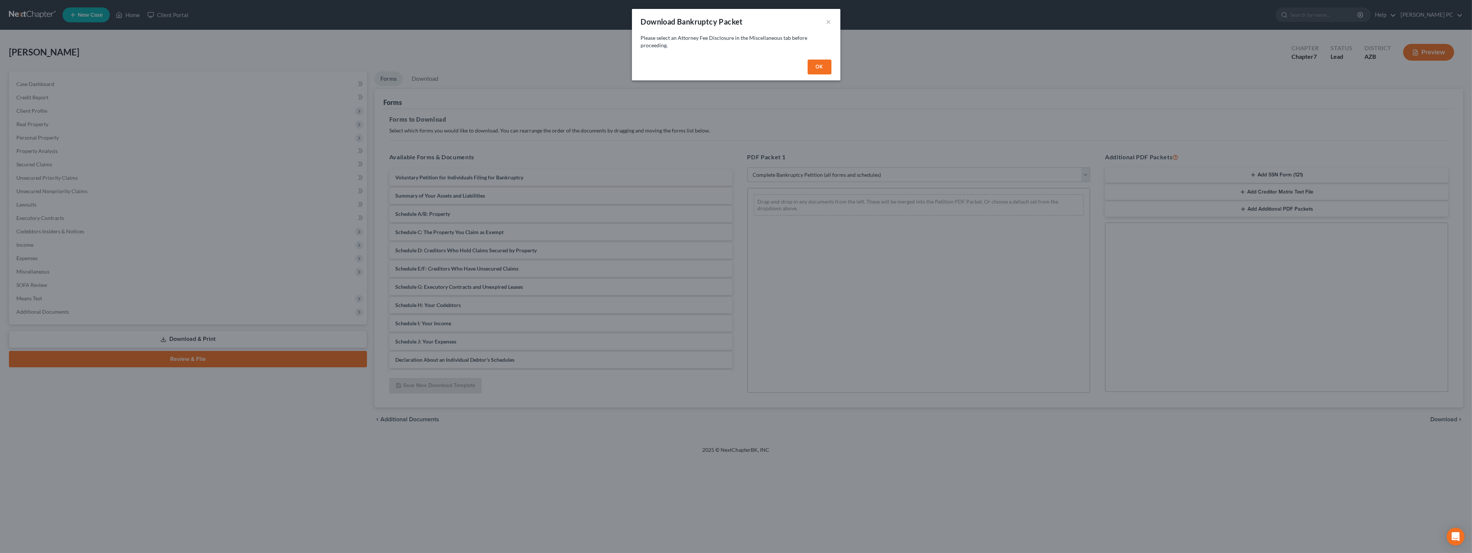
click at [686, 64] on button "OK" at bounding box center [820, 67] width 24 height 15
select select
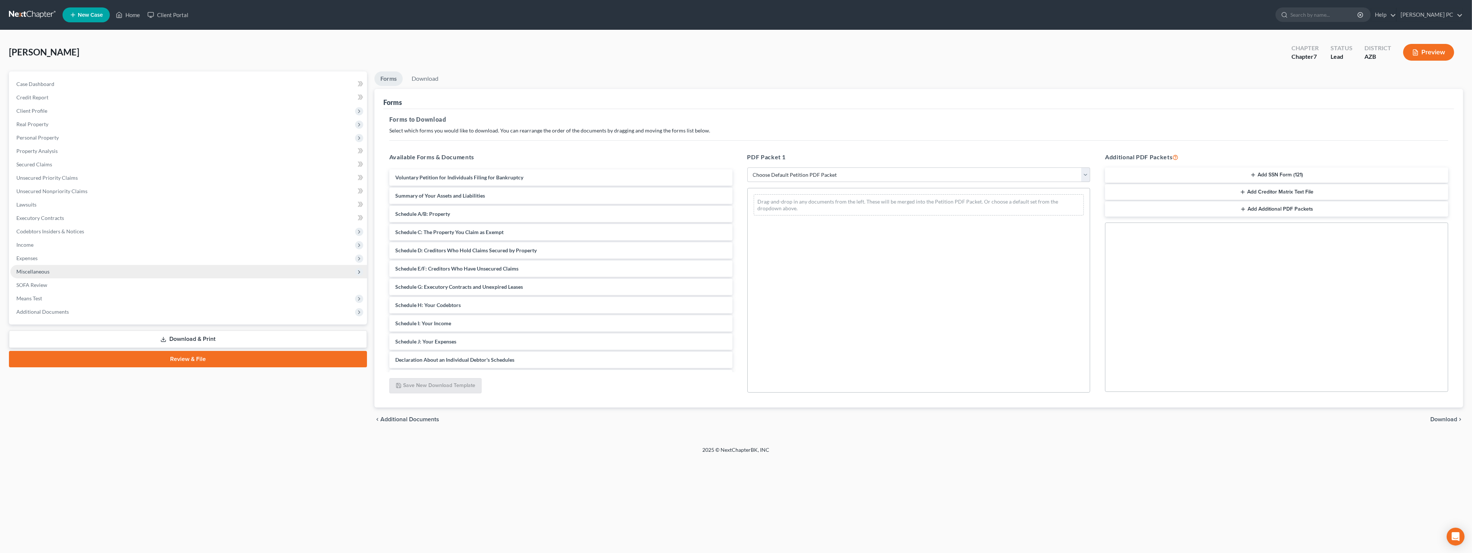
click at [46, 270] on span "Miscellaneous" at bounding box center [32, 271] width 33 height 6
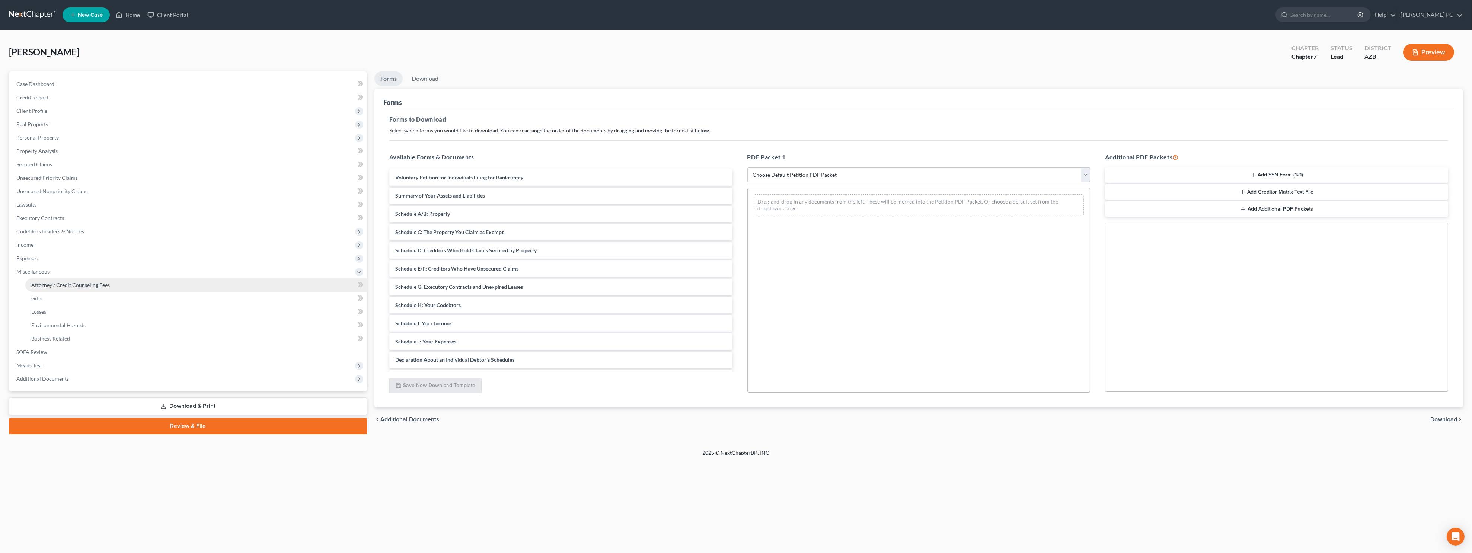
click at [50, 282] on span "Attorney / Credit Counseling Fees" at bounding box center [70, 285] width 79 height 6
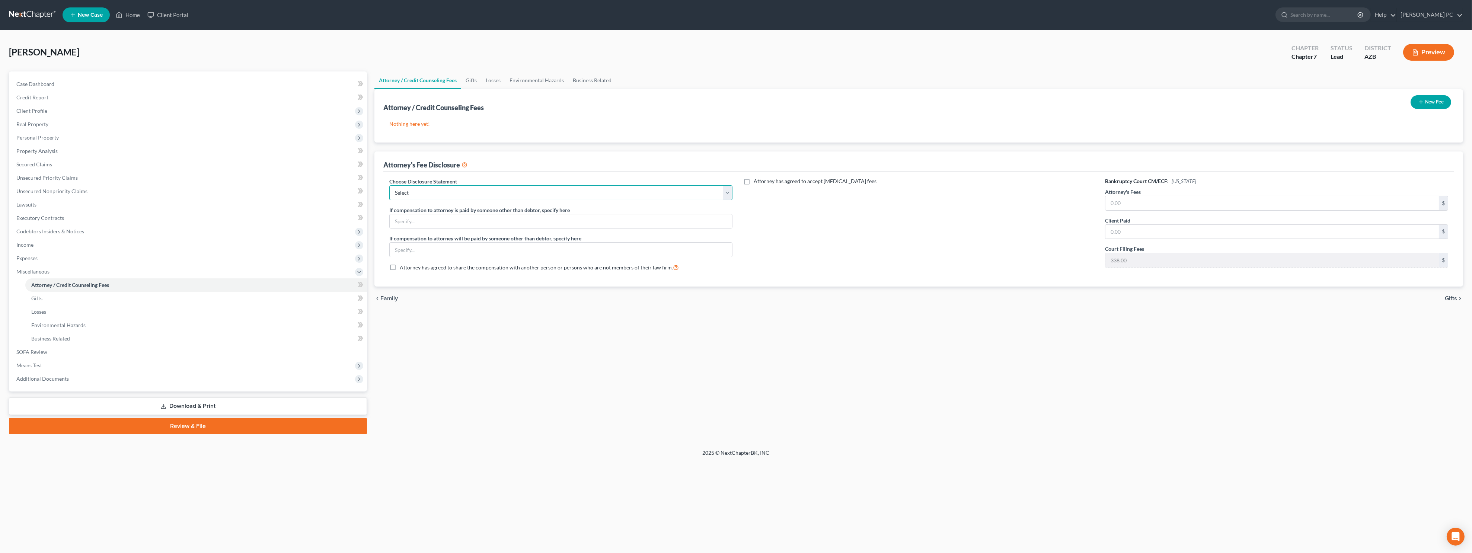
click at [435, 194] on select "Select Disclosure" at bounding box center [560, 192] width 343 height 15
select select "0"
click at [389, 185] on select "Select Disclosure" at bounding box center [560, 192] width 343 height 15
click at [426, 219] on input "text" at bounding box center [561, 221] width 342 height 14
click at [412, 231] on div "Choose Disclosure Statement Select Disclosure If compensation to attorney is pa…" at bounding box center [561, 228] width 358 height 100
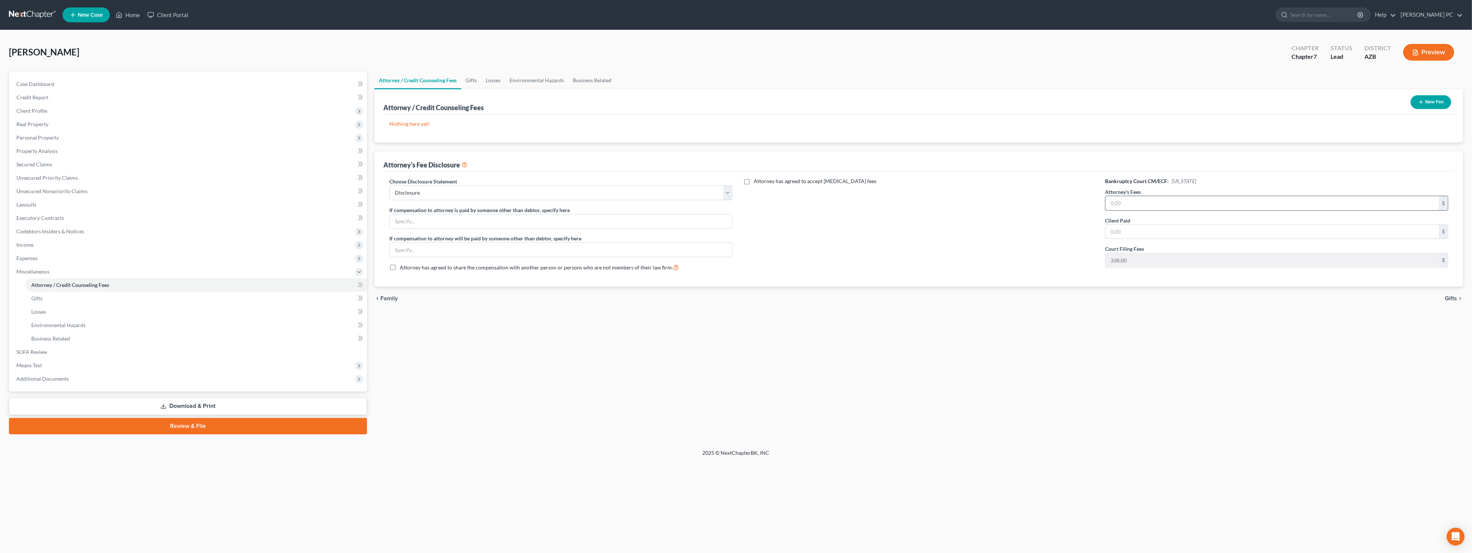
click at [686, 205] on input "text" at bounding box center [1273, 203] width 334 height 14
click at [686, 208] on input "text" at bounding box center [1273, 203] width 334 height 14
type input "1,750"
click at [211, 405] on link "Download & Print" at bounding box center [188, 406] width 358 height 17
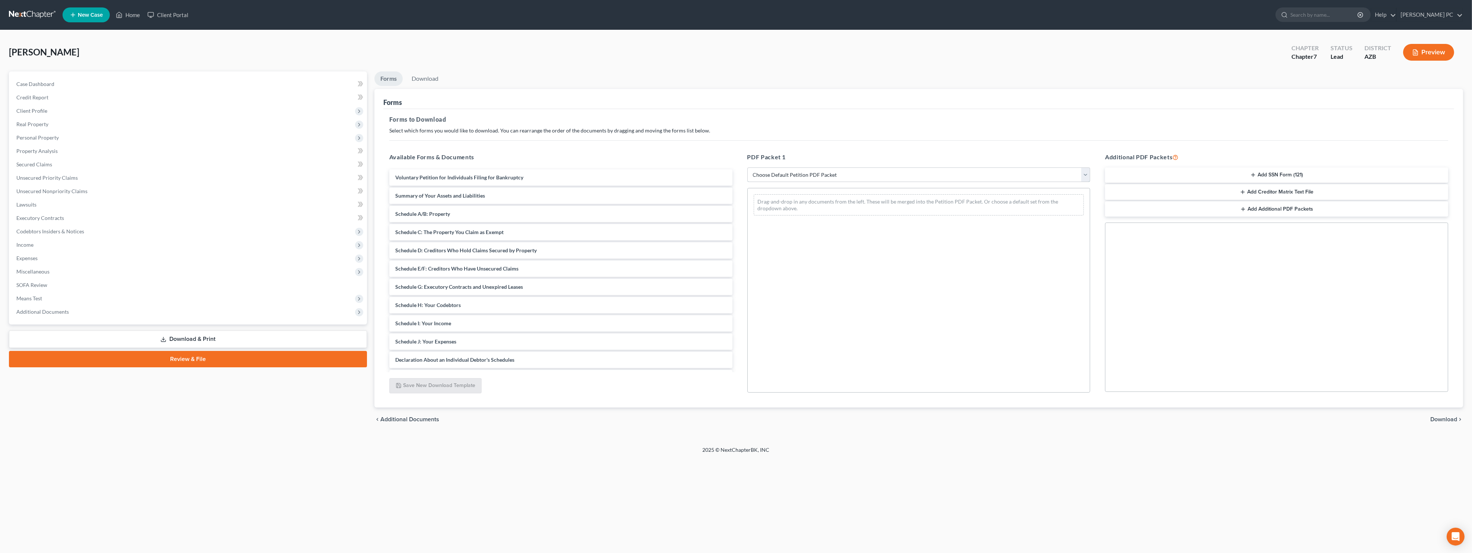
click at [686, 170] on select "Choose Default Petition PDF Packet Complete Bankruptcy Petition (all forms and …" at bounding box center [918, 175] width 343 height 15
select select "0"
click at [686, 168] on select "Choose Default Petition PDF Packet Complete Bankruptcy Petition (all forms and …" at bounding box center [918, 175] width 343 height 15
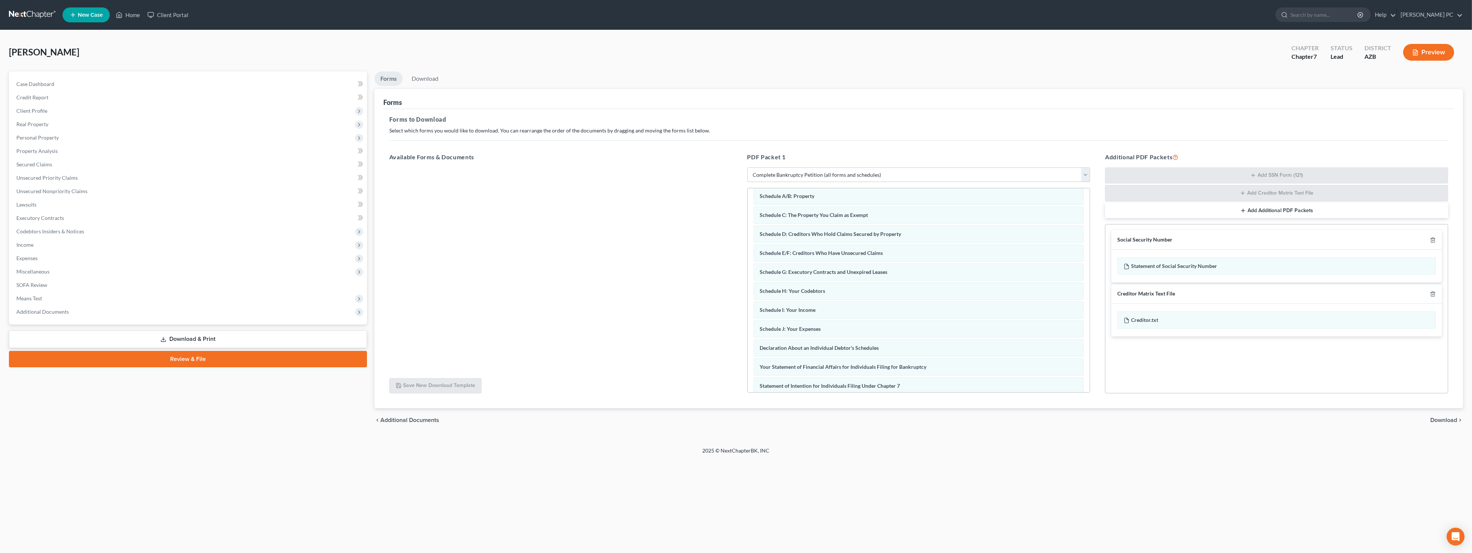
scroll to position [99, 0]
click at [686, 420] on span "Download" at bounding box center [1443, 420] width 27 height 6
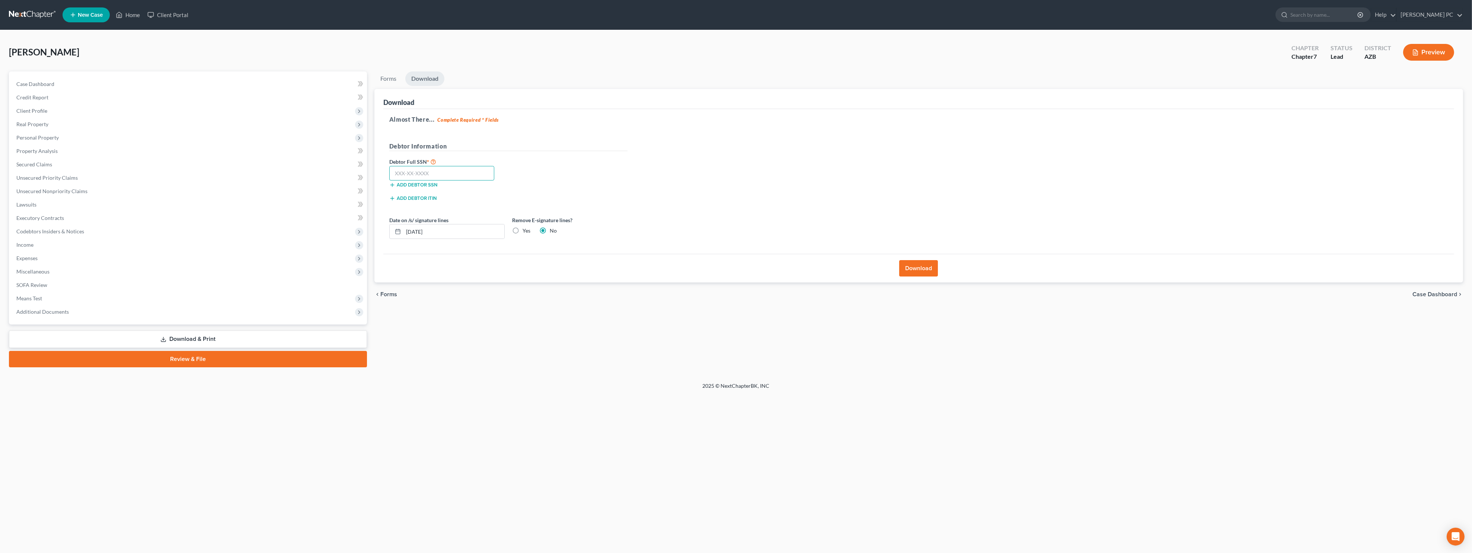
click at [437, 173] on input "text" at bounding box center [441, 173] width 105 height 15
click at [413, 171] on input "text" at bounding box center [441, 173] width 105 height 15
type input "526-73-3549"
click at [523, 230] on label "Yes" at bounding box center [527, 230] width 8 height 7
click at [526, 230] on input "Yes" at bounding box center [528, 229] width 5 height 5
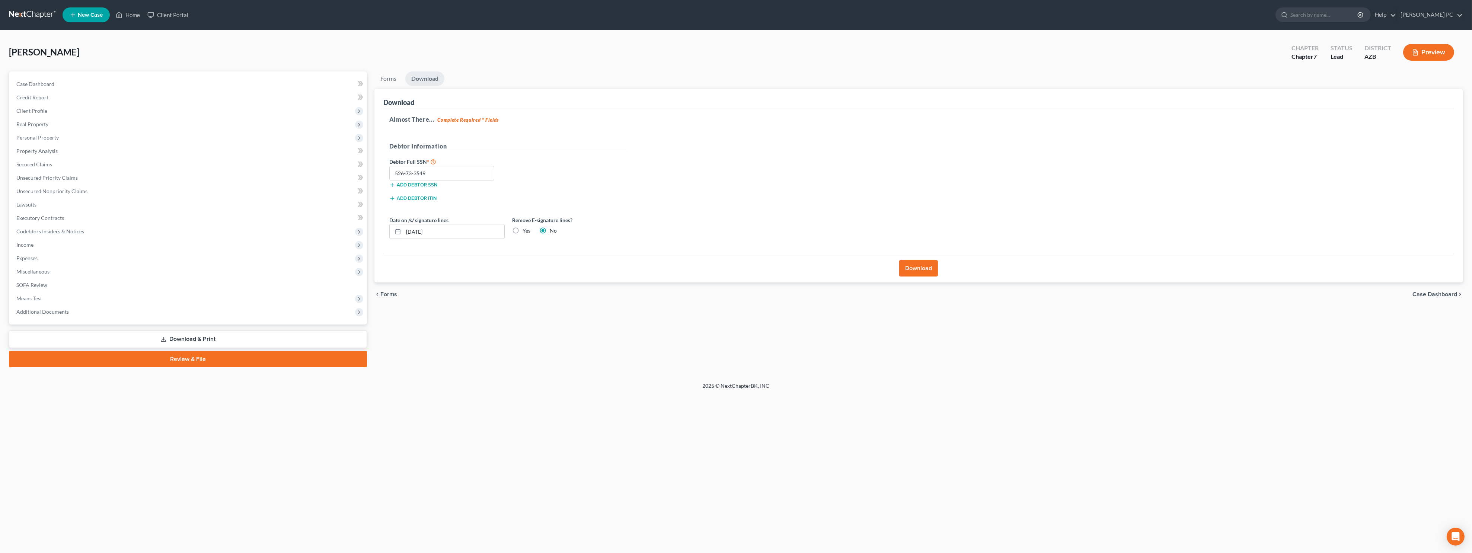
radio input "true"
radio input "false"
drag, startPoint x: 447, startPoint y: 230, endPoint x: 376, endPoint y: 230, distance: 71.5
click at [377, 230] on div "Download Almost There... Complete Required * Fields Debtor Information Debtor F…" at bounding box center [918, 186] width 1089 height 194
click at [686, 264] on button "Download" at bounding box center [918, 268] width 39 height 16
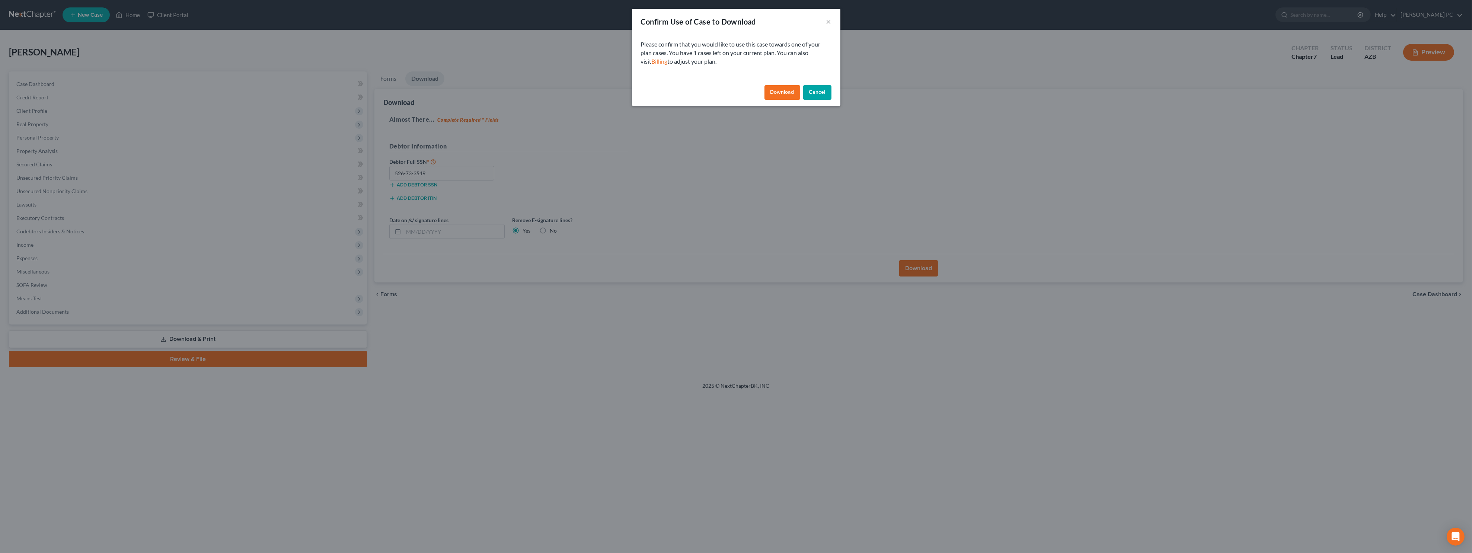
click at [686, 86] on button "Download" at bounding box center [783, 92] width 36 height 15
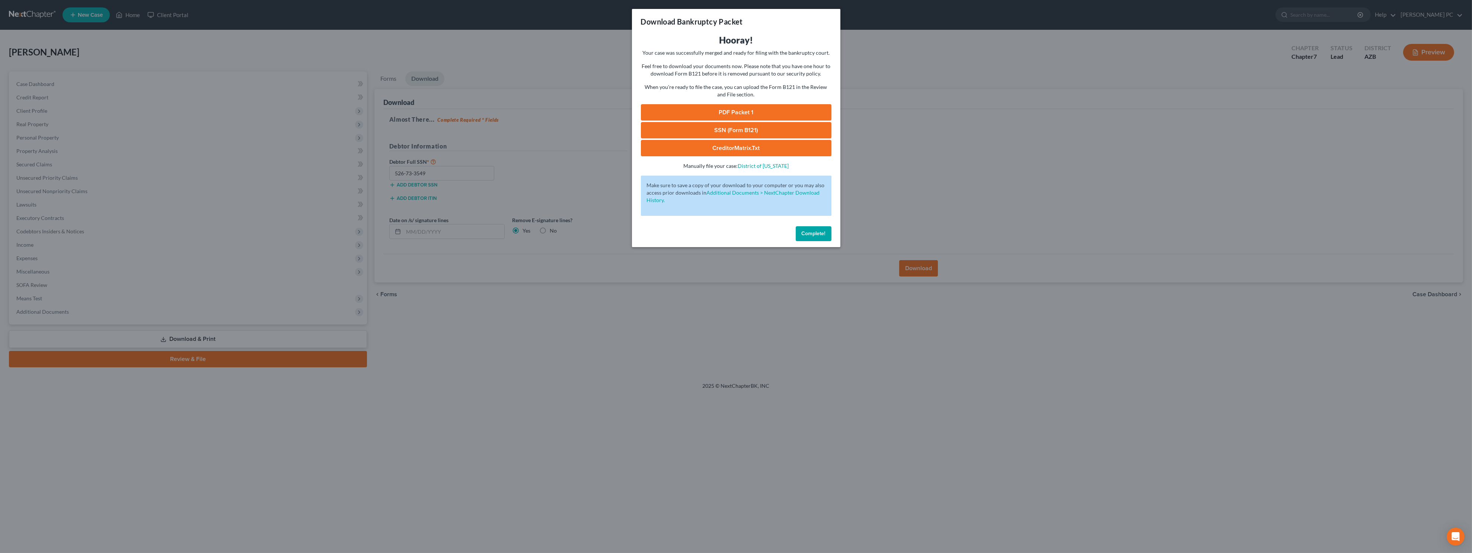
click at [686, 112] on link "PDF Packet 1" at bounding box center [736, 112] width 191 height 16
